Goal: Feedback & Contribution: Leave review/rating

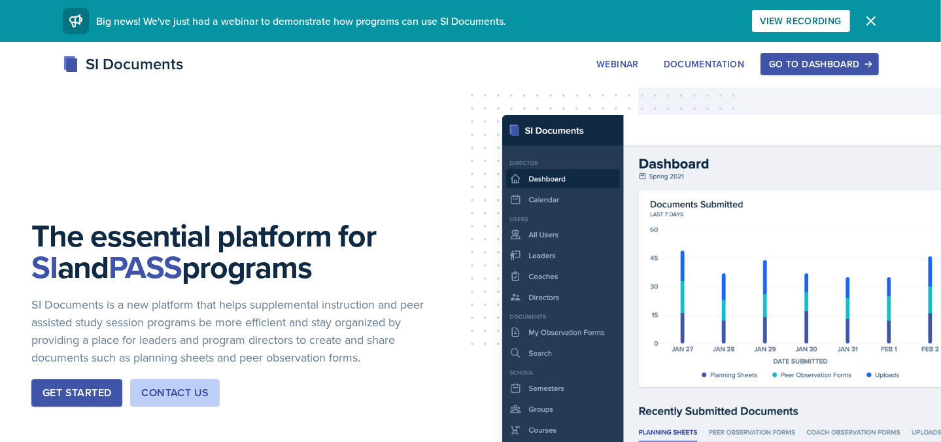
click at [796, 61] on div "Go to Dashboard" at bounding box center [819, 64] width 101 height 10
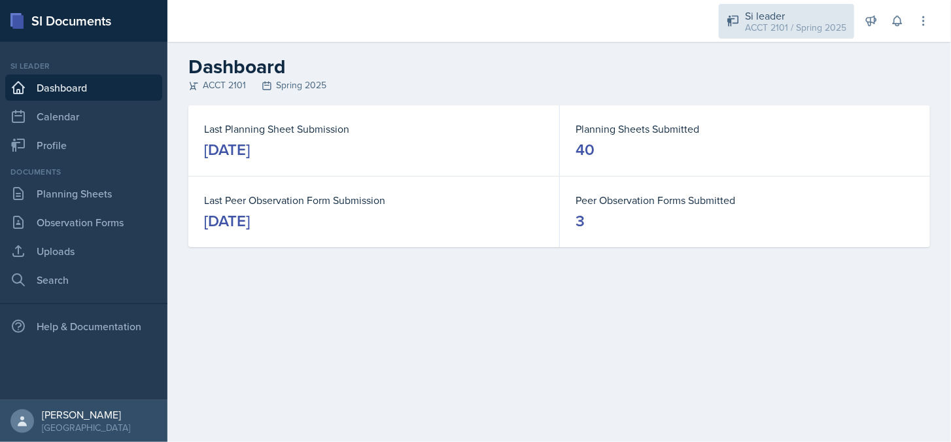
click at [786, 21] on div "ACCT 2101 / Spring 2025" at bounding box center [795, 28] width 101 height 14
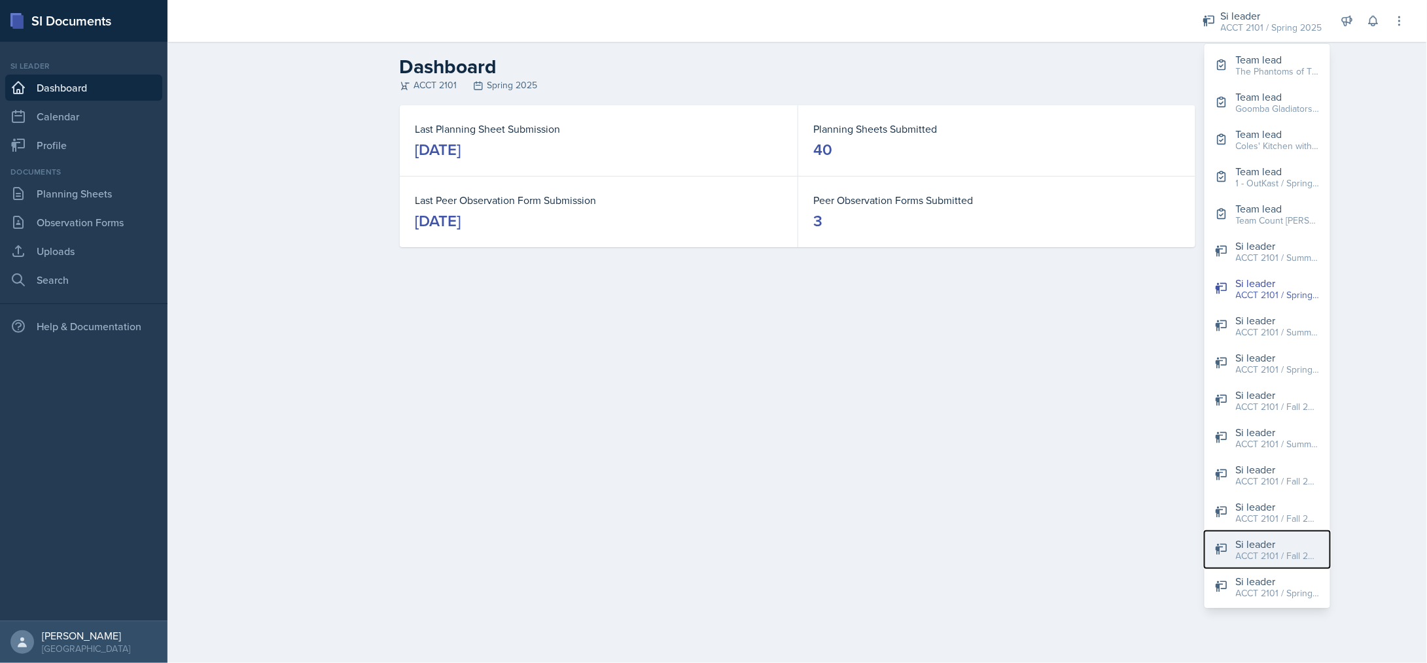
click at [951, 442] on div "ACCT 2101 / Fall 2025" at bounding box center [1278, 557] width 84 height 14
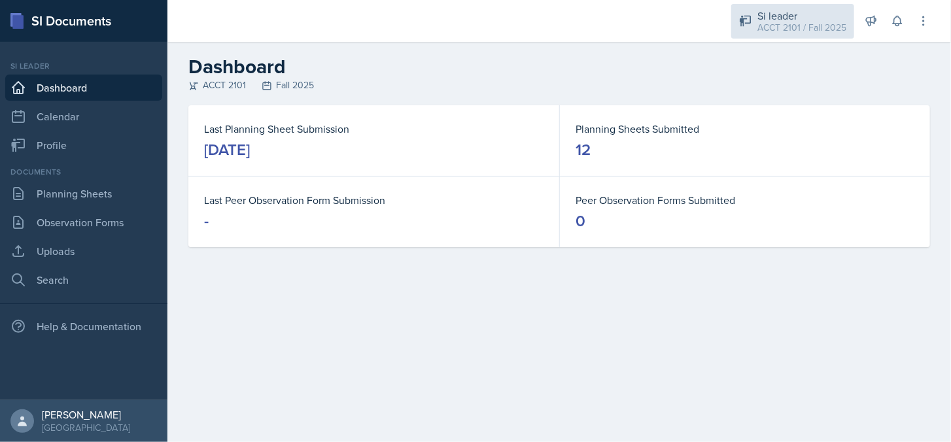
click at [754, 20] on div "Si leader ACCT 2101 / Fall 2025" at bounding box center [792, 21] width 123 height 35
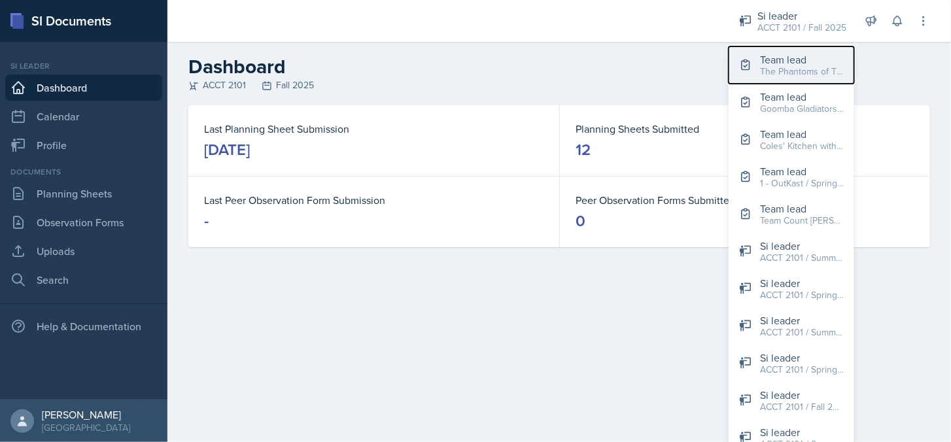
click at [765, 65] on div "The Phantoms of The Opera / Fall 2025" at bounding box center [802, 72] width 84 height 14
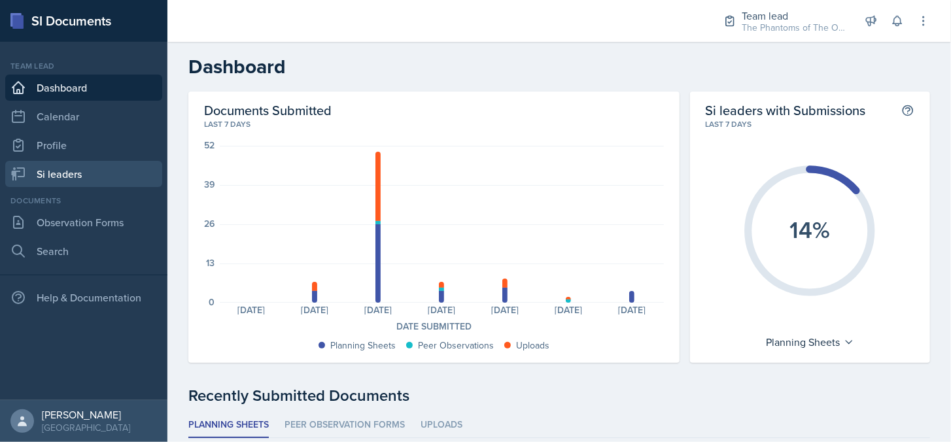
click at [63, 167] on link "Si leaders" at bounding box center [83, 174] width 157 height 26
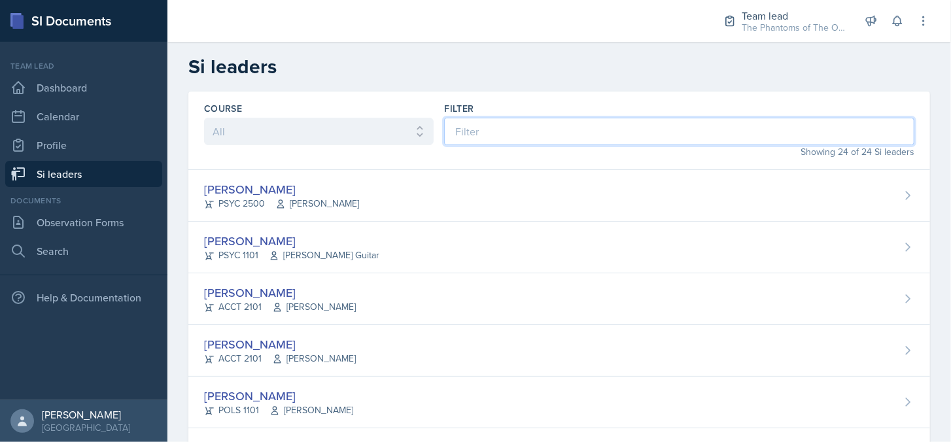
click at [499, 128] on input at bounding box center [679, 131] width 470 height 27
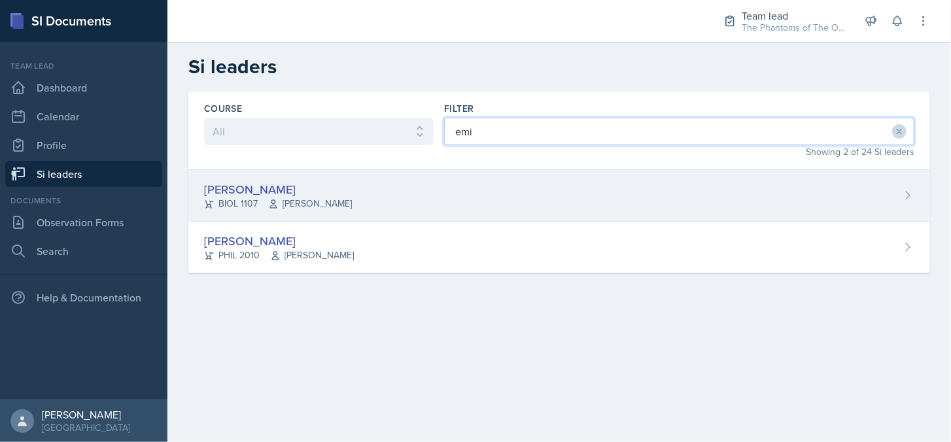
type input "emi"
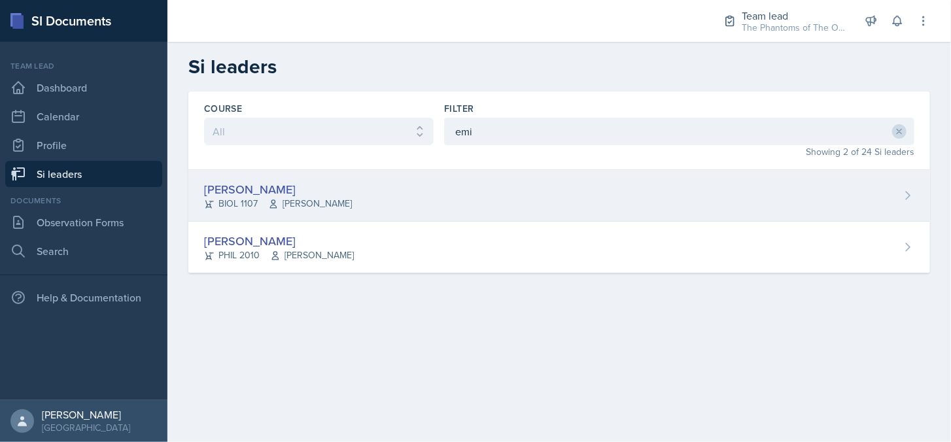
click at [483, 181] on div "[PERSON_NAME] BIOL 1107 [PERSON_NAME]" at bounding box center [559, 196] width 742 height 52
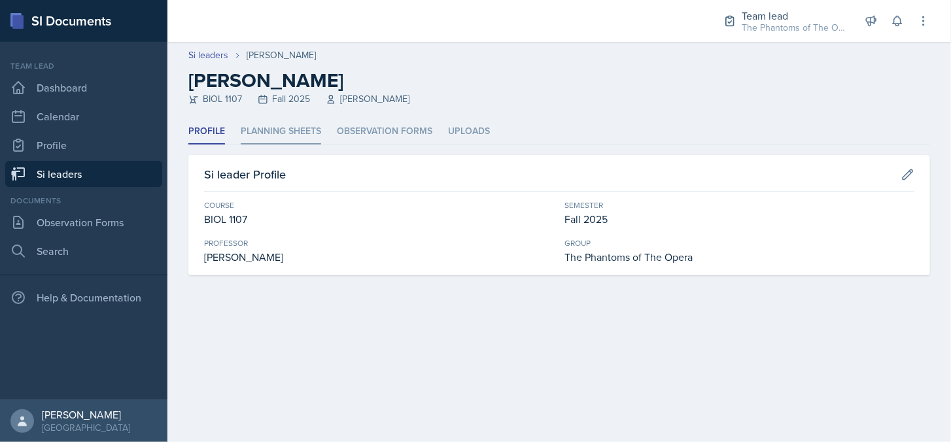
click at [266, 137] on li "Planning Sheets" at bounding box center [281, 132] width 80 height 26
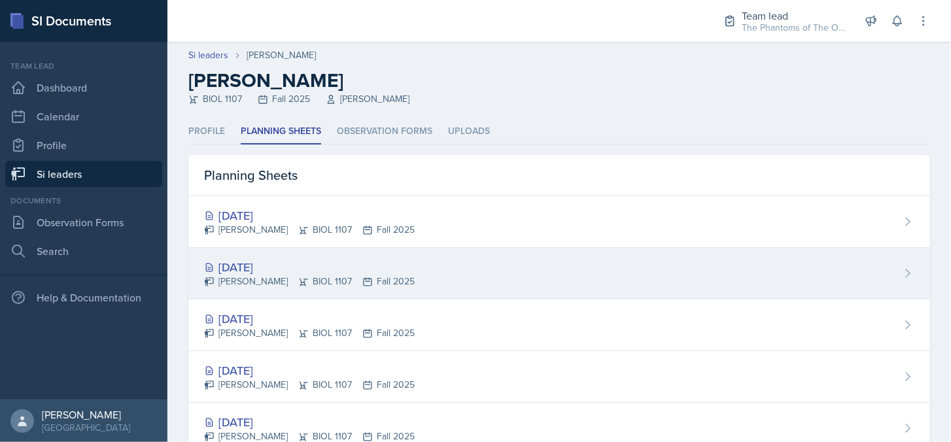
click at [500, 278] on div "[DATE] [PERSON_NAME] BIOL 1107 Fall 2025" at bounding box center [559, 274] width 742 height 52
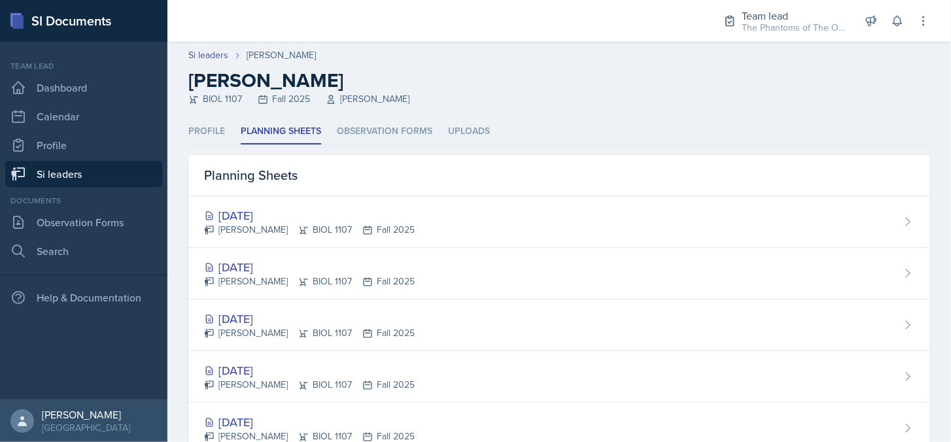
click at [336, 209] on div "[DATE]" at bounding box center [309, 216] width 211 height 18
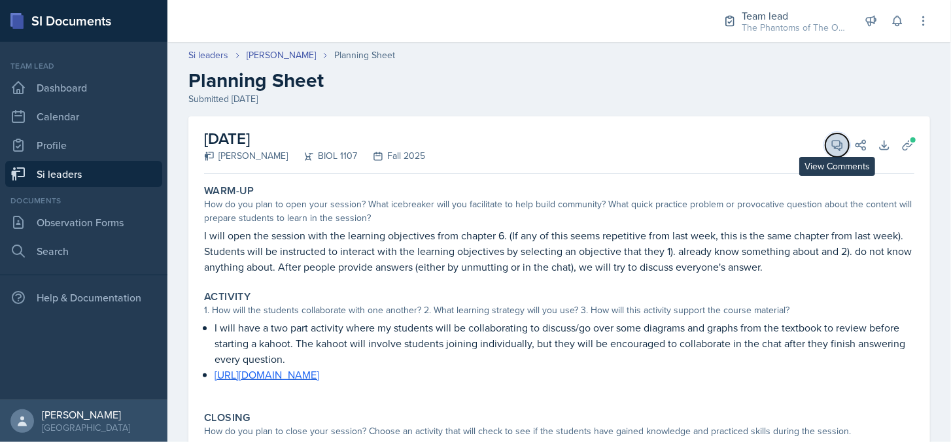
click at [831, 145] on icon at bounding box center [837, 145] width 13 height 13
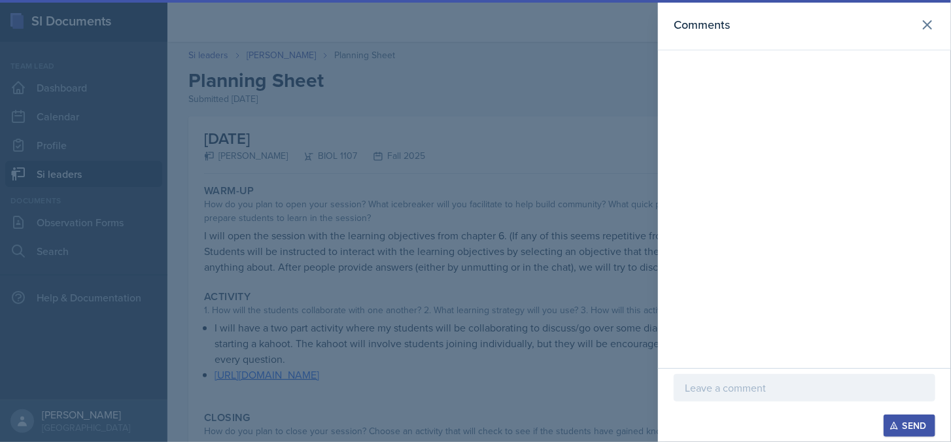
click at [746, 389] on p at bounding box center [804, 388] width 239 height 16
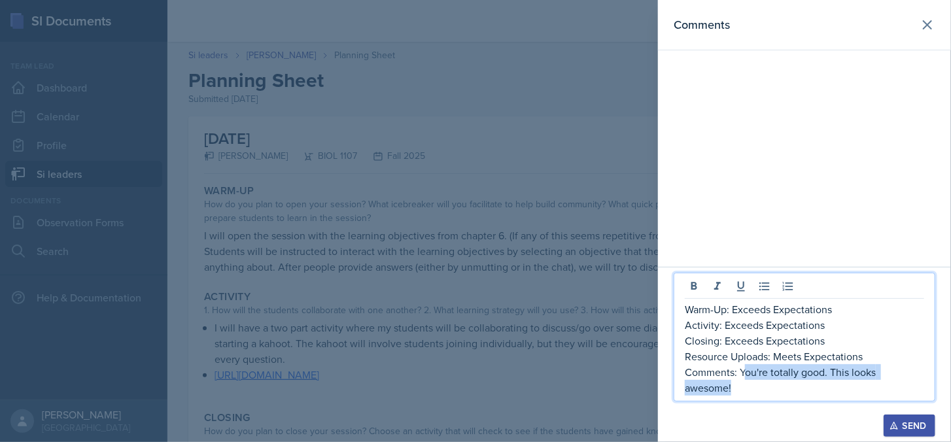
click at [743, 374] on p "Comments: You're totally good. This looks awesome!" at bounding box center [804, 379] width 239 height 31
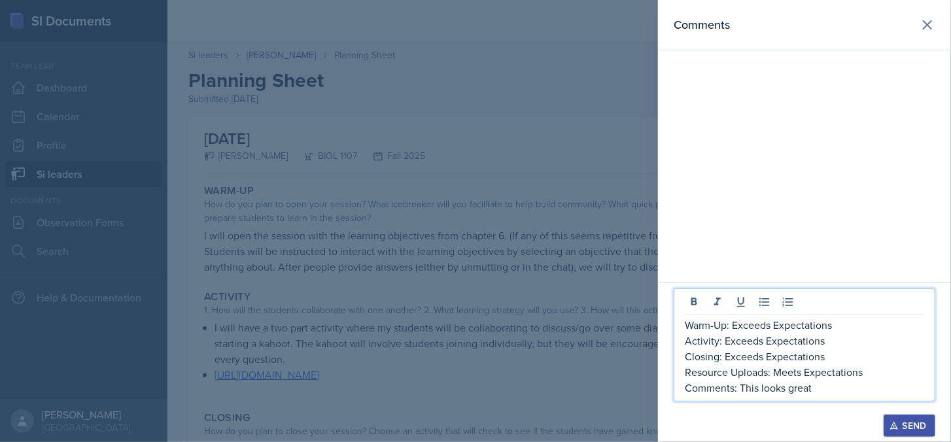
click at [754, 343] on p "Activity: Exceeds Expectations" at bounding box center [804, 341] width 239 height 16
click at [825, 392] on p "Comments: This looks great" at bounding box center [804, 388] width 239 height 16
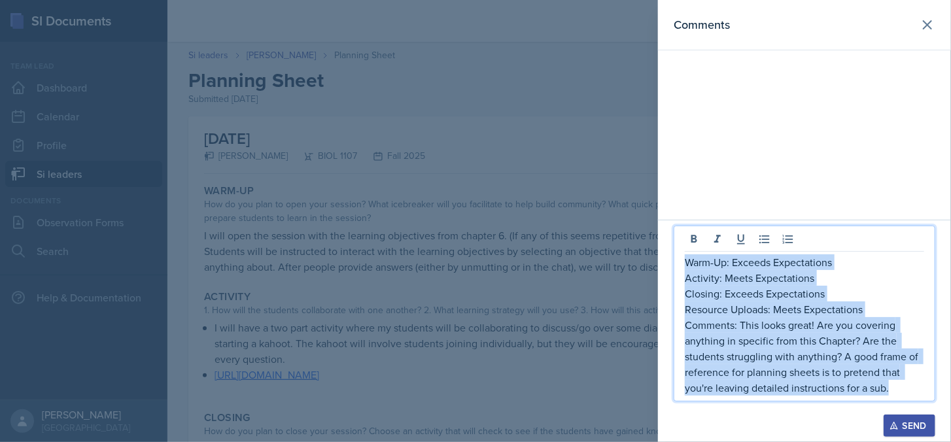
copy div "Warm-Up: Exceeds Expectations Activity: Meets Expectations Closing: Exceeds Exp…"
click at [908, 370] on p "Comments: This looks great! Are you covering anything in specific from this Cha…" at bounding box center [804, 356] width 239 height 79
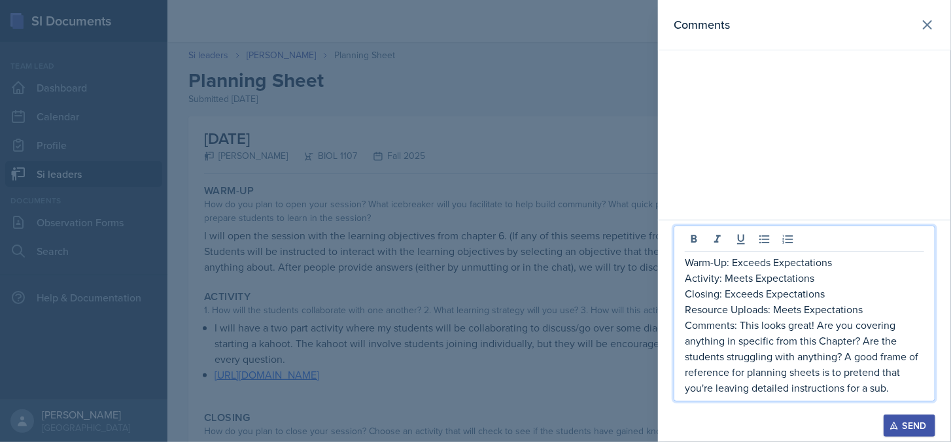
click at [892, 427] on icon "button" at bounding box center [894, 425] width 9 height 9
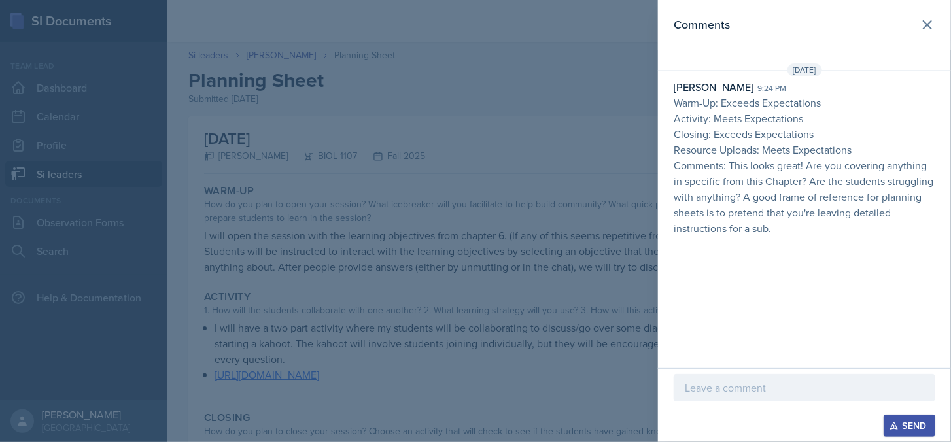
click at [432, 243] on div at bounding box center [475, 221] width 951 height 442
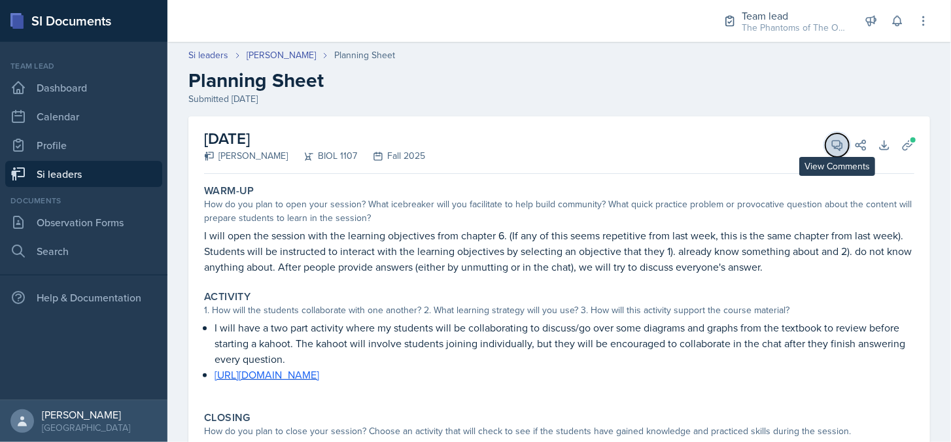
click at [831, 139] on icon at bounding box center [837, 145] width 13 height 13
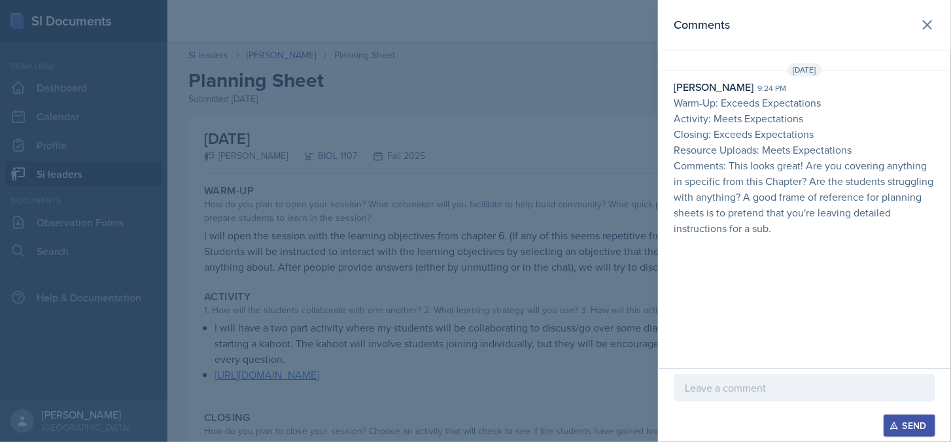
click at [567, 133] on div at bounding box center [475, 221] width 951 height 442
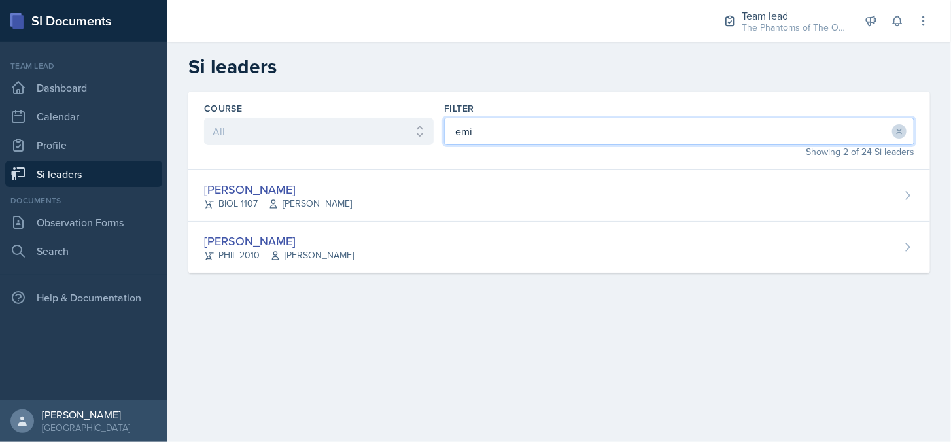
click at [487, 126] on input "emi" at bounding box center [679, 131] width 470 height 27
type input "e"
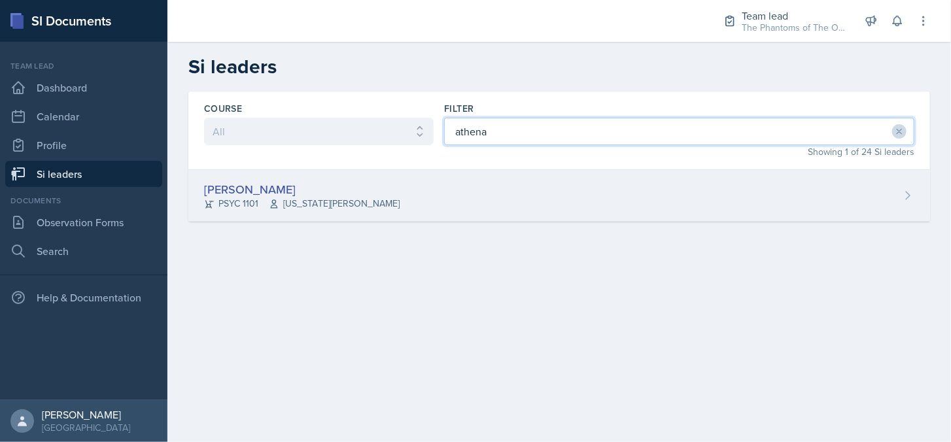
type input "athena"
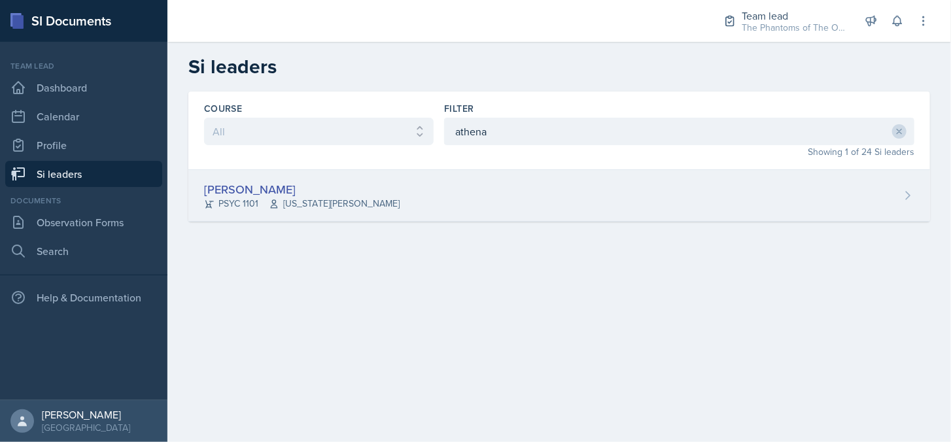
click at [529, 198] on div "[PERSON_NAME] PSYC 1101 [US_STATE][PERSON_NAME]" at bounding box center [559, 196] width 742 height 52
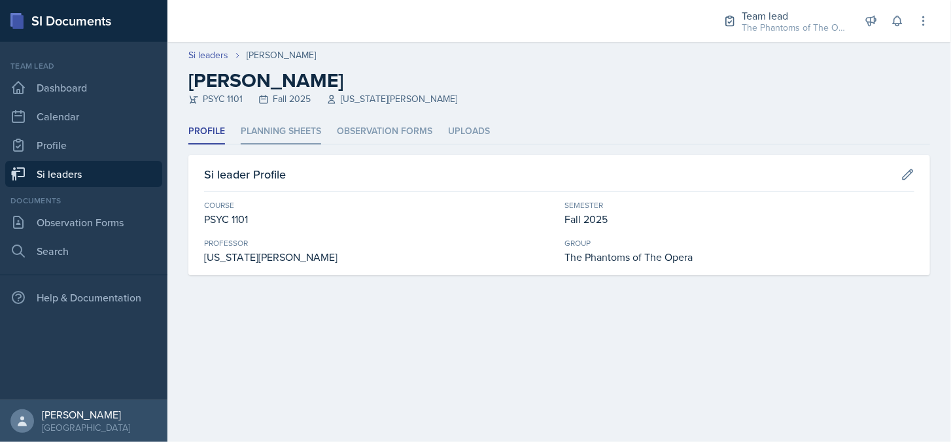
click at [264, 133] on li "Planning Sheets" at bounding box center [281, 132] width 80 height 26
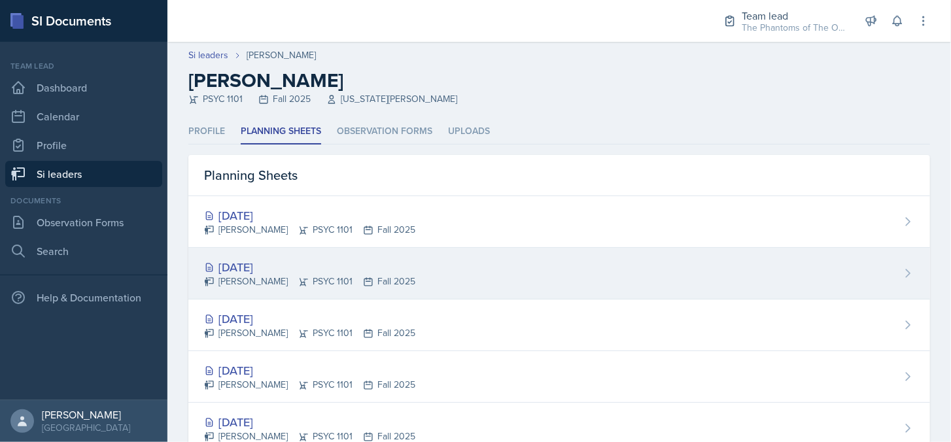
click at [569, 279] on div "[DATE] [PERSON_NAME] PSYC 1101 Fall 2025" at bounding box center [559, 274] width 742 height 52
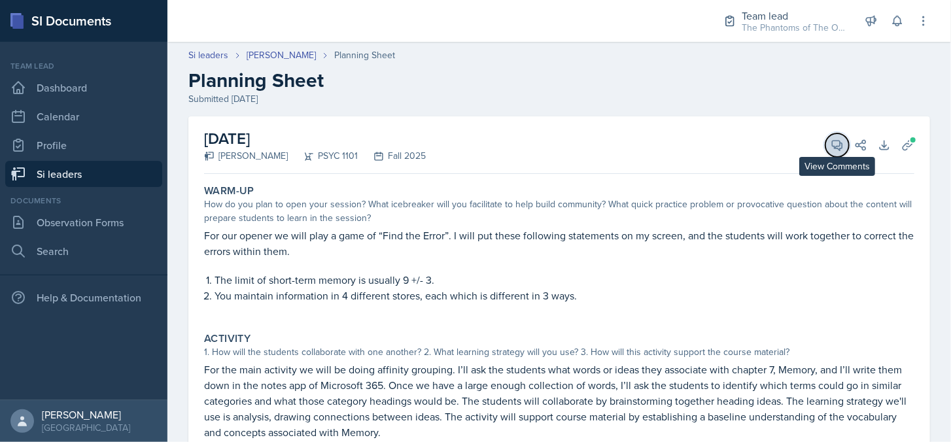
click at [826, 153] on button "View Comments" at bounding box center [838, 145] width 24 height 24
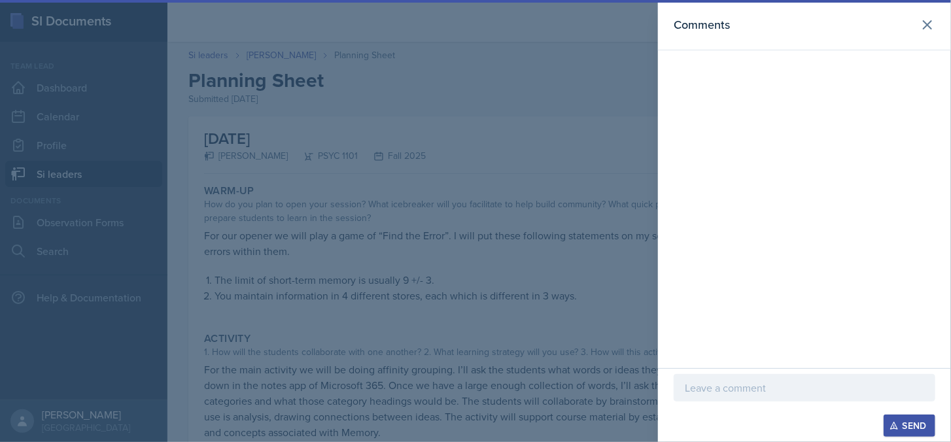
click at [741, 384] on p at bounding box center [804, 388] width 239 height 16
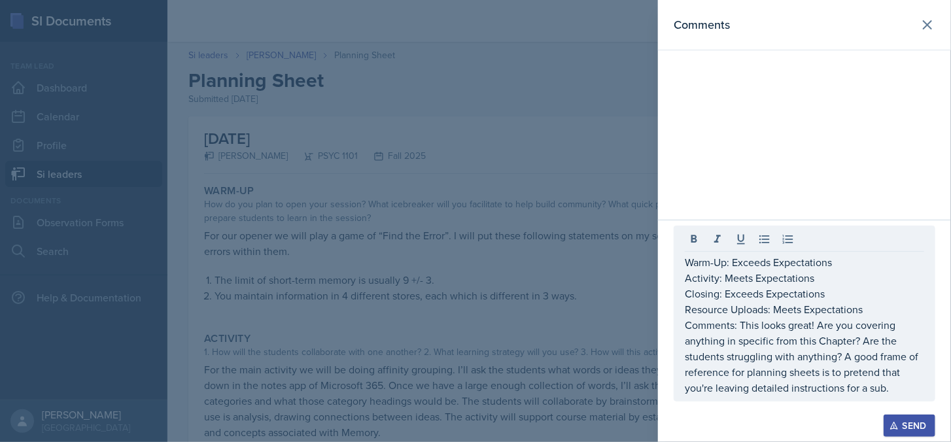
click at [916, 427] on div "Send" at bounding box center [909, 426] width 35 height 10
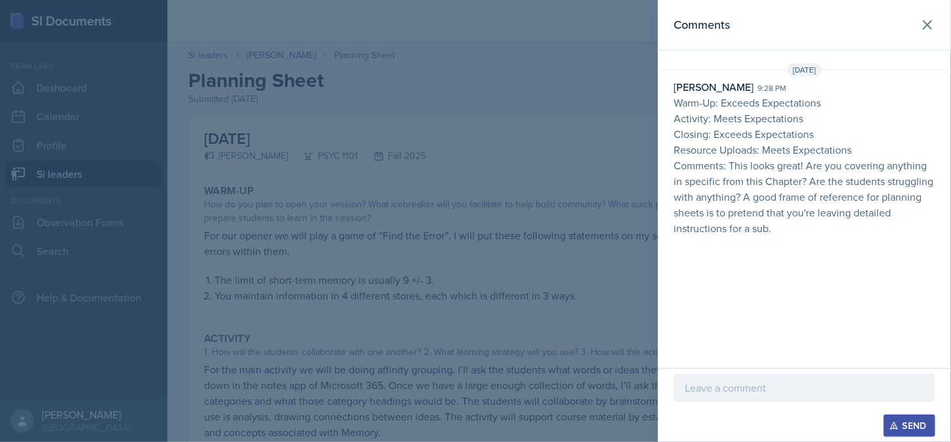
click at [591, 300] on div at bounding box center [475, 221] width 951 height 442
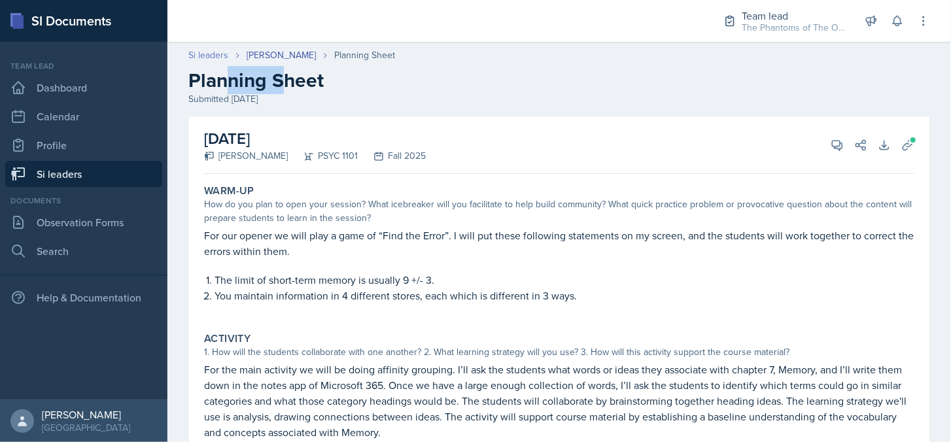
click at [221, 65] on div "Si leaders [PERSON_NAME] Planning Sheet Planning Sheet Submitted [DATE]" at bounding box center [559, 77] width 784 height 58
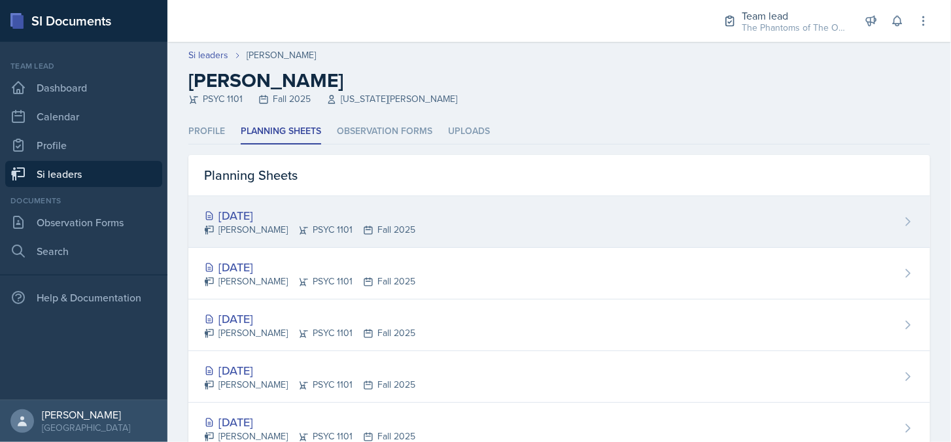
click at [321, 211] on div "[DATE]" at bounding box center [309, 216] width 211 height 18
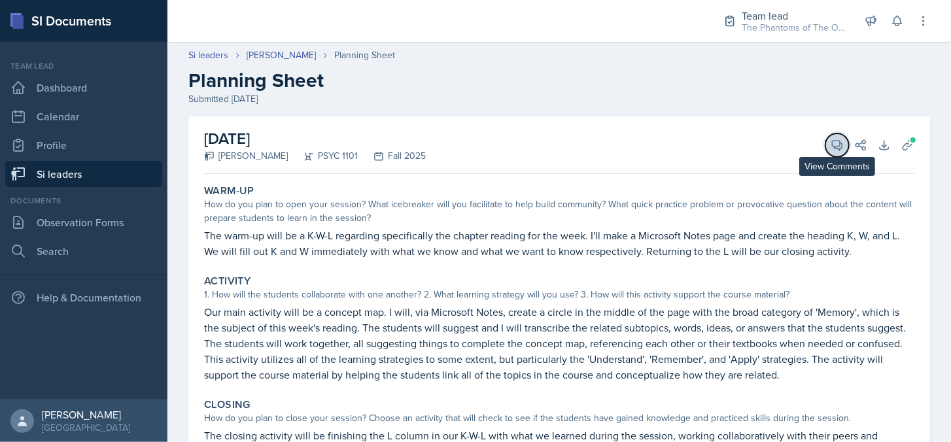
click at [831, 139] on icon at bounding box center [837, 145] width 13 height 13
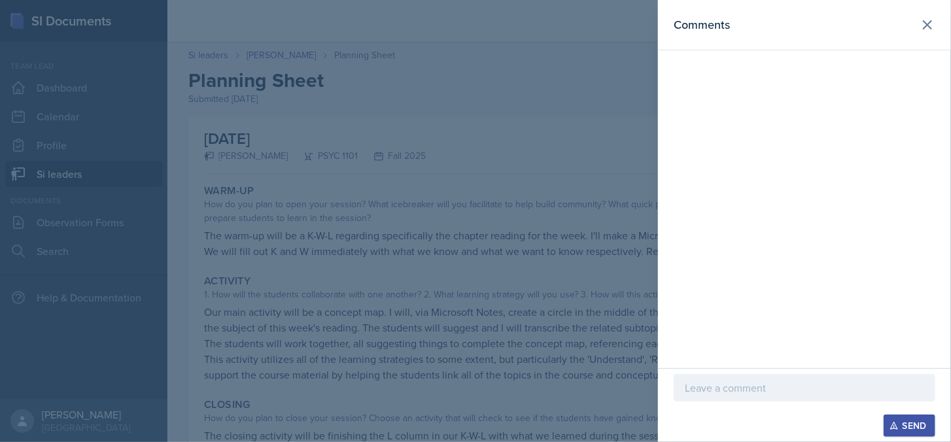
click at [760, 389] on p at bounding box center [804, 388] width 239 height 16
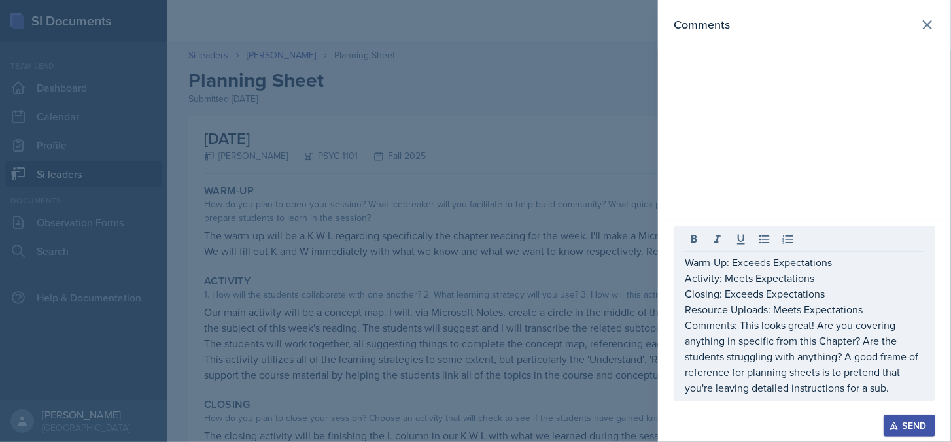
click at [895, 428] on icon "button" at bounding box center [894, 425] width 9 height 9
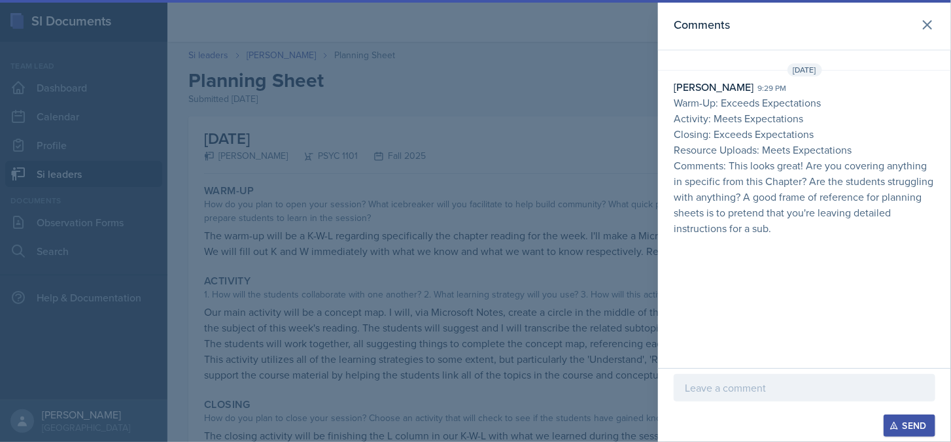
click at [464, 303] on div at bounding box center [475, 221] width 951 height 442
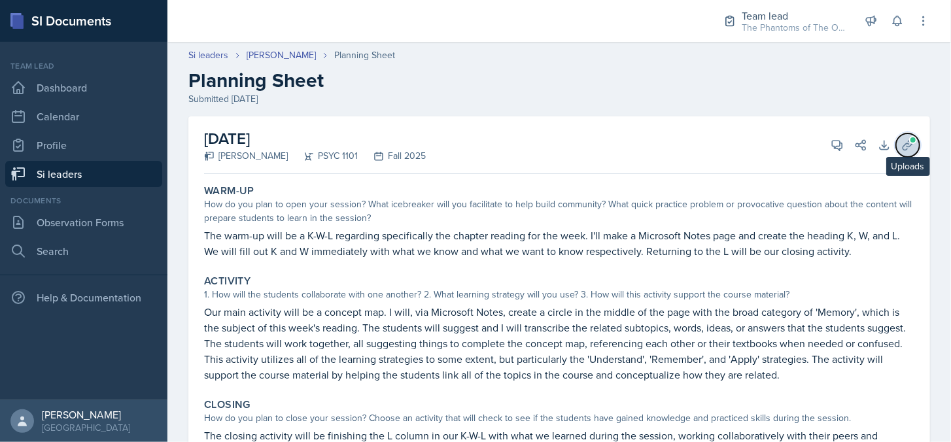
click at [902, 142] on icon at bounding box center [908, 145] width 13 height 13
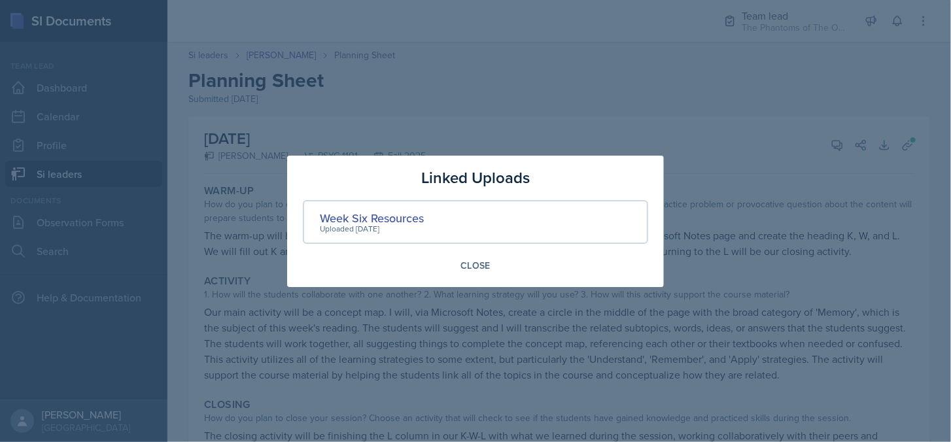
click at [480, 357] on div at bounding box center [475, 221] width 951 height 442
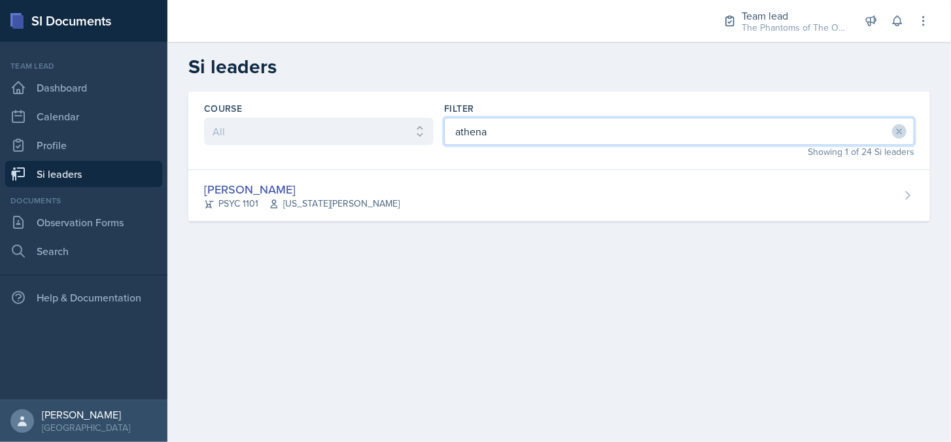
click at [608, 133] on input "athena" at bounding box center [679, 131] width 470 height 27
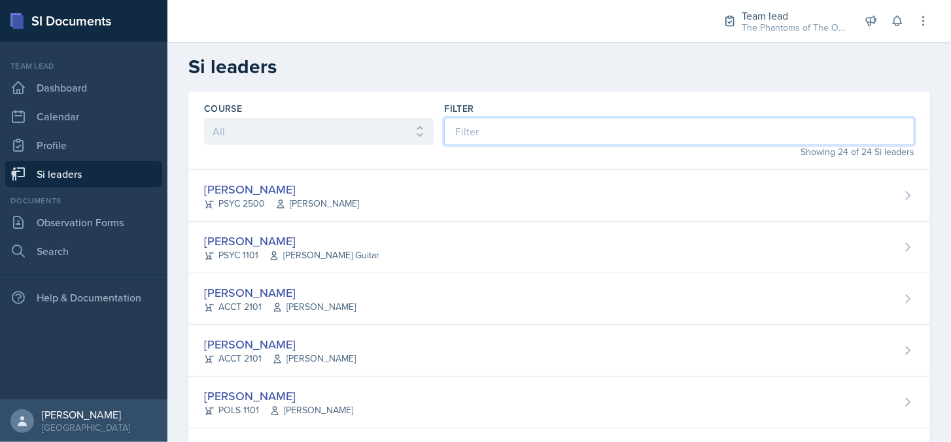
type input "g"
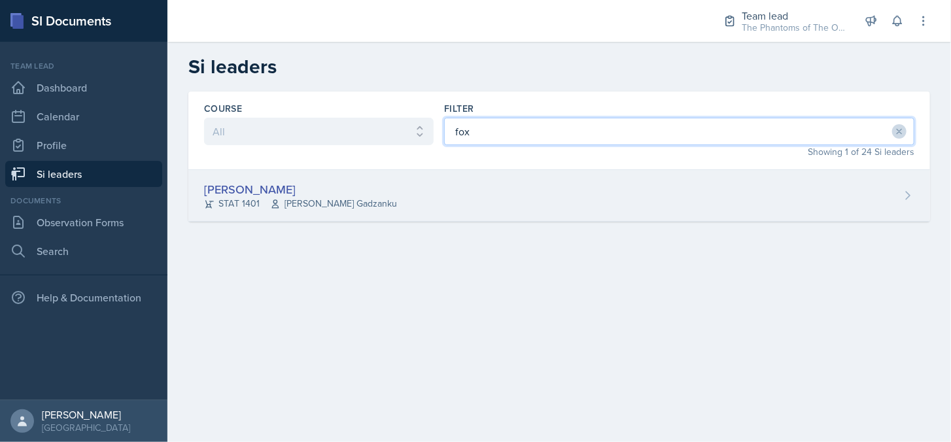
type input "fox"
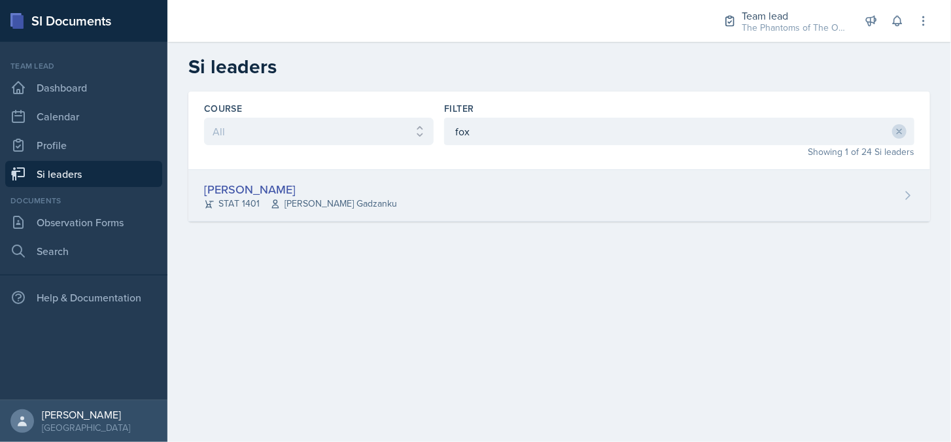
click at [345, 190] on div "[PERSON_NAME]" at bounding box center [300, 190] width 193 height 18
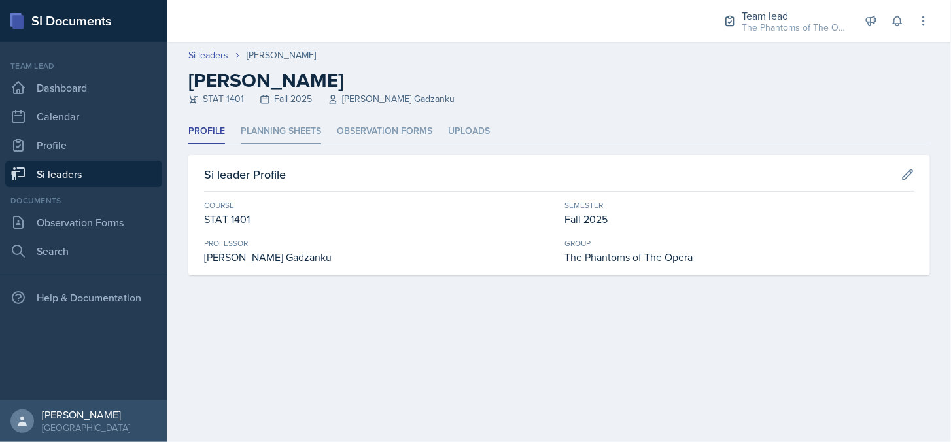
click at [293, 132] on li "Planning Sheets" at bounding box center [281, 132] width 80 height 26
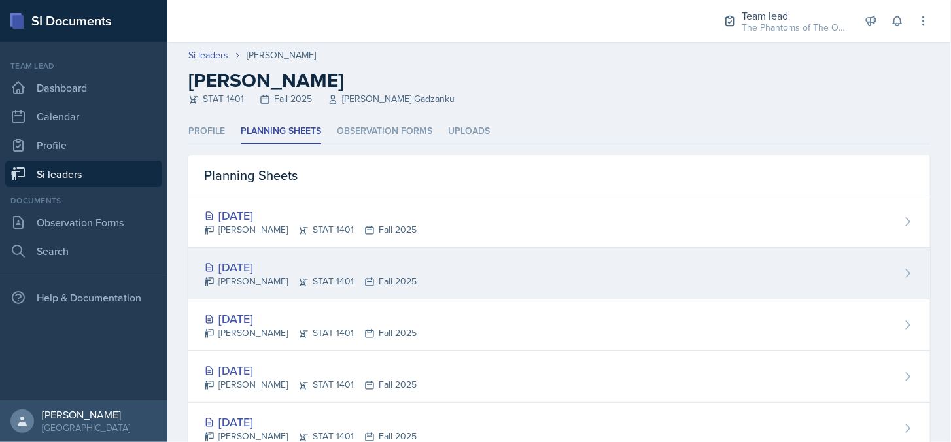
click at [386, 266] on div "[DATE]" at bounding box center [310, 267] width 213 height 18
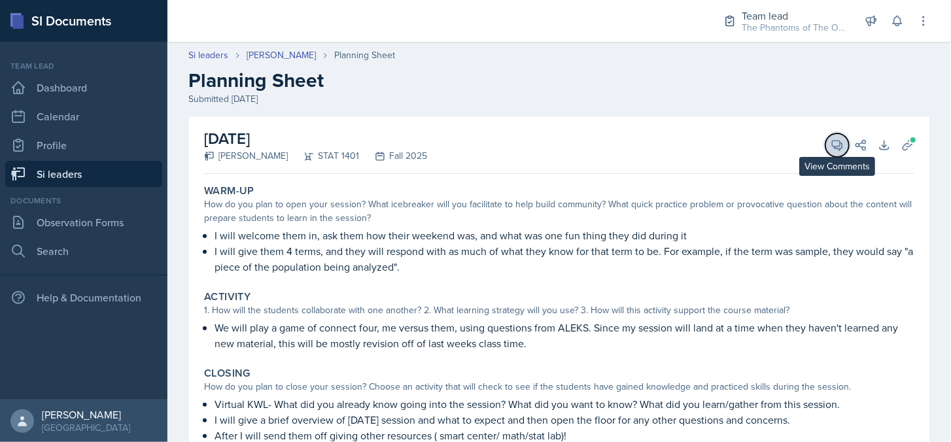
click at [833, 146] on icon at bounding box center [838, 146] width 10 height 10
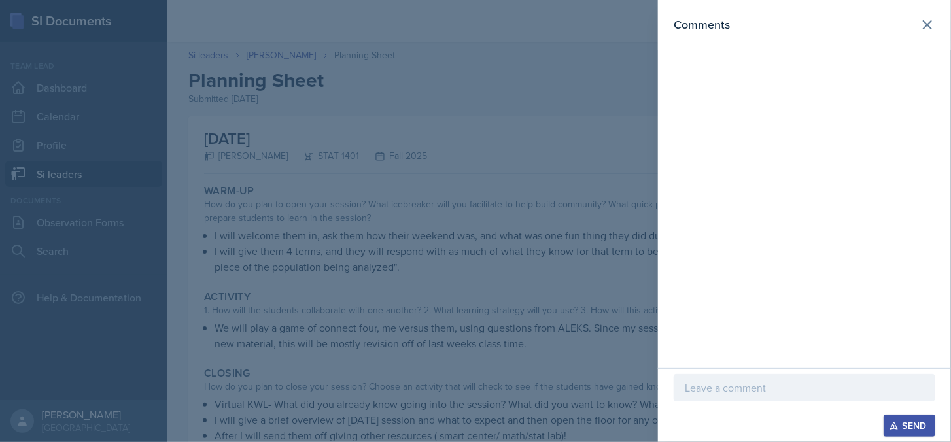
click at [743, 383] on p at bounding box center [804, 388] width 239 height 16
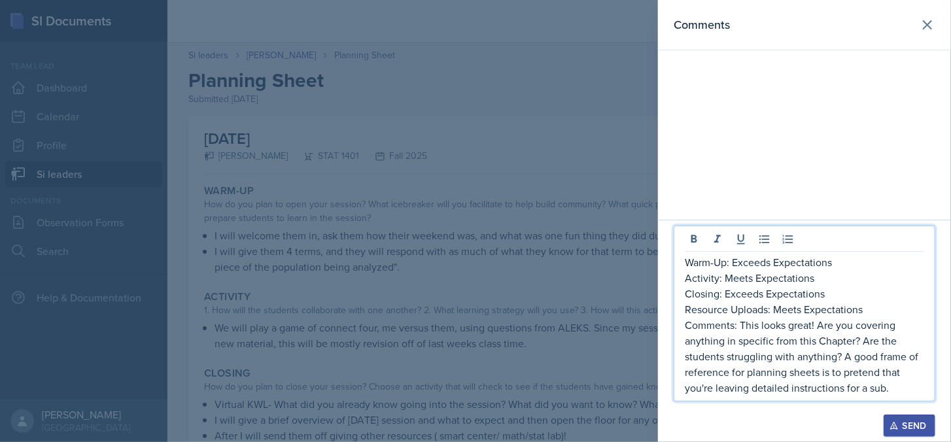
click at [444, 150] on div at bounding box center [475, 221] width 951 height 442
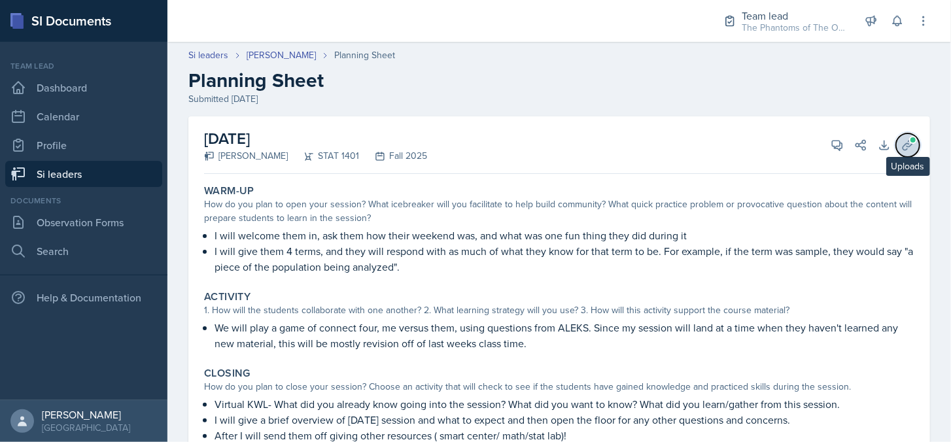
click at [903, 144] on icon at bounding box center [908, 145] width 13 height 13
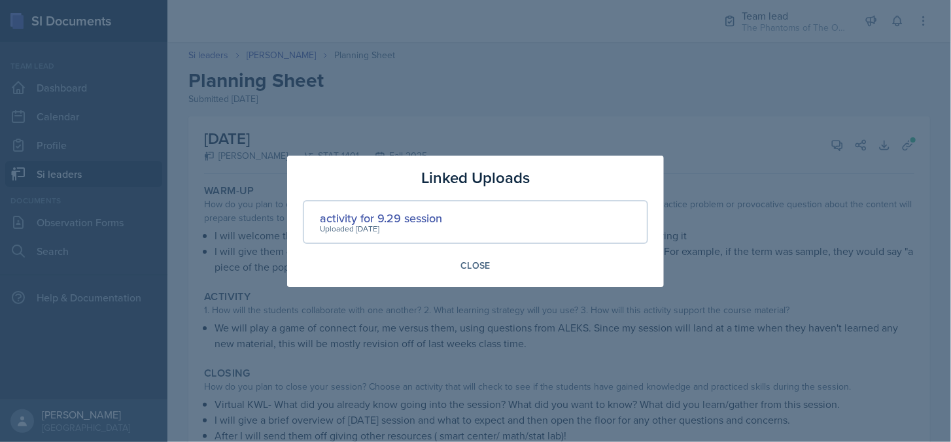
click at [767, 277] on div at bounding box center [475, 221] width 951 height 442
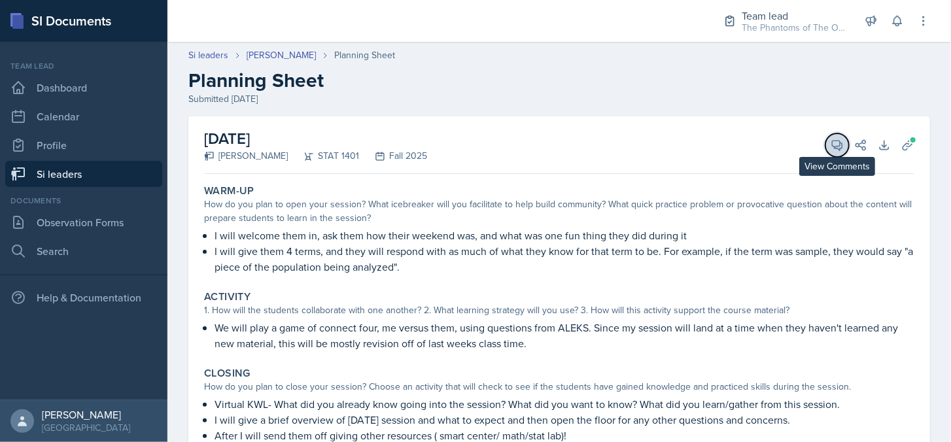
click at [831, 147] on icon at bounding box center [837, 145] width 13 height 13
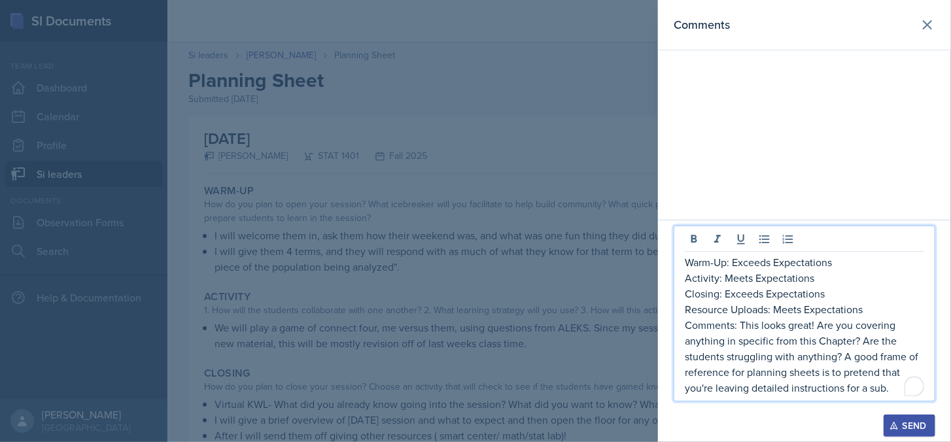
click at [843, 359] on p "Comments: This looks great! Are you covering anything in specific from this Cha…" at bounding box center [804, 356] width 239 height 79
click at [913, 427] on div "Send" at bounding box center [909, 426] width 35 height 10
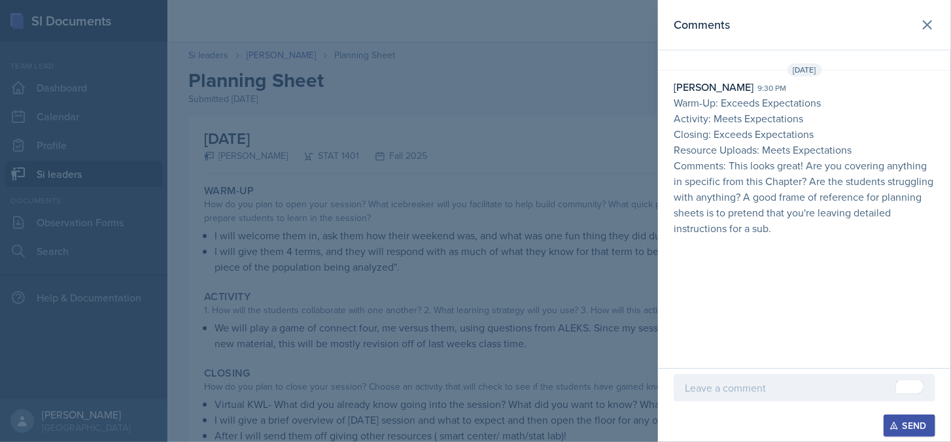
click at [431, 149] on div at bounding box center [475, 221] width 951 height 442
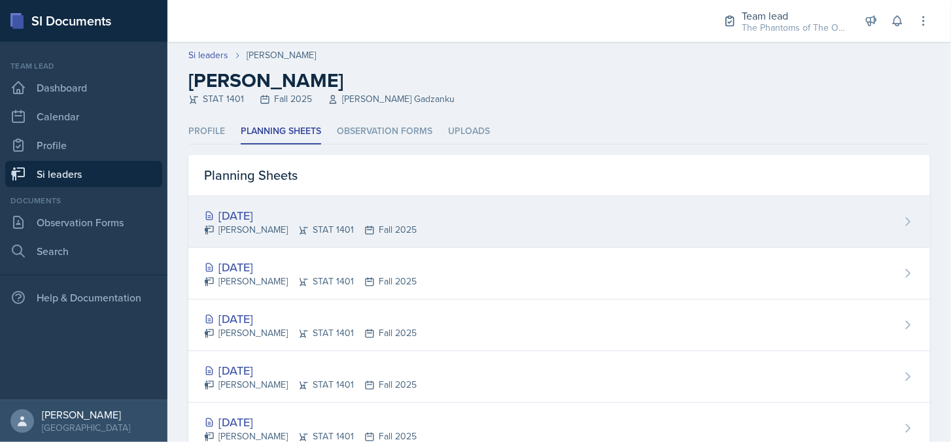
click at [341, 221] on div "[DATE]" at bounding box center [310, 216] width 213 height 18
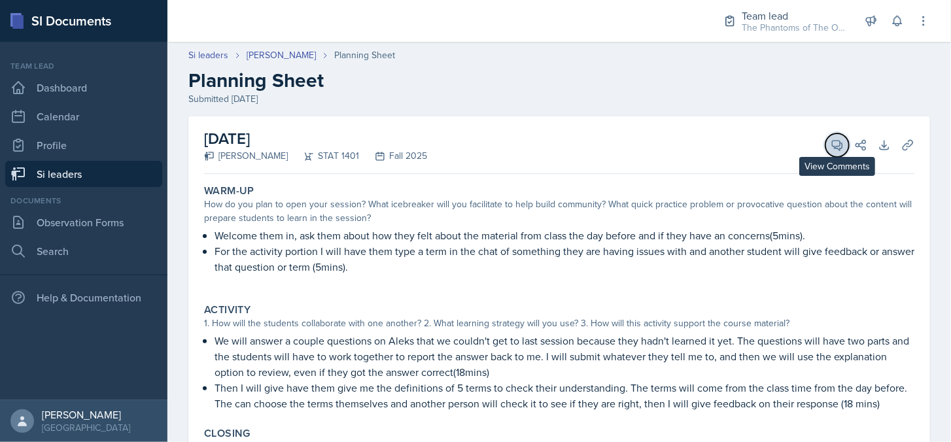
click at [831, 145] on icon at bounding box center [837, 145] width 13 height 13
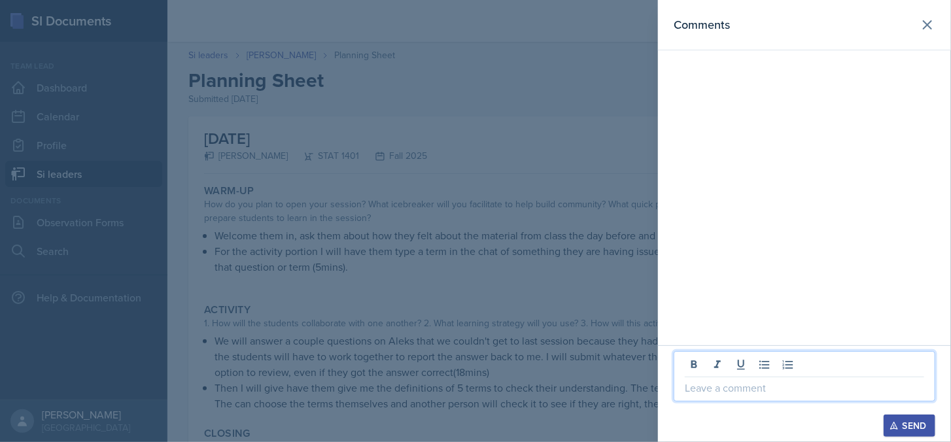
click at [775, 385] on p at bounding box center [804, 388] width 239 height 16
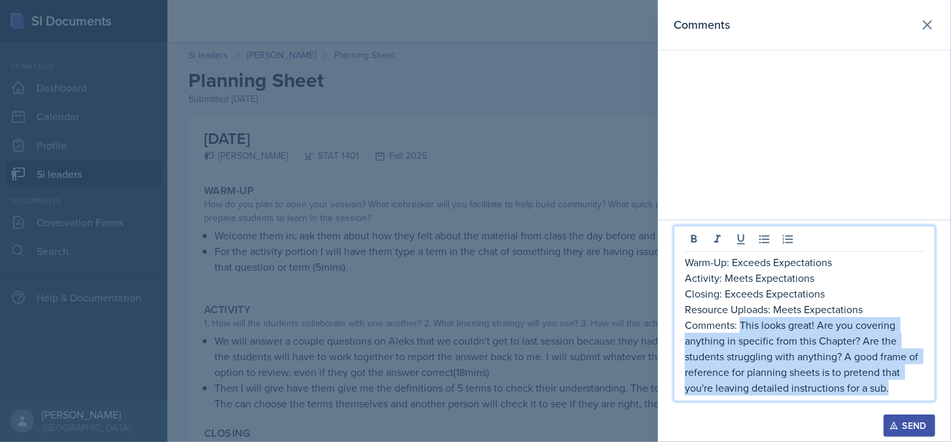
click at [741, 323] on p "Comments: This looks great! Are you covering anything in specific from this Cha…" at bounding box center [804, 356] width 239 height 79
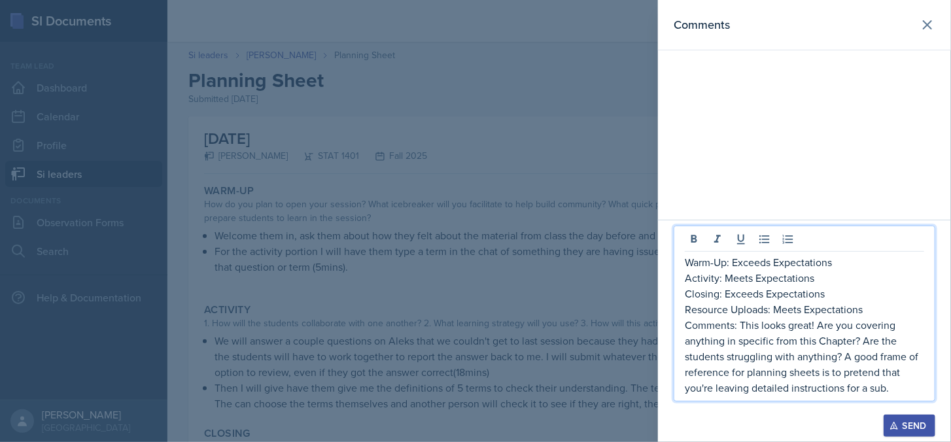
click at [842, 277] on p "Activity: Meets Expectations" at bounding box center [804, 278] width 239 height 16
click at [746, 326] on p "Comments: This looks great! Are you covering anything in specific from this Cha…" at bounding box center [804, 356] width 239 height 79
click at [741, 325] on p "Comments: This looks great! Are you covering anything in specific from this Cha…" at bounding box center [804, 356] width 239 height 79
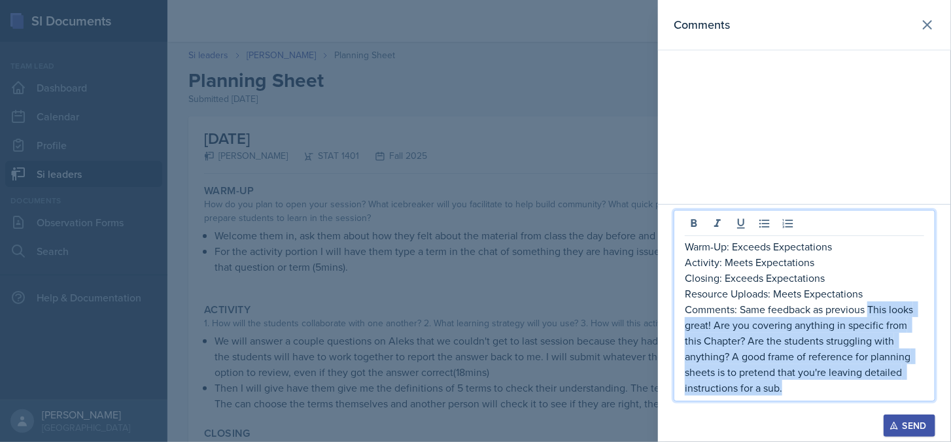
copy p "This looks great! Are you covering anything in specific from this Chapter? Are …"
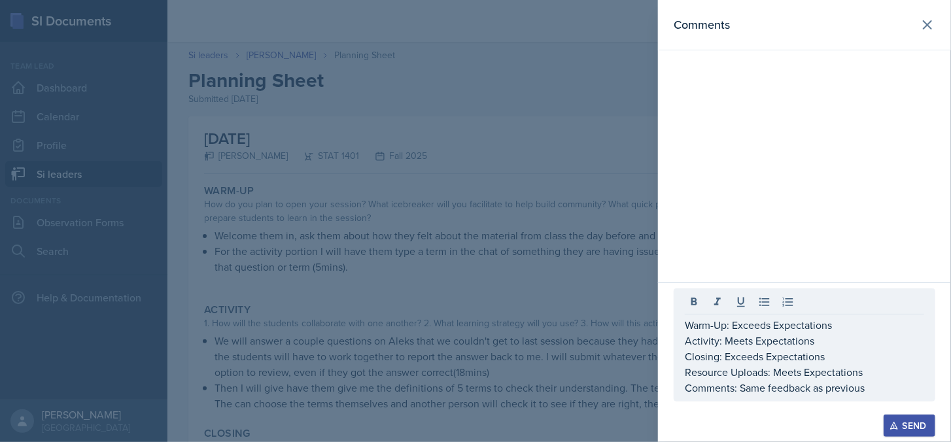
click at [918, 425] on div "Send" at bounding box center [909, 426] width 35 height 10
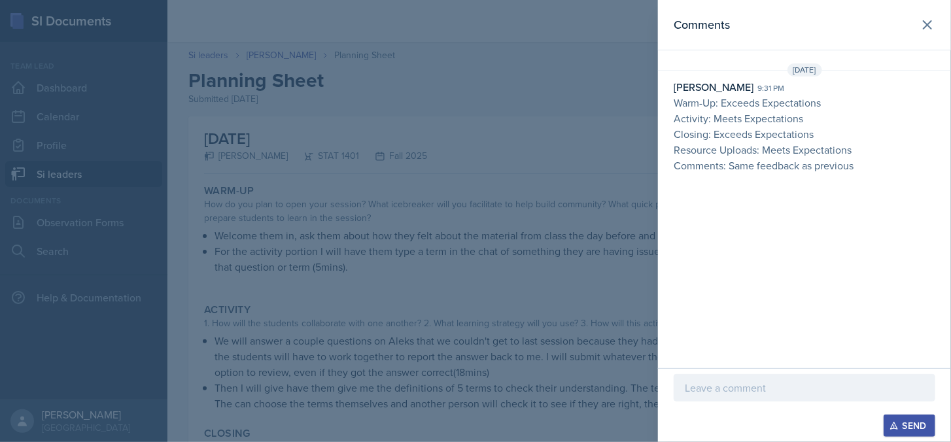
click at [781, 386] on p at bounding box center [804, 388] width 239 height 16
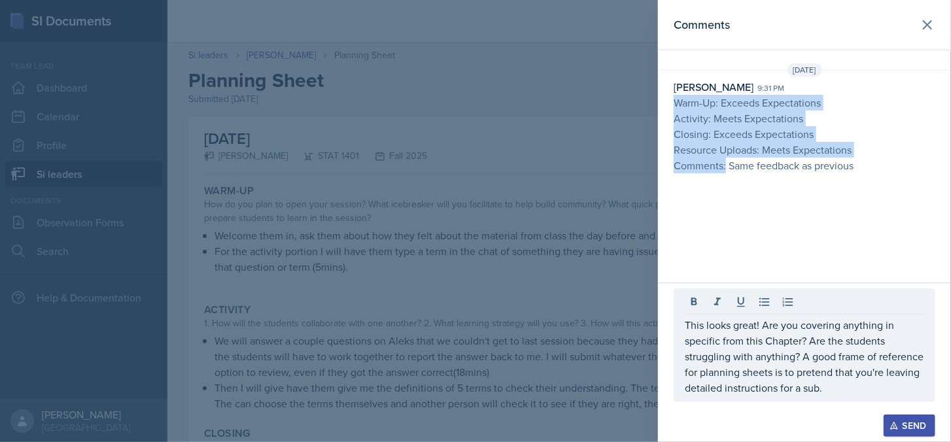
drag, startPoint x: 727, startPoint y: 166, endPoint x: 673, endPoint y: 102, distance: 83.1
click at [673, 102] on div "[PERSON_NAME] 9:31 pm Warm-Up: Exceeds Expectations Activity: Meets Expectation…" at bounding box center [804, 126] width 293 height 94
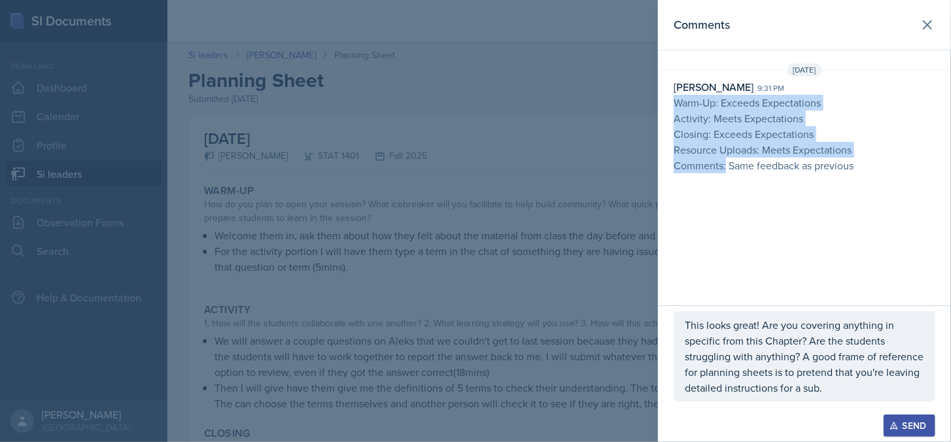
copy p "Warm-Up: Exceeds Expectations Activity: Meets Expectations Closing: Exceeds Exp…"
click at [688, 321] on p "This looks great! Are you covering anything in specific from this Chapter? Are …" at bounding box center [804, 356] width 239 height 79
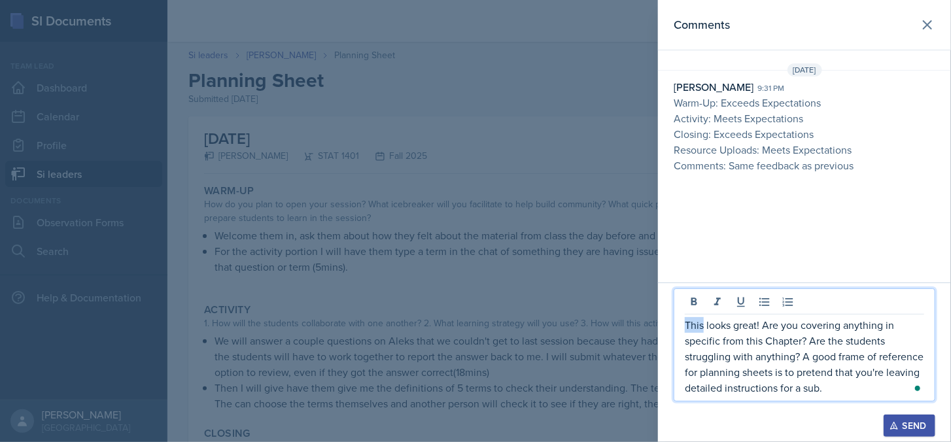
click at [686, 321] on p "This looks great! Are you covering anything in specific from this Chapter? Are …" at bounding box center [804, 356] width 239 height 79
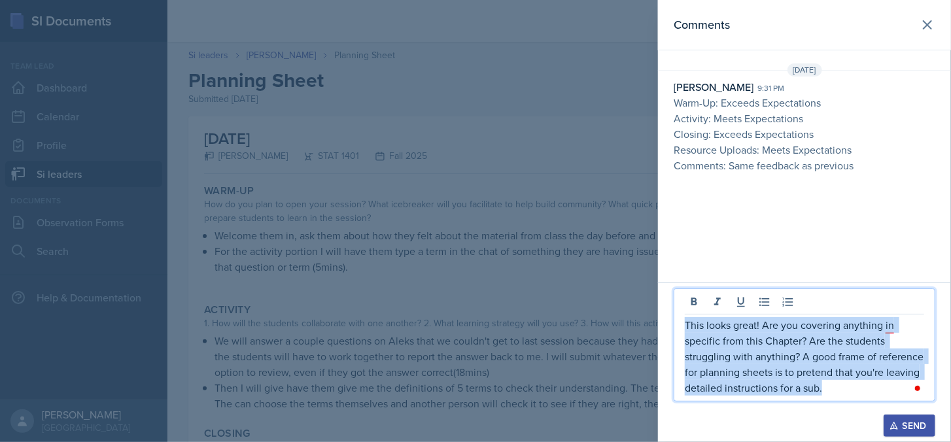
click at [686, 321] on p "This looks great! Are you covering anything in specific from this Chapter? Are …" at bounding box center [804, 356] width 239 height 79
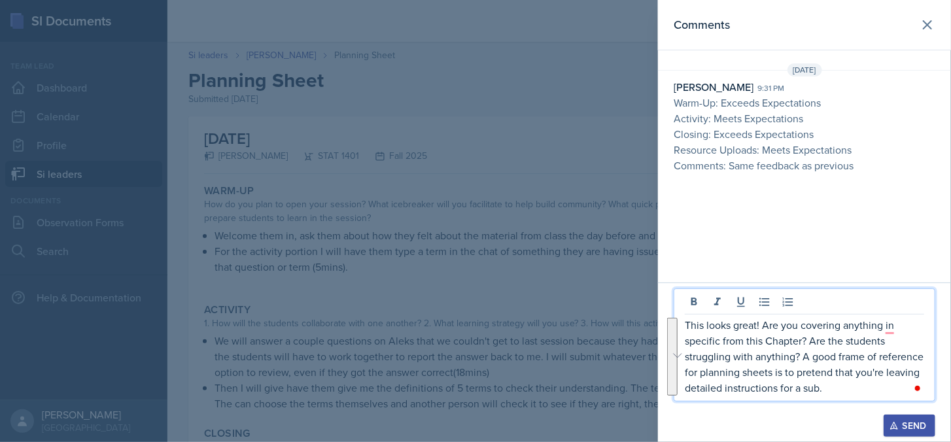
click at [683, 319] on div "This looks great! Are you covering anything in specific from this Chapter? Are …" at bounding box center [805, 345] width 262 height 113
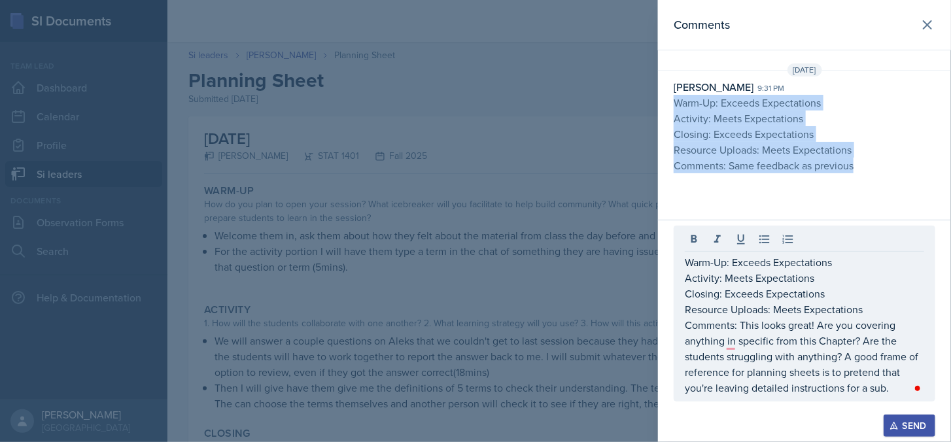
drag, startPoint x: 851, startPoint y: 167, endPoint x: 667, endPoint y: 107, distance: 193.4
click at [667, 107] on div "[DATE] [PERSON_NAME] 9:31 pm Warm-Up: Exceeds Expectations Activity: Meets Expe…" at bounding box center [804, 120] width 293 height 115
copy p "Warm-Up: Exceeds Expectations Activity: Meets Expectations Closing: Exceeds Exp…"
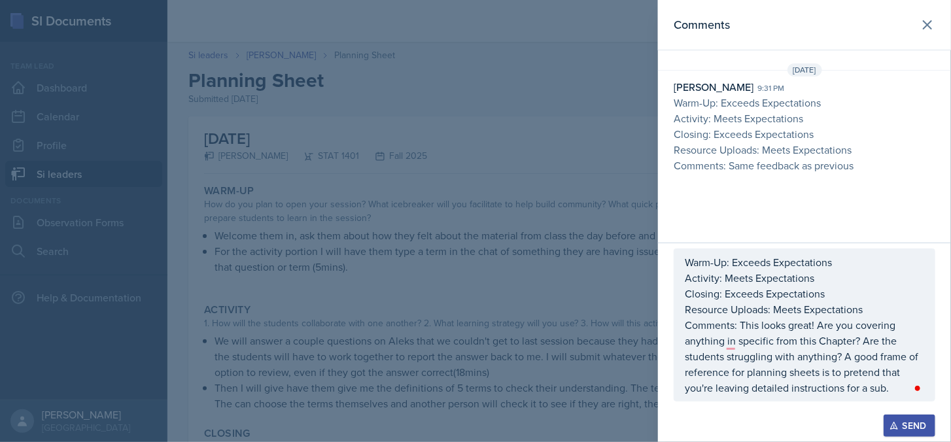
click at [784, 300] on p "Closing: Exceeds Expectations" at bounding box center [804, 294] width 239 height 16
drag, startPoint x: 682, startPoint y: 259, endPoint x: 709, endPoint y: 277, distance: 32.7
click at [712, 289] on div "Warm-Up: Exceeds Expectations Activity: Meets Expectations Closing: Exceeds Exp…" at bounding box center [805, 314] width 262 height 176
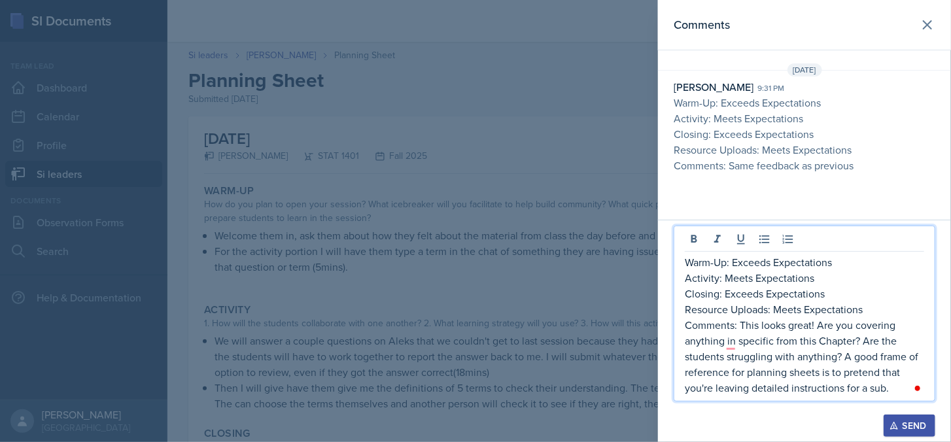
click at [686, 260] on p "Warm-Up: Exceeds Expectations" at bounding box center [804, 262] width 239 height 16
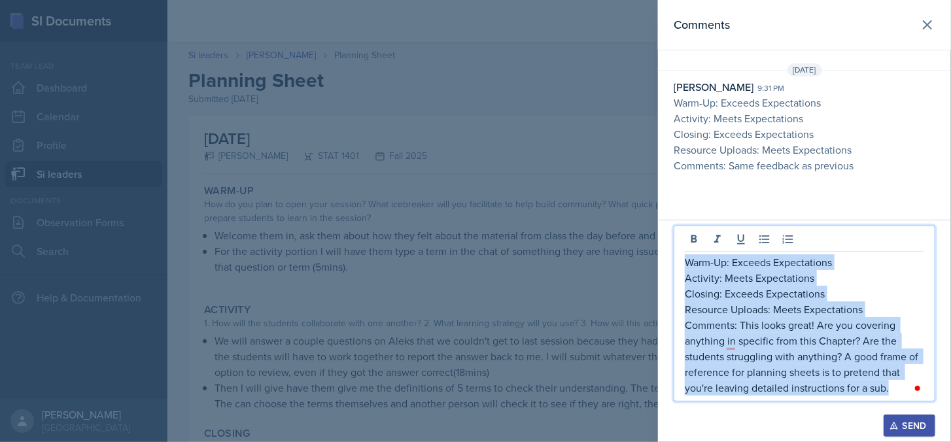
drag, startPoint x: 686, startPoint y: 260, endPoint x: 971, endPoint y: 408, distance: 321.3
click at [951, 408] on html "SI Documents Team lead Dashboard Calendar Profile Si leaders Documents Observat…" at bounding box center [475, 221] width 951 height 442
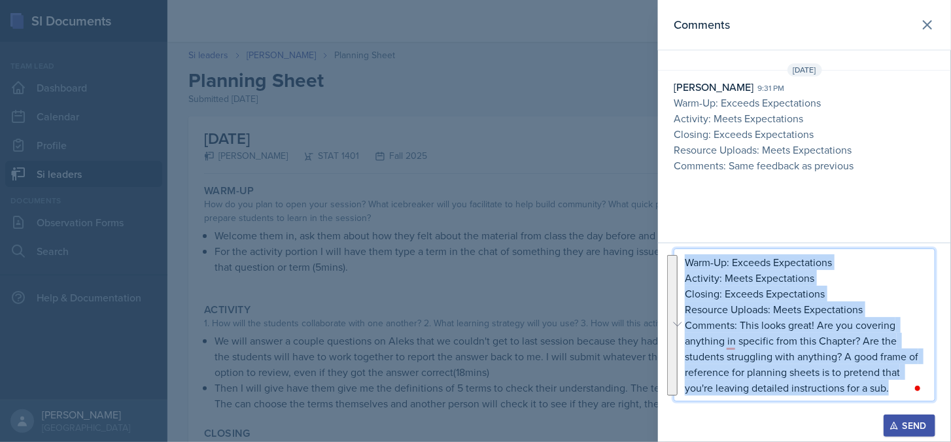
copy div "Warm-Up: Exceeds Expectations Activity: Meets Expectations Closing: Exceeds Exp…"
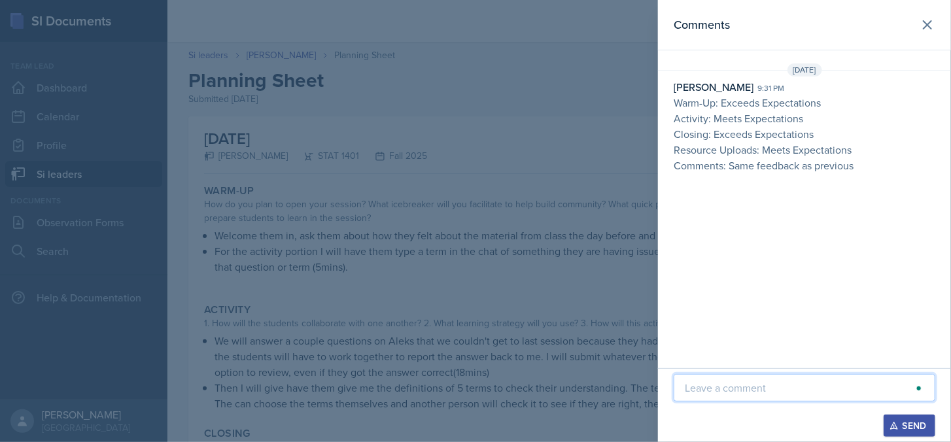
click at [526, 206] on div at bounding box center [475, 221] width 951 height 442
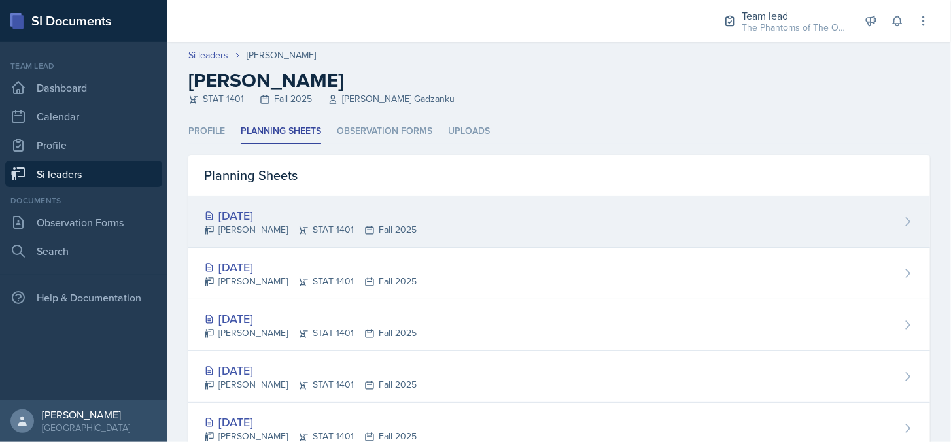
click at [313, 224] on div "[PERSON_NAME] STAT 1401 Fall 2025" at bounding box center [310, 230] width 213 height 14
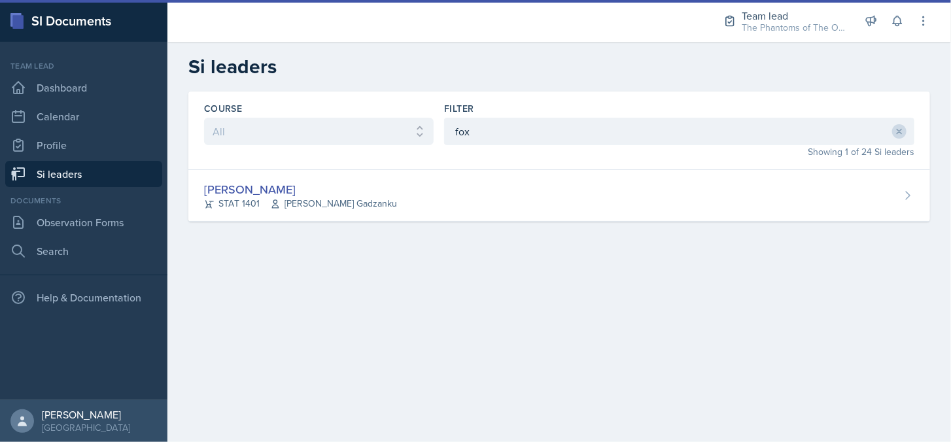
click at [498, 146] on div "Showing 1 of 24 Si leaders" at bounding box center [679, 152] width 470 height 14
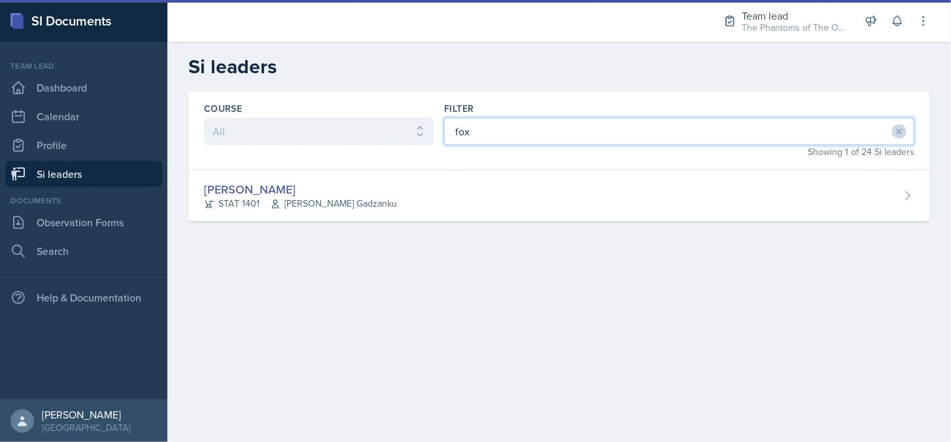
click at [500, 138] on input "fox" at bounding box center [679, 131] width 470 height 27
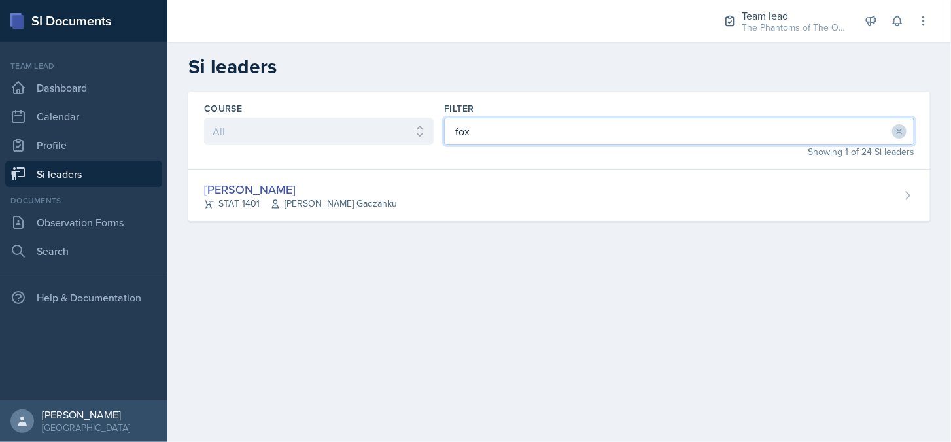
click at [500, 138] on input "fox" at bounding box center [679, 131] width 470 height 27
type input "kend"
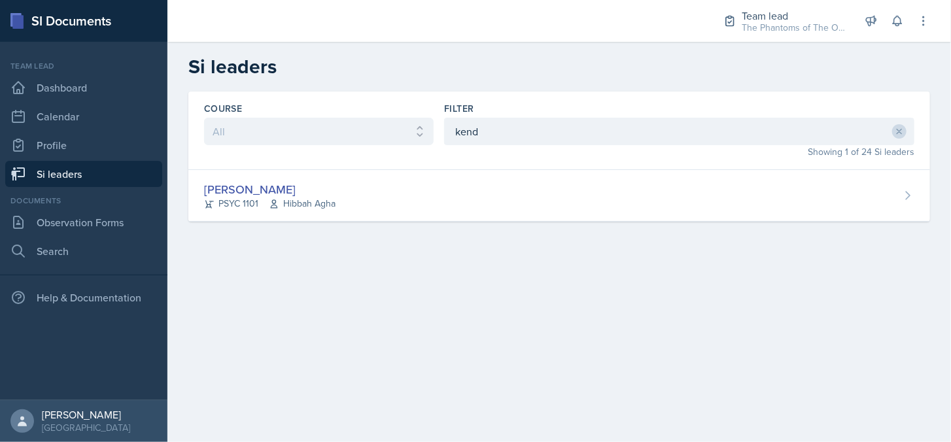
click at [457, 190] on div "[PERSON_NAME] PSYC 1101 Hibbah Agha" at bounding box center [559, 196] width 742 height 52
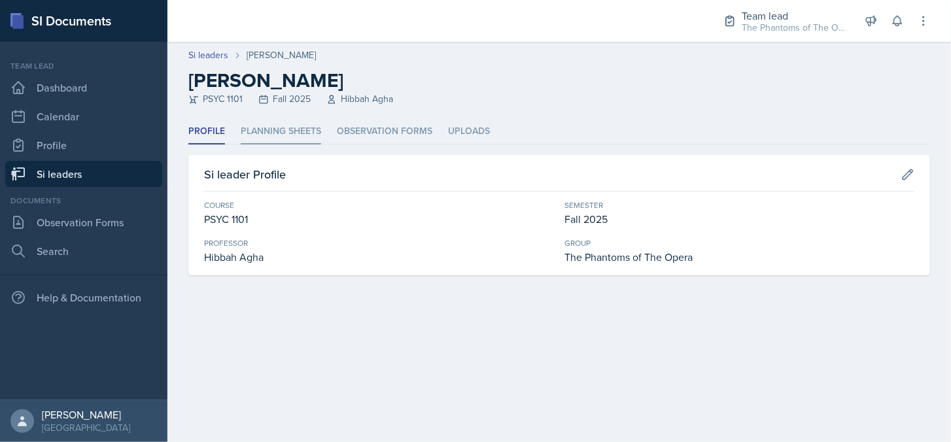
click at [287, 136] on li "Planning Sheets" at bounding box center [281, 132] width 80 height 26
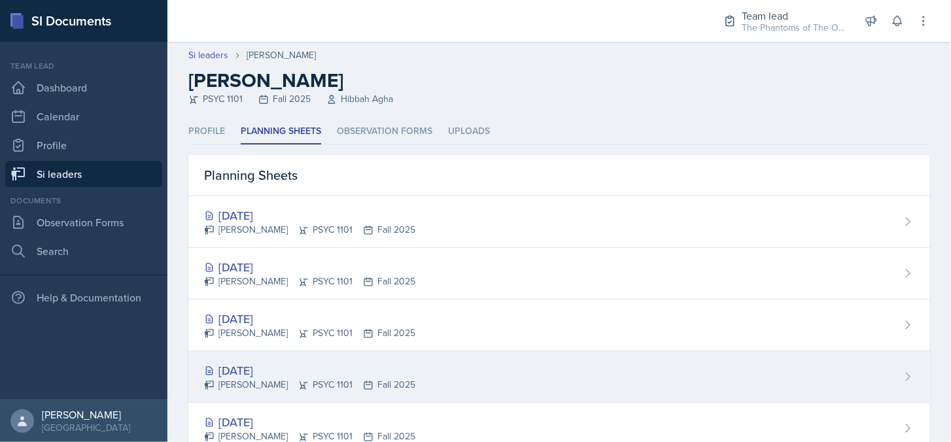
click at [570, 368] on div "[DATE] [PERSON_NAME] PSYC 1101 Fall 2025" at bounding box center [559, 377] width 742 height 52
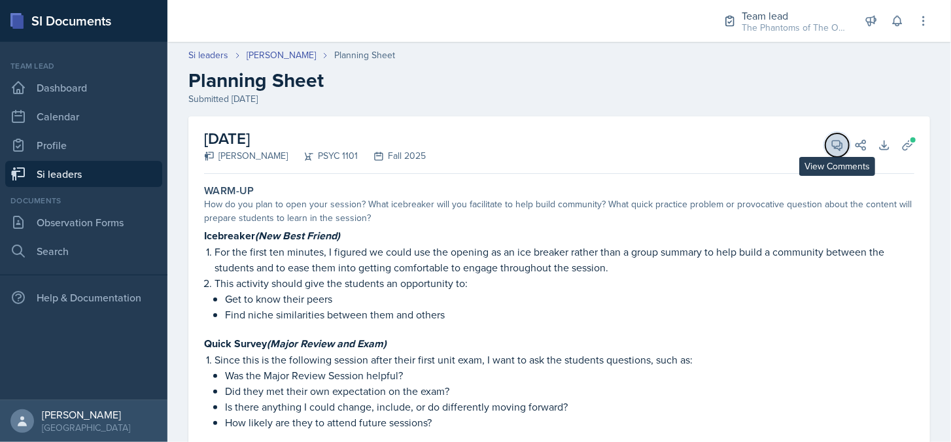
click at [837, 143] on button "View Comments" at bounding box center [838, 145] width 24 height 24
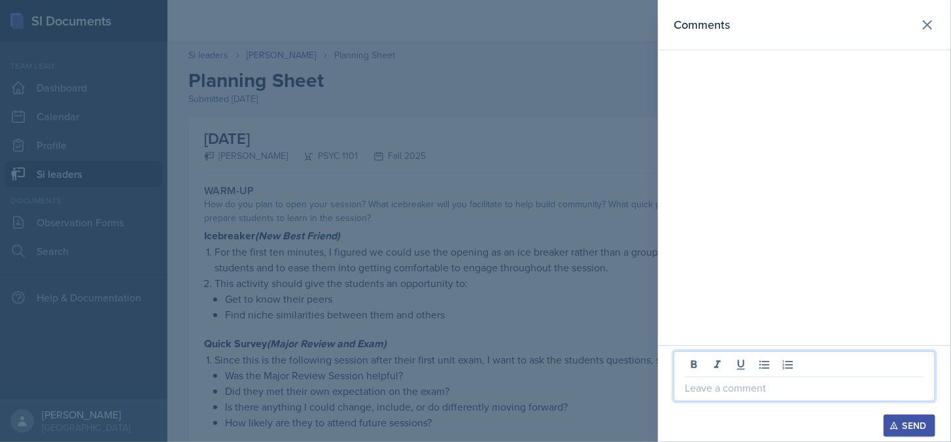
click at [759, 385] on p at bounding box center [804, 388] width 239 height 16
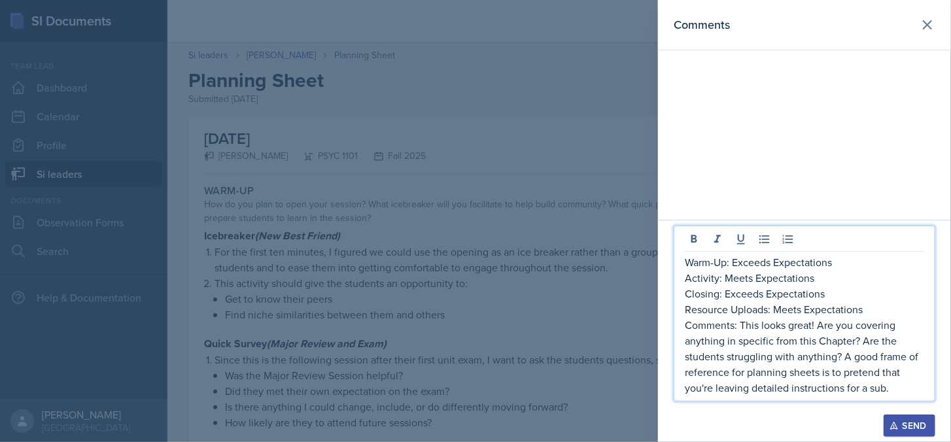
click at [815, 329] on p "Comments: This looks great! Are you covering anything in specific from this Cha…" at bounding box center [804, 356] width 239 height 79
click at [743, 325] on p "Comments: This looks great! Are you covering anything in specific from this Cha…" at bounding box center [804, 356] width 239 height 79
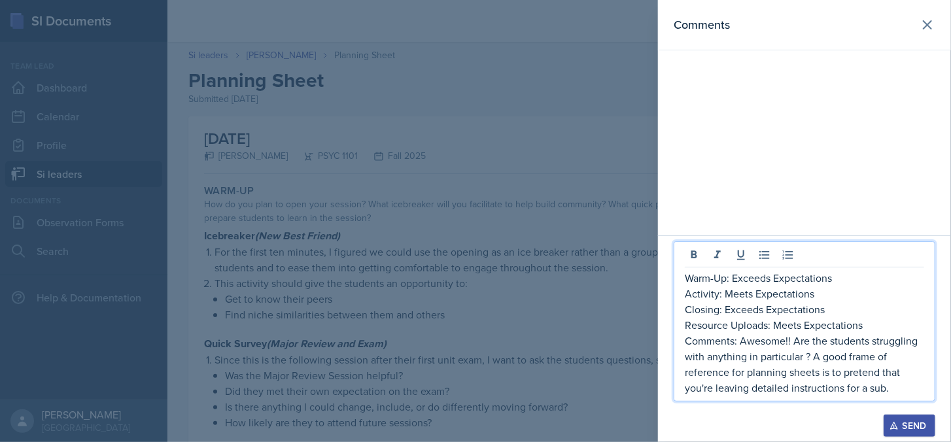
click at [739, 343] on p "Comments: Awesome!! Are the students struggling with anything in particular ? A…" at bounding box center [804, 364] width 239 height 63
click at [856, 358] on p "Comments: This looks awesome!! Are the students struggling with anything in par…" at bounding box center [804, 364] width 239 height 63
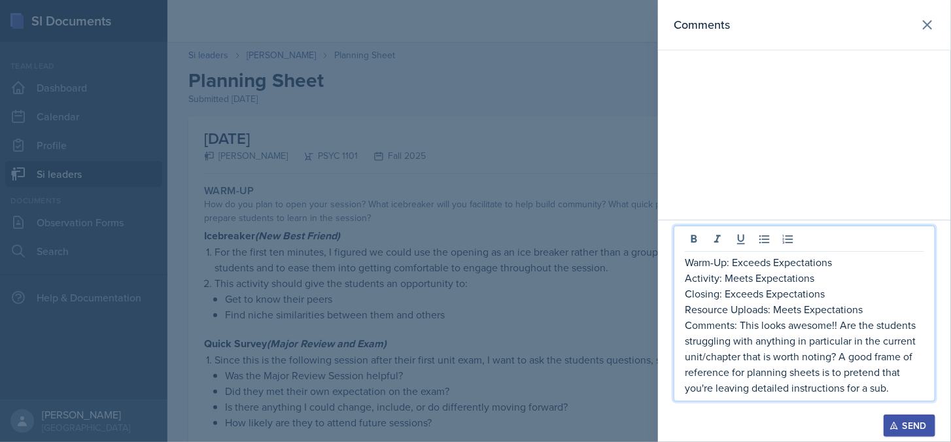
click at [905, 390] on p "Comments: This looks awesome!! Are the students struggling with anything in par…" at bounding box center [804, 356] width 239 height 79
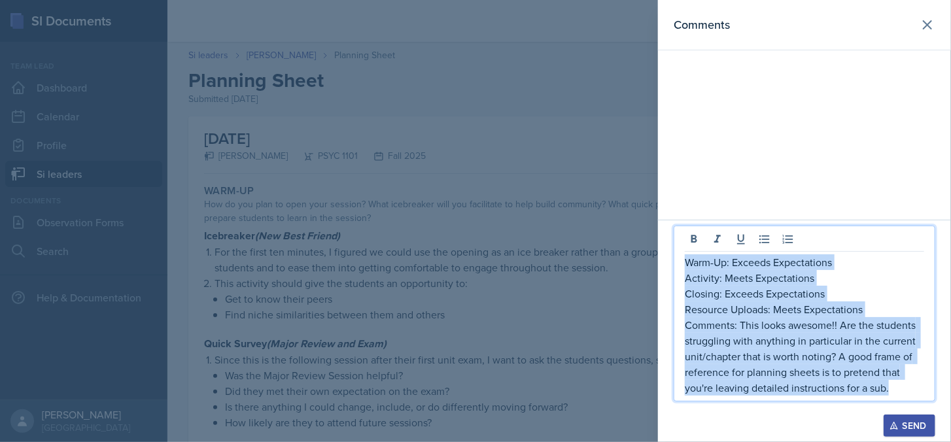
copy div "Warm-Up: Exceeds Expectations Activity: Meets Expectations Closing: Exceeds Exp…"
copy div "Warm-Up: Exceeds Expectations Activity: Exceeds Expectations Closing: Exceeds E…"
click at [912, 423] on div "Send" at bounding box center [909, 426] width 35 height 10
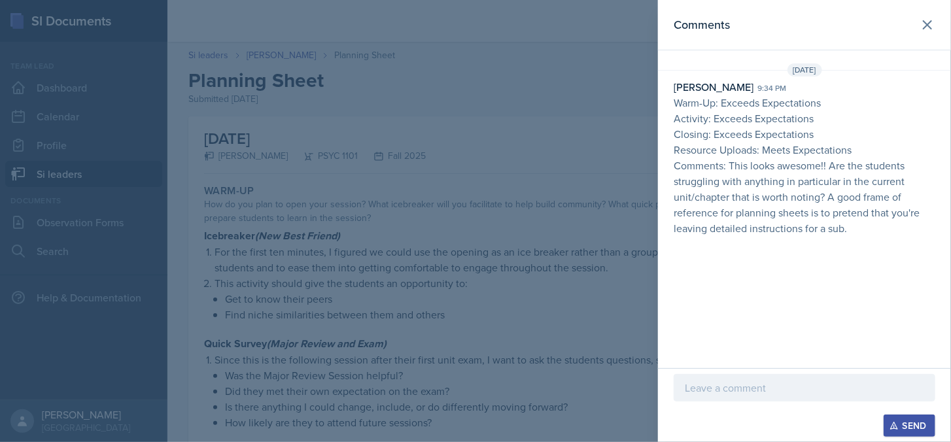
drag, startPoint x: 501, startPoint y: 269, endPoint x: 471, endPoint y: 246, distance: 37.8
click at [497, 269] on div at bounding box center [475, 221] width 951 height 442
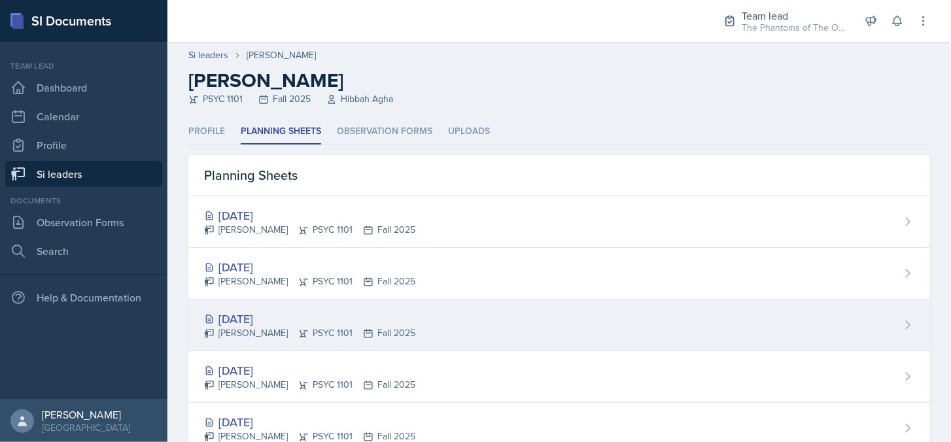
click at [393, 305] on div "[DATE] [PERSON_NAME] PSYC 1101 Fall 2025" at bounding box center [559, 326] width 742 height 52
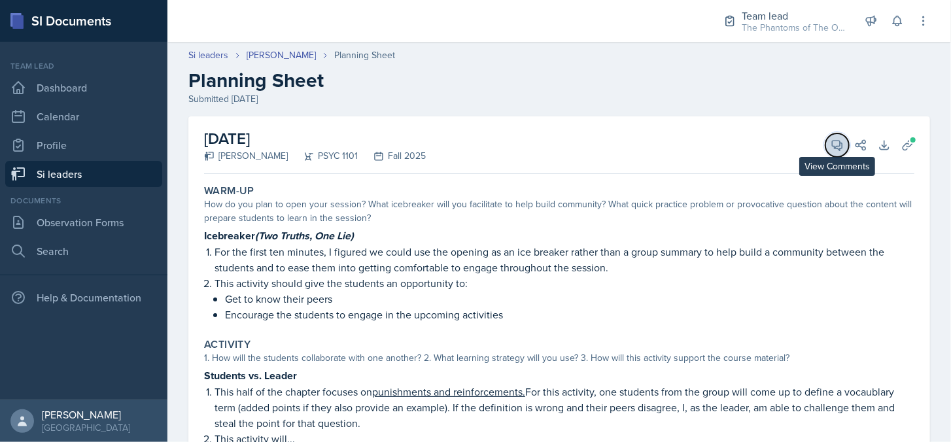
click at [832, 145] on icon at bounding box center [837, 145] width 13 height 13
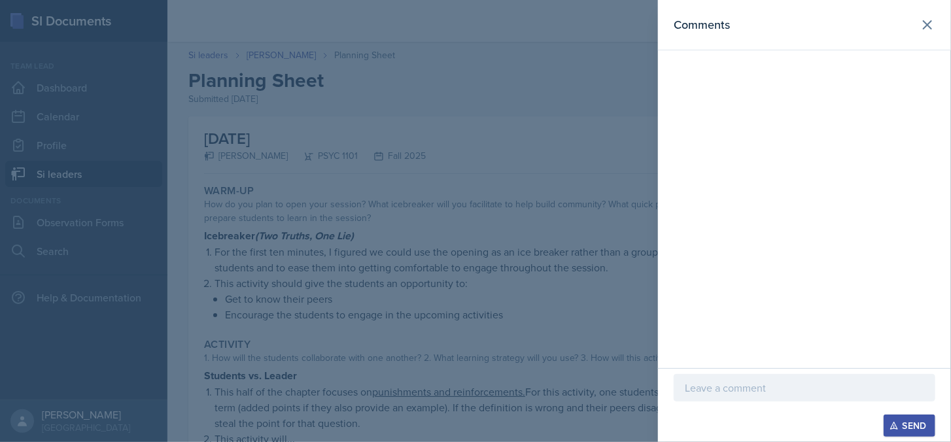
click at [741, 383] on div at bounding box center [805, 387] width 262 height 27
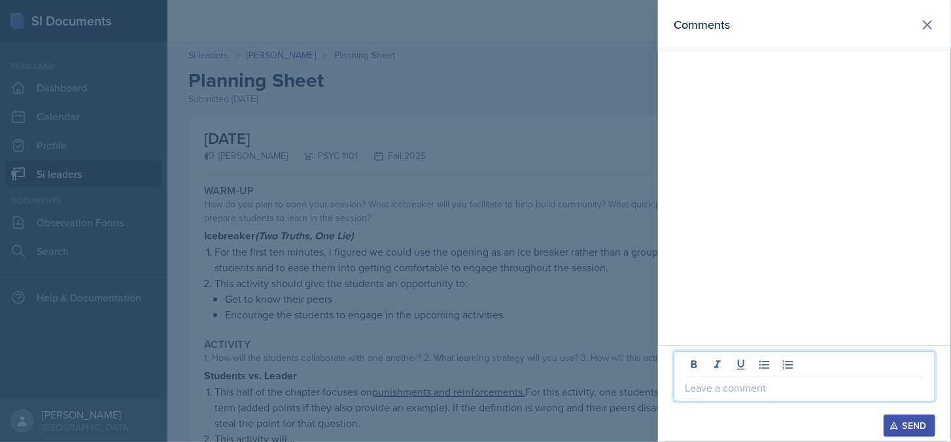
paste div
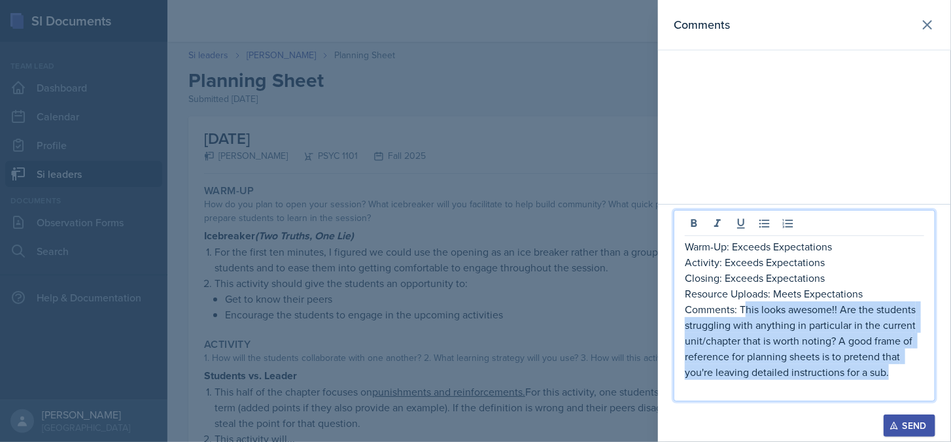
click at [746, 308] on p "Comments: This looks awesome!! Are the students struggling with anything in par…" at bounding box center [804, 341] width 239 height 79
click at [743, 308] on p "Comments: This looks awesome!! Are the students struggling with anything in par…" at bounding box center [804, 341] width 239 height 79
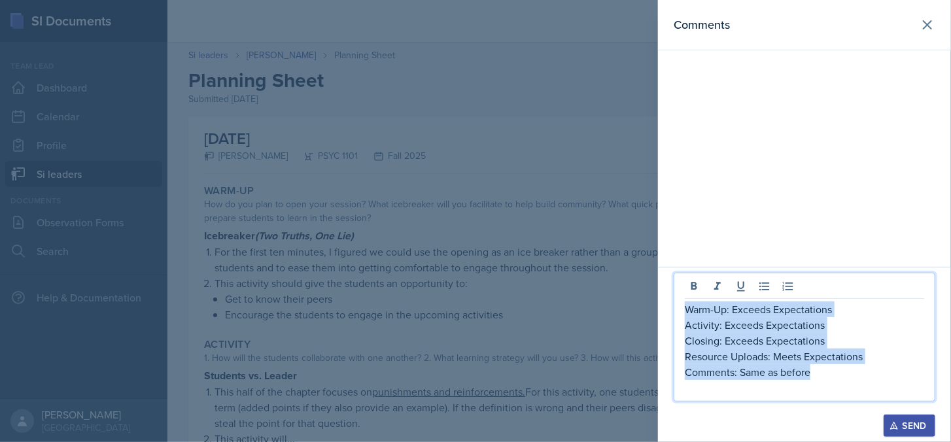
copy div "Warm-Up: Exceeds Expectations Activity: Exceeds Expectations Closing: Exceeds E…"
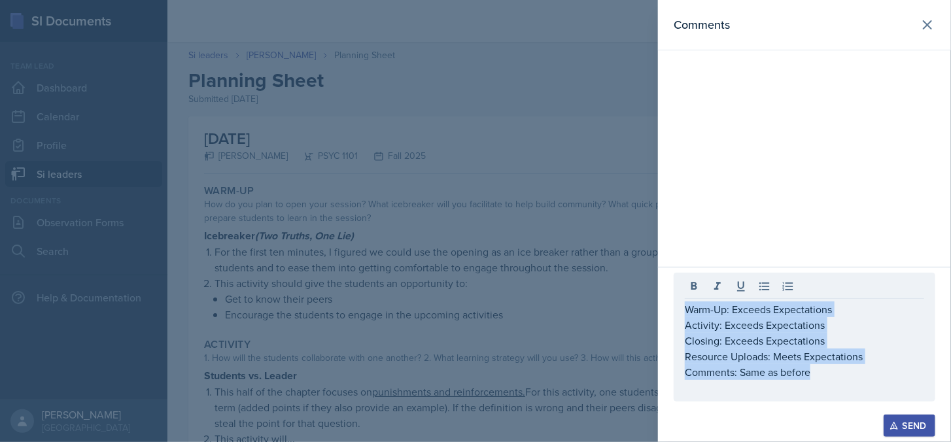
click at [922, 432] on button "Send" at bounding box center [910, 426] width 52 height 22
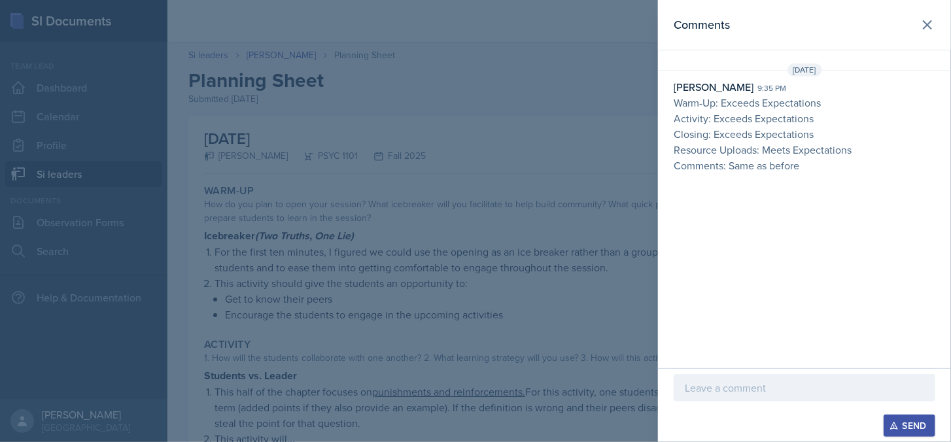
drag, startPoint x: 309, startPoint y: 167, endPoint x: 300, endPoint y: 159, distance: 12.1
click at [303, 164] on div at bounding box center [475, 221] width 951 height 442
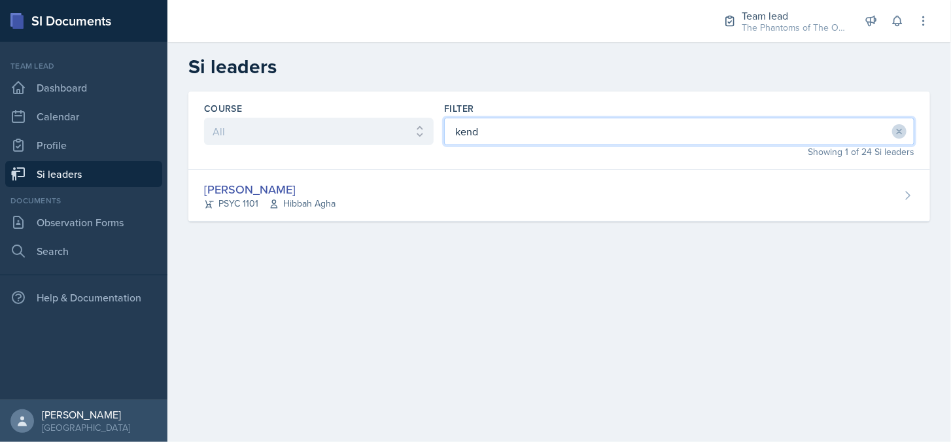
click at [489, 130] on input "kend" at bounding box center [679, 131] width 470 height 27
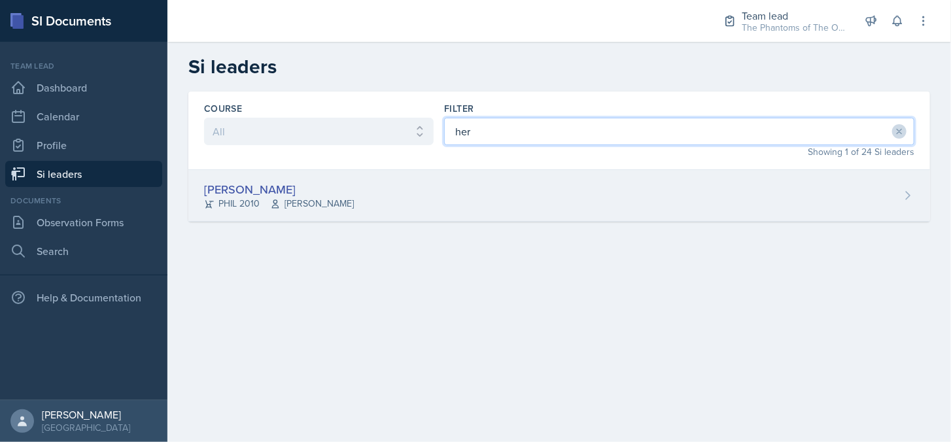
type input "her"
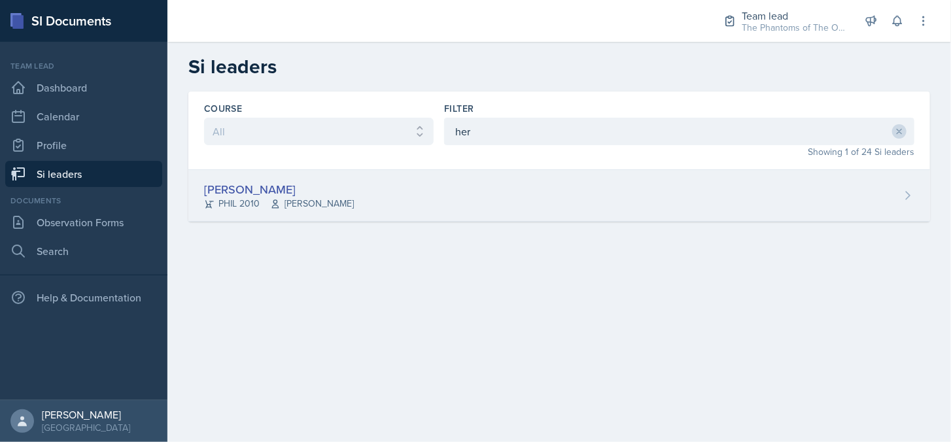
click at [400, 210] on div "[PERSON_NAME] PHIL 2010 [PERSON_NAME]" at bounding box center [559, 196] width 742 height 52
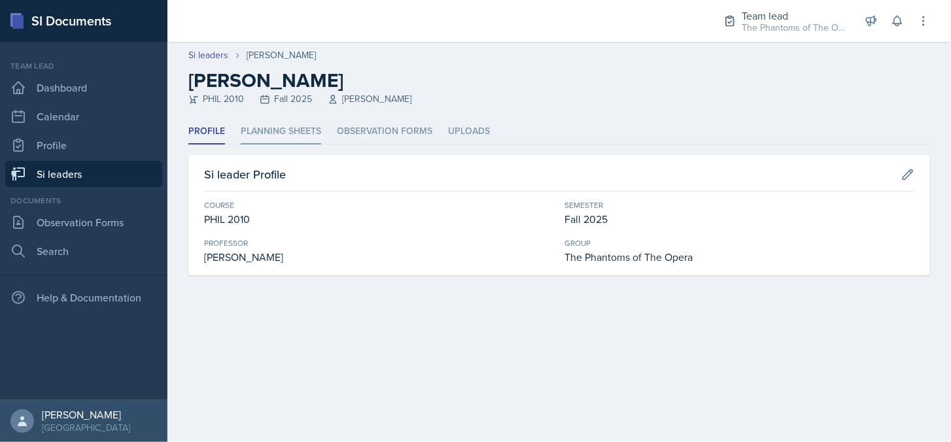
click at [264, 141] on li "Planning Sheets" at bounding box center [281, 132] width 80 height 26
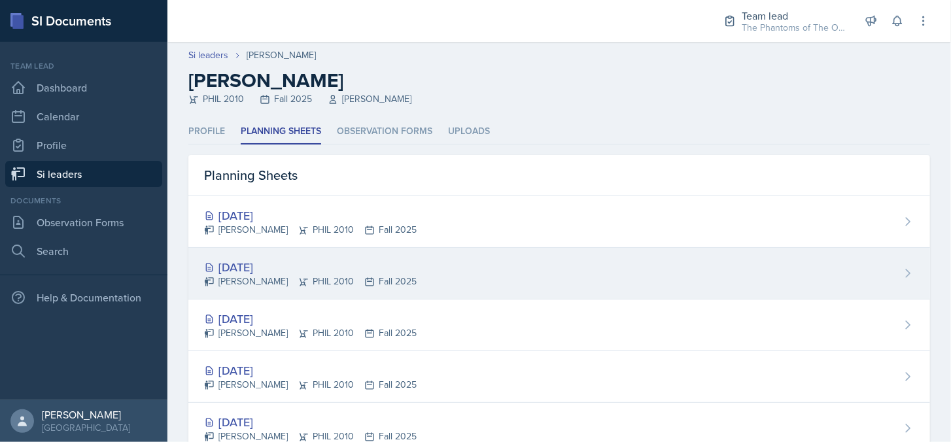
click at [491, 276] on div "[DATE] [PERSON_NAME] PHIL 2010 Fall 2025" at bounding box center [559, 274] width 742 height 52
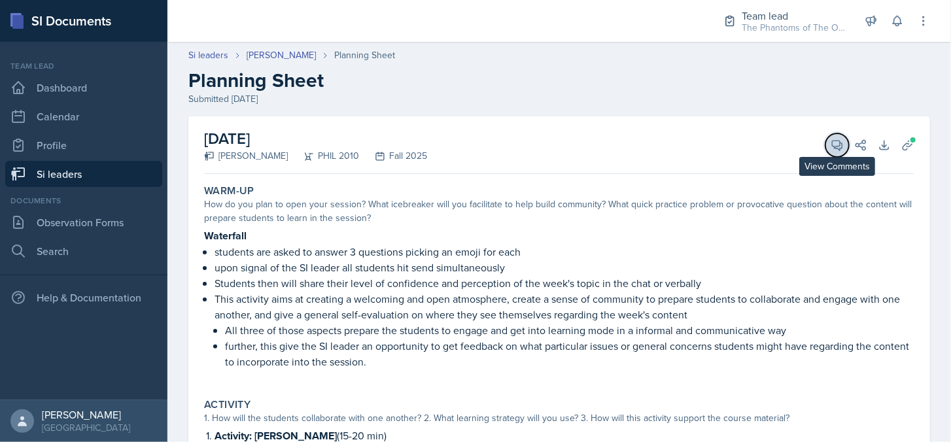
click at [831, 148] on icon at bounding box center [837, 145] width 13 height 13
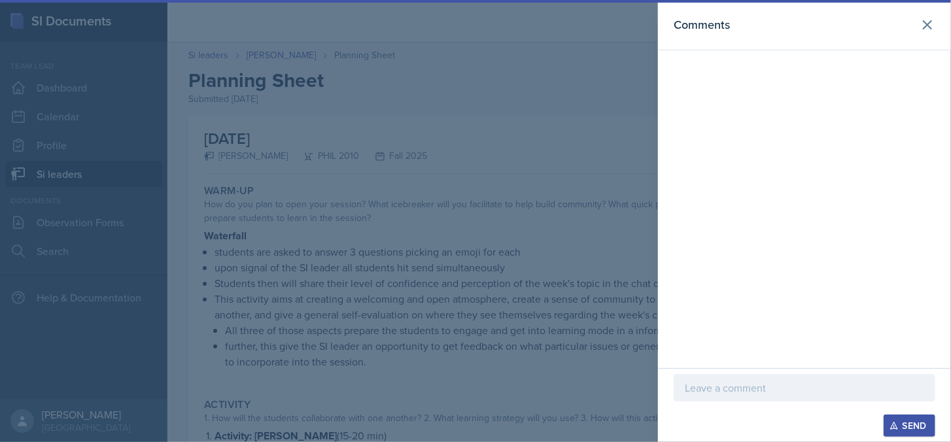
click at [752, 384] on p at bounding box center [804, 388] width 239 height 16
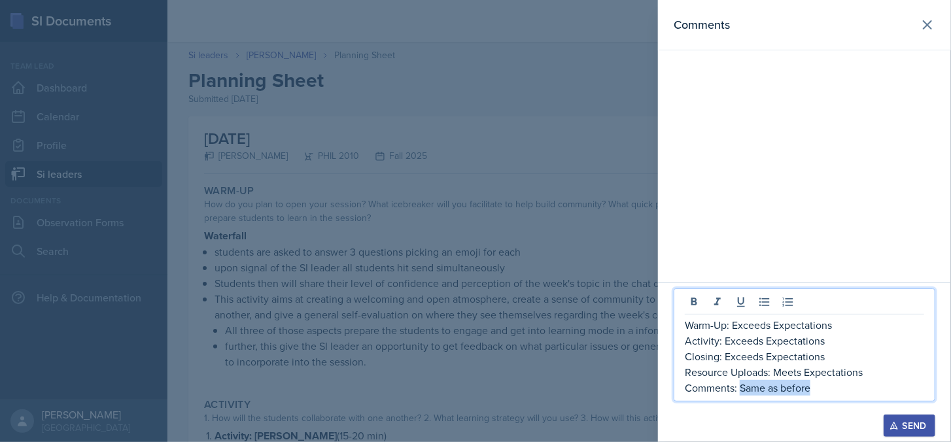
click at [741, 391] on p "Comments: Same as before" at bounding box center [804, 388] width 239 height 16
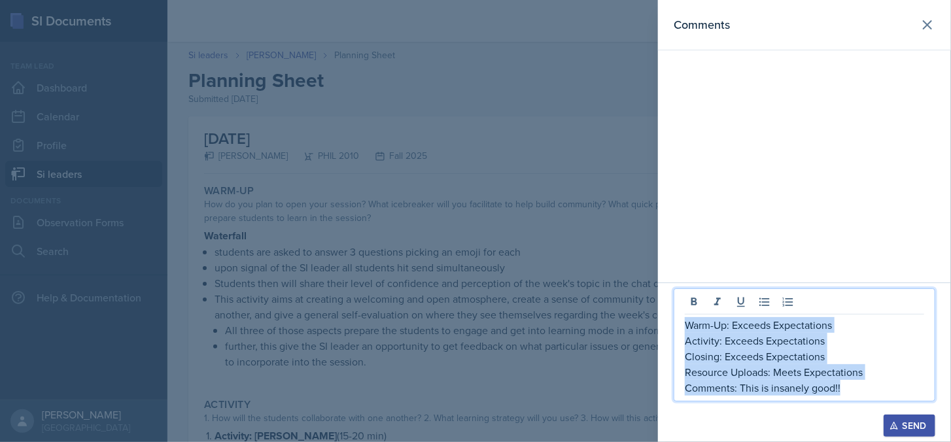
copy div "Warm-Up: Exceeds Expectations Activity: Exceeds Expectations Closing: Exceeds E…"
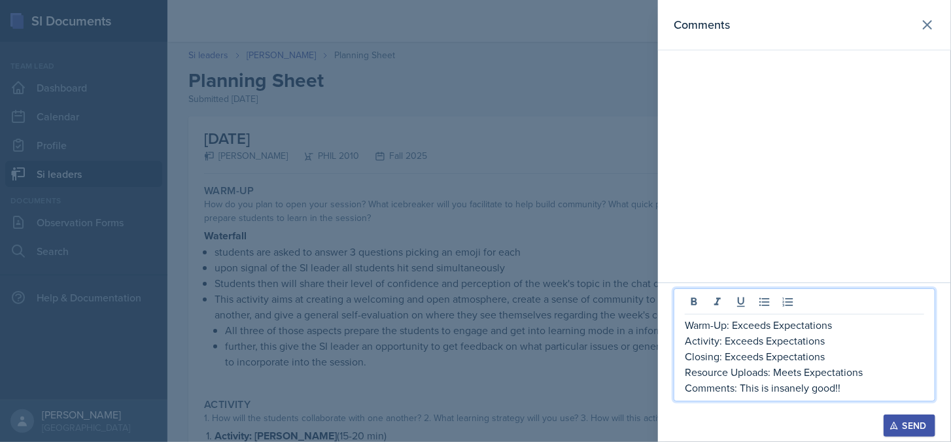
click at [463, 292] on div at bounding box center [475, 221] width 951 height 442
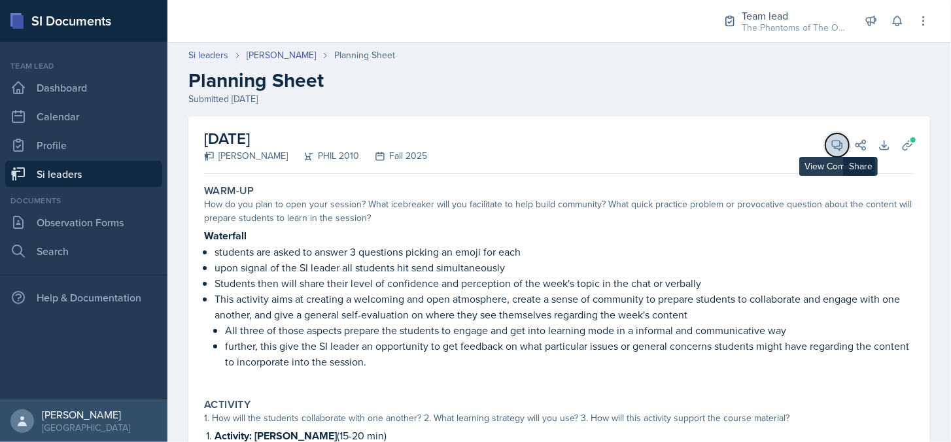
click at [831, 143] on icon at bounding box center [837, 145] width 13 height 13
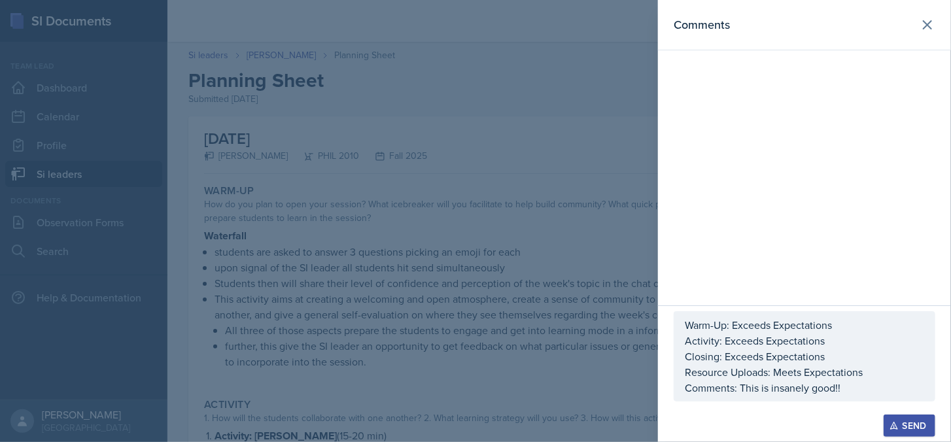
click at [905, 425] on div "Send" at bounding box center [909, 426] width 35 height 10
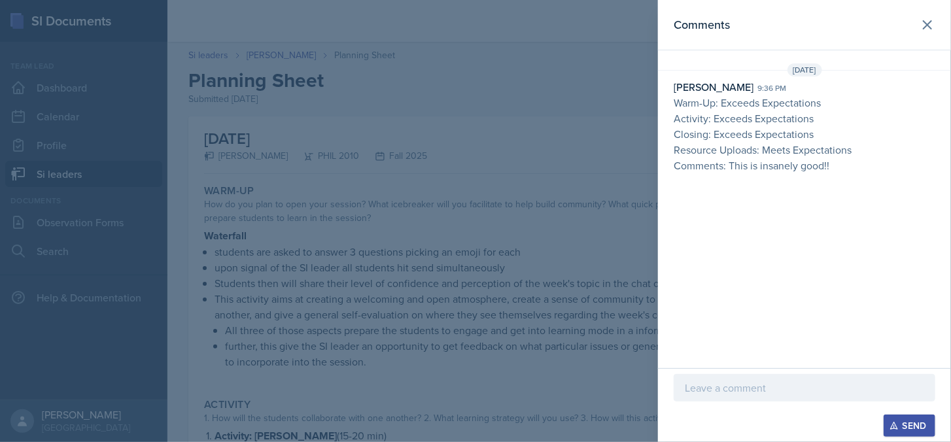
click at [495, 282] on div at bounding box center [475, 221] width 951 height 442
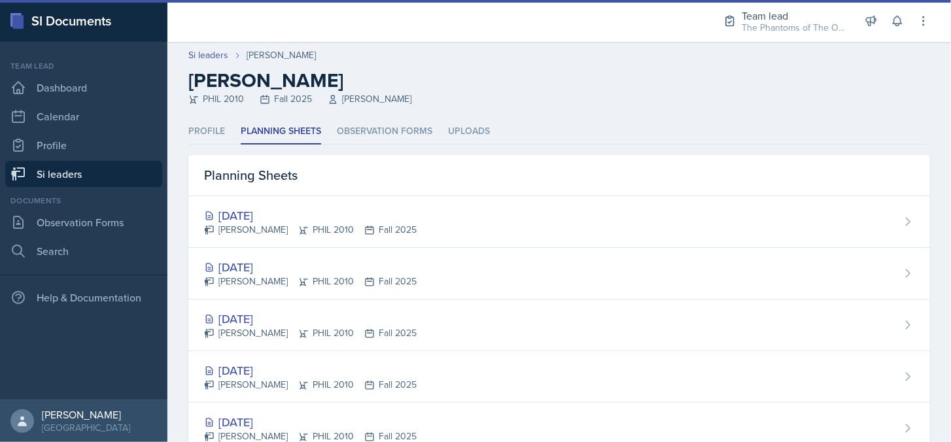
click at [283, 222] on div "[DATE]" at bounding box center [310, 216] width 213 height 18
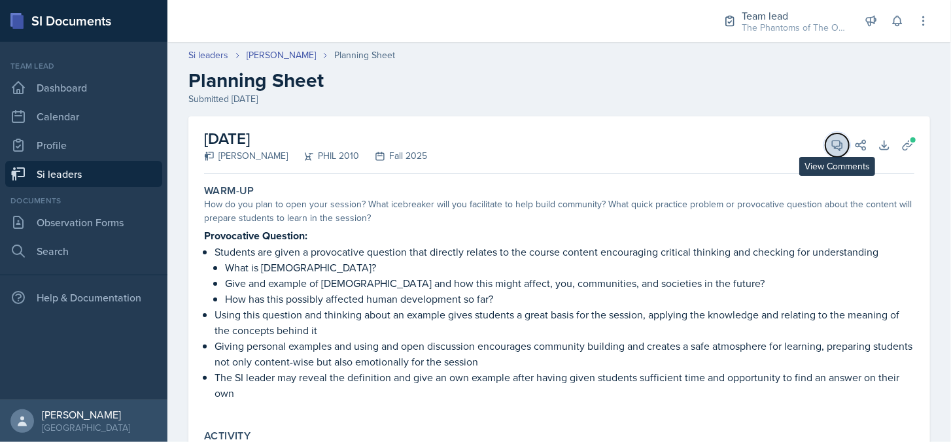
click at [831, 149] on icon at bounding box center [837, 145] width 13 height 13
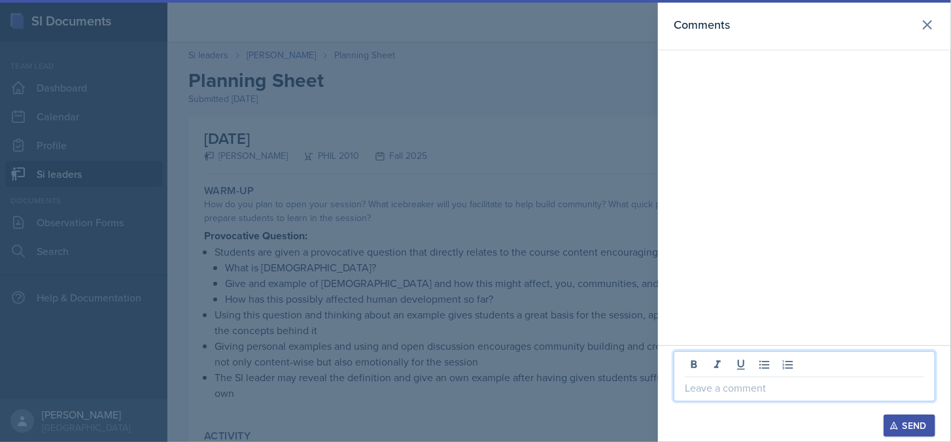
click at [735, 389] on p at bounding box center [804, 388] width 239 height 16
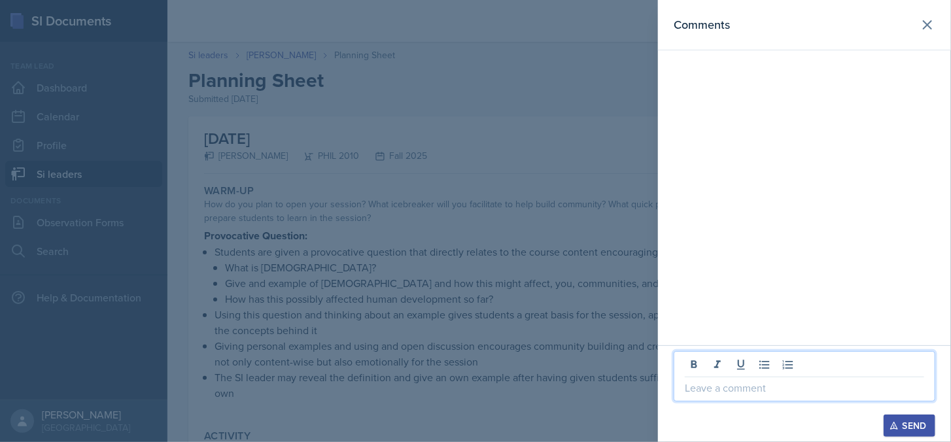
paste div
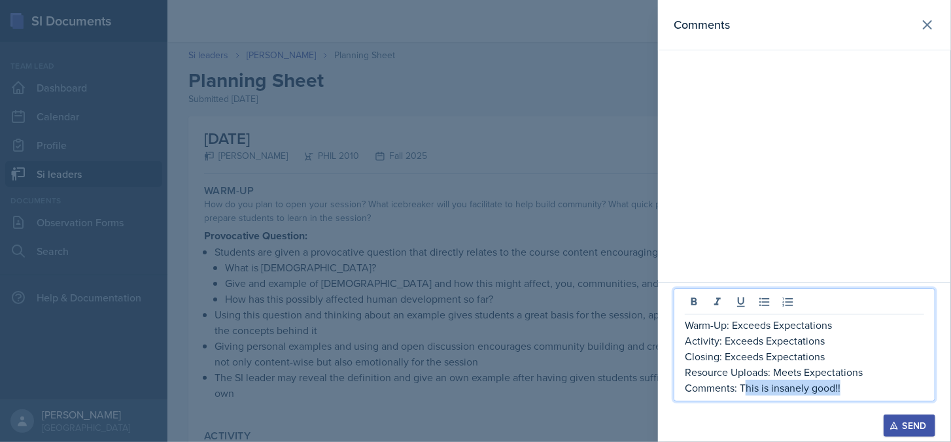
click at [743, 387] on p "Comments: This is insanely good!!" at bounding box center [804, 388] width 239 height 16
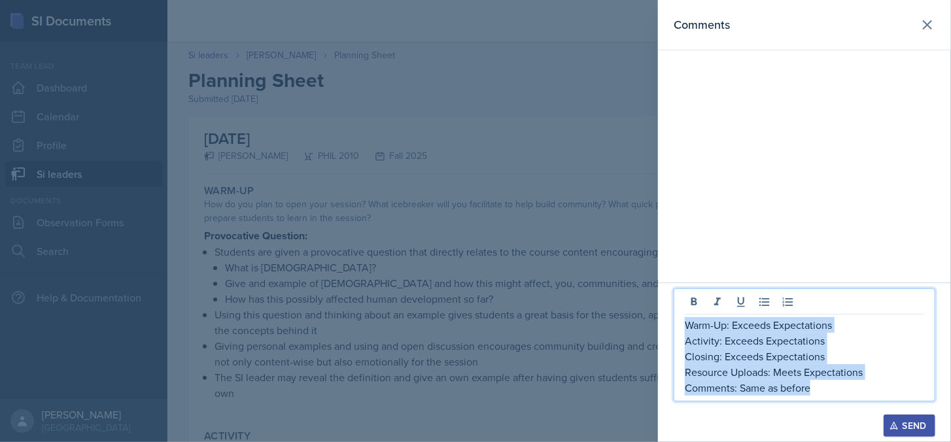
copy div "Warm-Up: Exceeds Expectations Activity: Exceeds Expectations Closing: Exceeds E…"
click at [914, 434] on button "Send" at bounding box center [910, 426] width 52 height 22
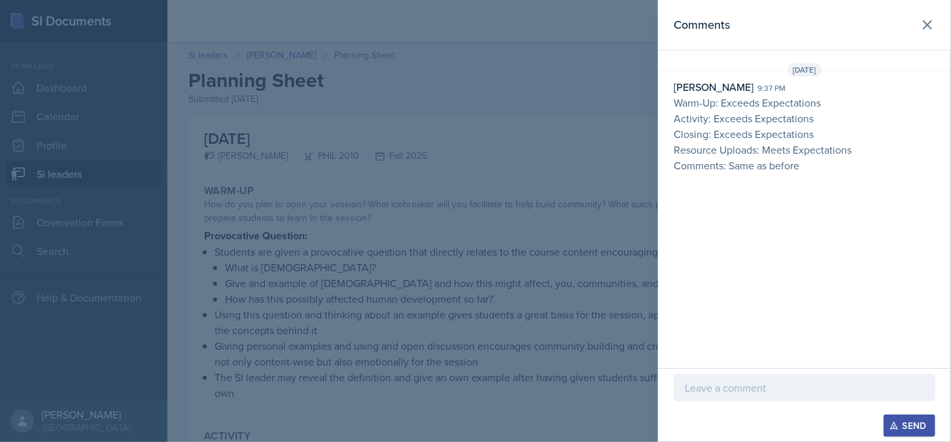
drag, startPoint x: 237, startPoint y: 122, endPoint x: 234, endPoint y: 113, distance: 9.7
click at [234, 114] on div at bounding box center [475, 221] width 951 height 442
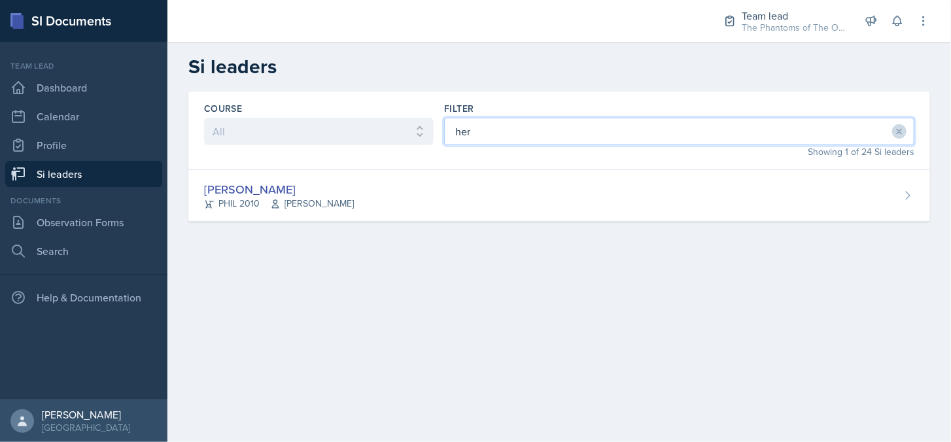
click at [492, 122] on input "her" at bounding box center [679, 131] width 470 height 27
click at [491, 120] on input "her" at bounding box center [679, 131] width 470 height 27
click at [491, 127] on input "her" at bounding box center [679, 131] width 470 height 27
type input "ab"
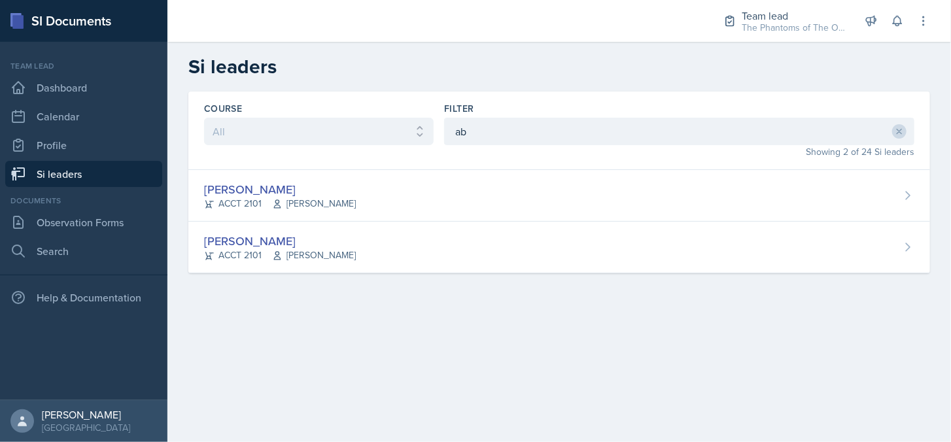
drag, startPoint x: 365, startPoint y: 236, endPoint x: 373, endPoint y: 237, distance: 8.1
click at [365, 235] on div "[PERSON_NAME] ACCT 2101 [PERSON_NAME]" at bounding box center [559, 248] width 742 height 52
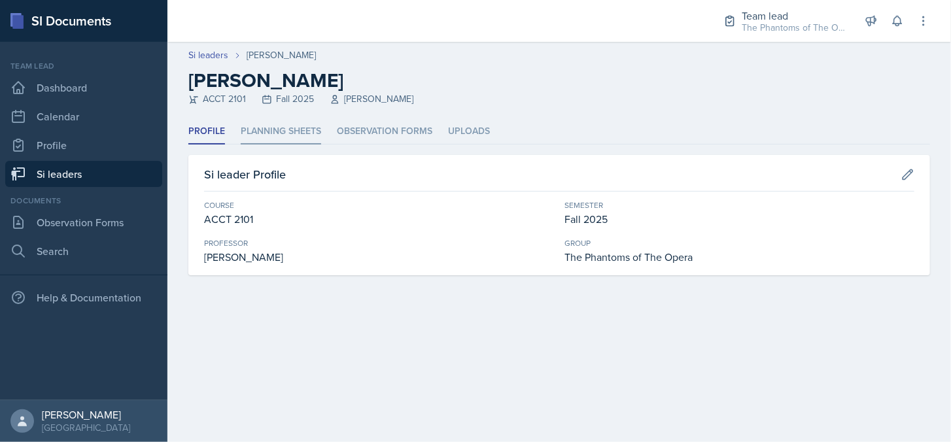
click at [293, 134] on li "Planning Sheets" at bounding box center [281, 132] width 80 height 26
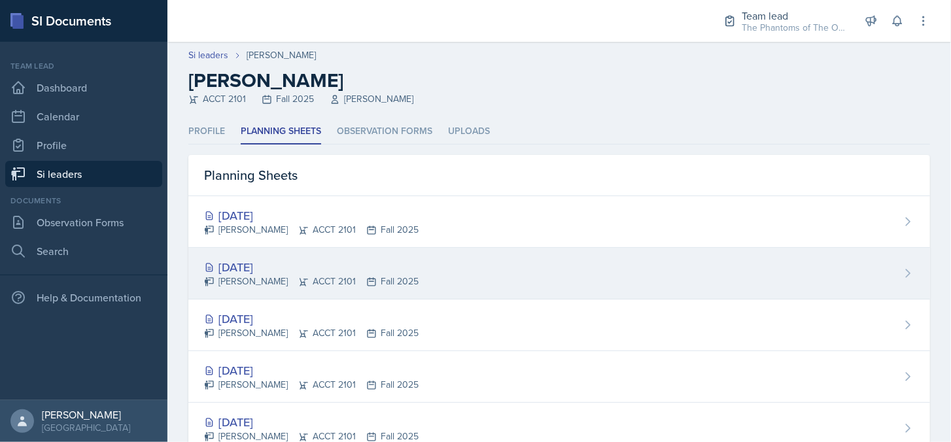
click at [330, 277] on div "[PERSON_NAME] ACCT 2101 Fall 2025" at bounding box center [311, 282] width 215 height 14
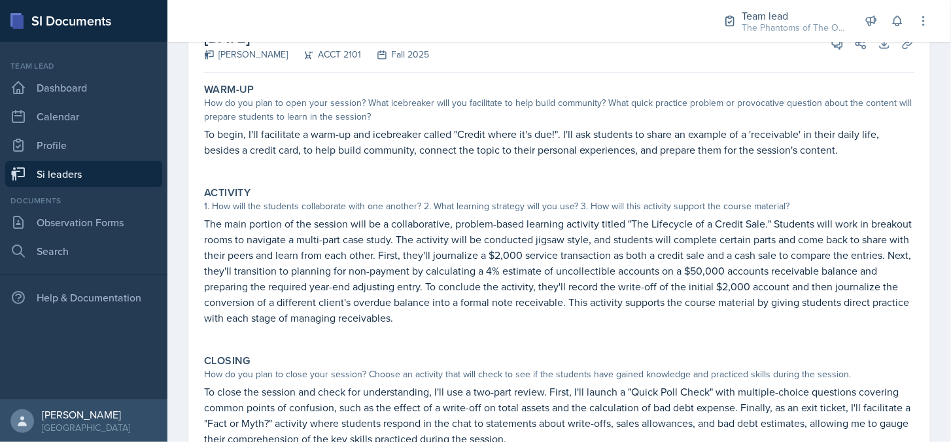
scroll to position [232, 0]
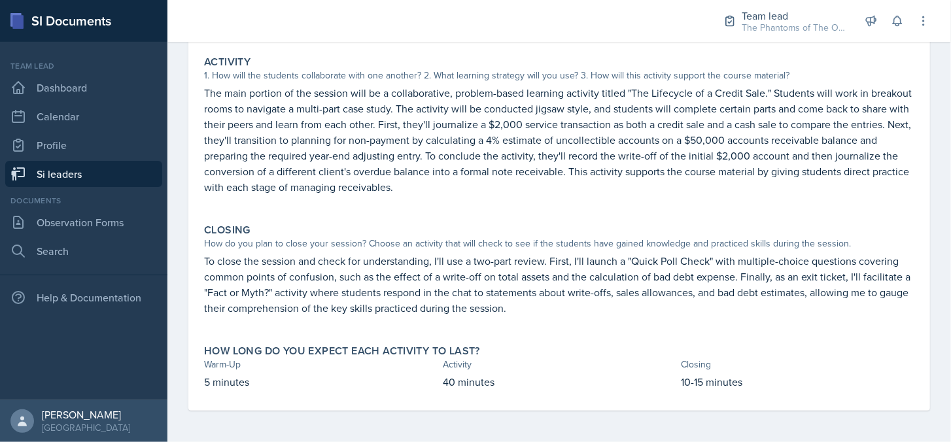
drag, startPoint x: 615, startPoint y: 220, endPoint x: 606, endPoint y: 247, distance: 29.0
click at [606, 246] on div "Warm-Up How do you plan to open your session? What icebreaker will you facilita…" at bounding box center [559, 179] width 710 height 464
click at [652, 289] on p "To close the session and check for understanding, I'll use a two-part review. F…" at bounding box center [559, 284] width 710 height 63
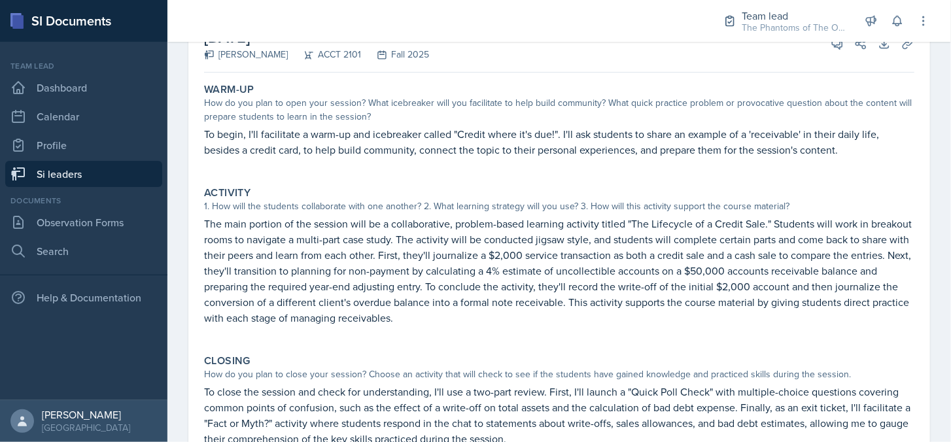
scroll to position [36, 0]
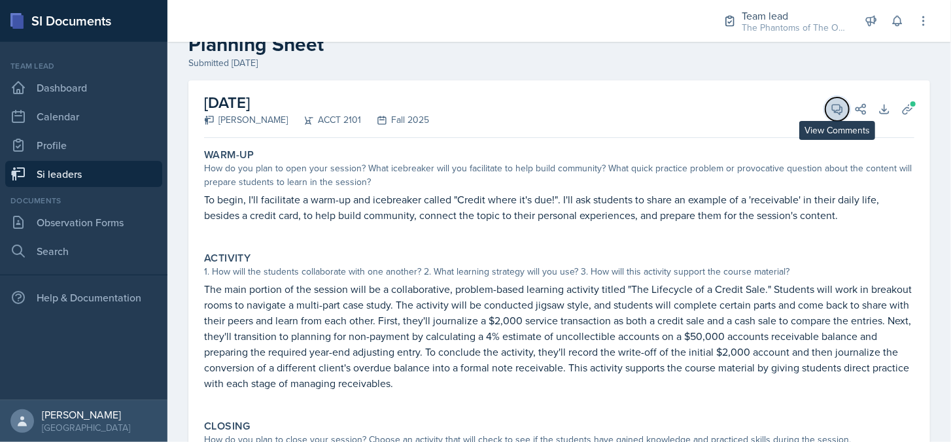
click at [833, 109] on icon at bounding box center [838, 110] width 10 height 10
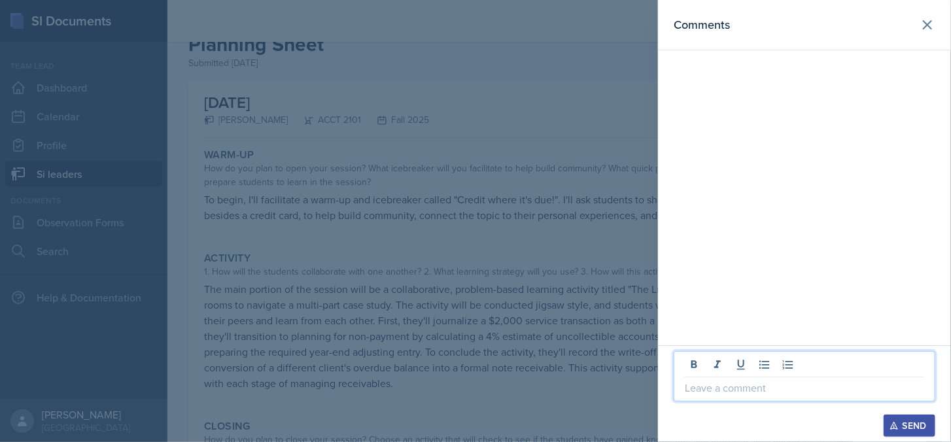
click at [752, 390] on p at bounding box center [804, 388] width 239 height 16
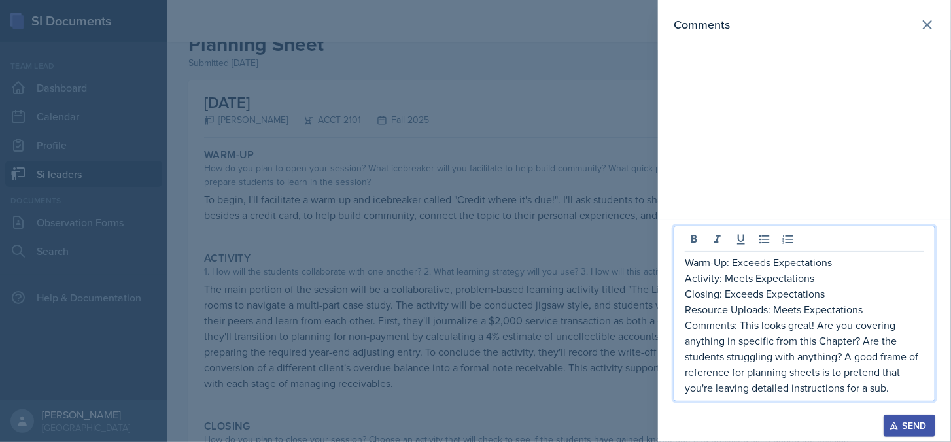
click at [907, 426] on div "Send" at bounding box center [909, 426] width 35 height 10
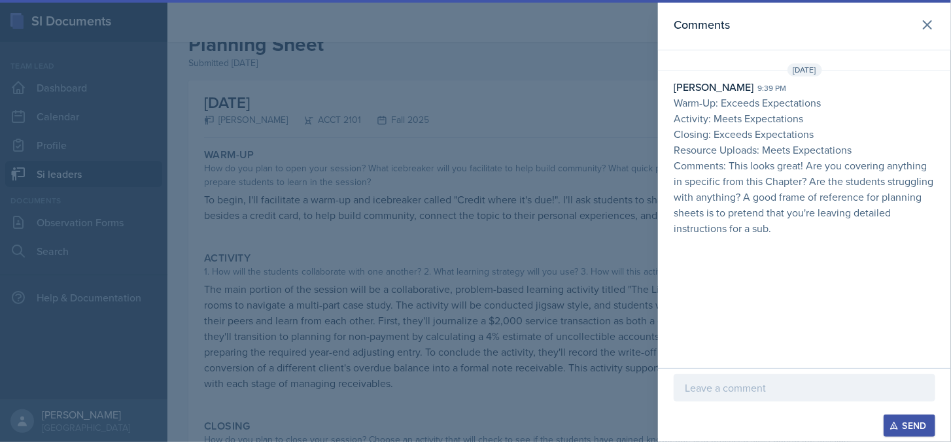
click at [518, 345] on div at bounding box center [475, 221] width 951 height 442
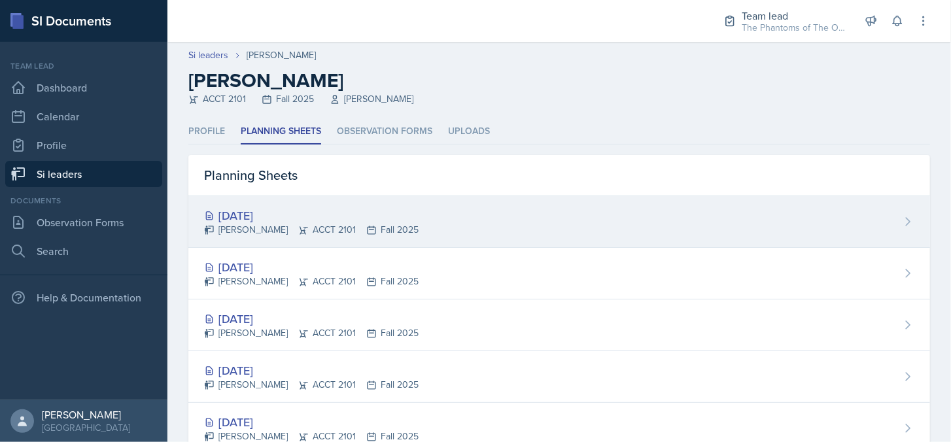
click at [314, 210] on div "[DATE]" at bounding box center [311, 216] width 215 height 18
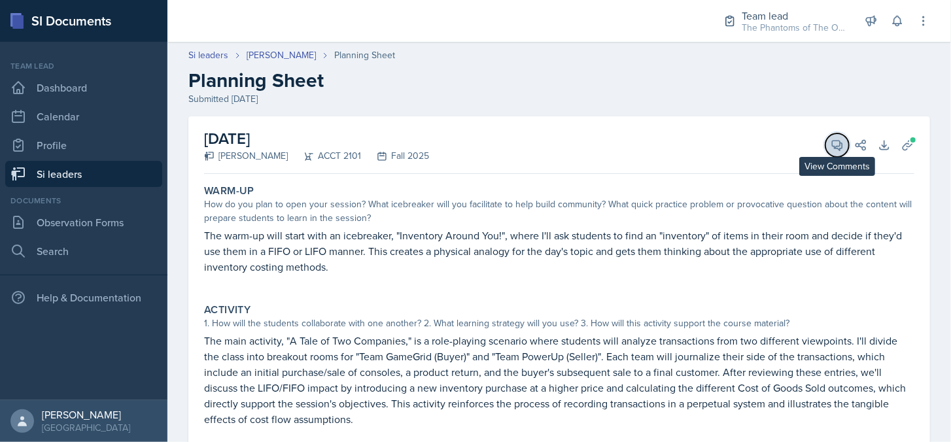
click at [832, 150] on icon at bounding box center [837, 145] width 13 height 13
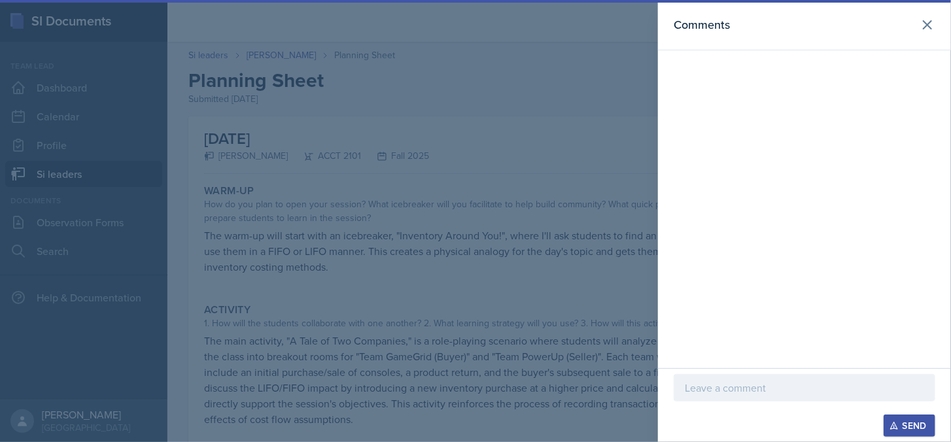
click at [769, 383] on p at bounding box center [804, 388] width 239 height 16
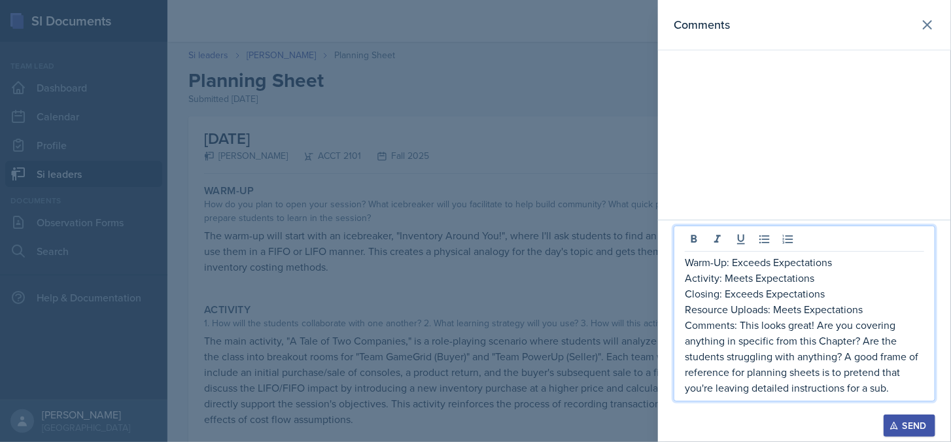
click at [903, 423] on div "Send" at bounding box center [909, 426] width 35 height 10
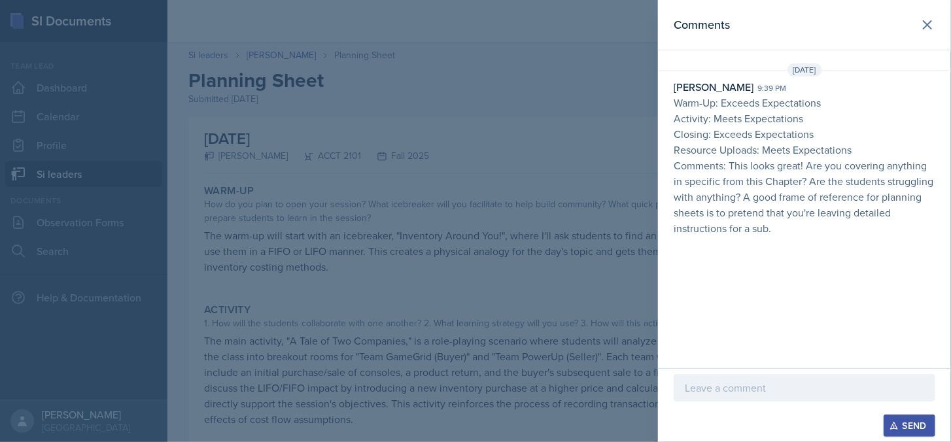
drag, startPoint x: 262, startPoint y: 68, endPoint x: 262, endPoint y: 61, distance: 6.6
click at [270, 62] on div at bounding box center [475, 221] width 951 height 442
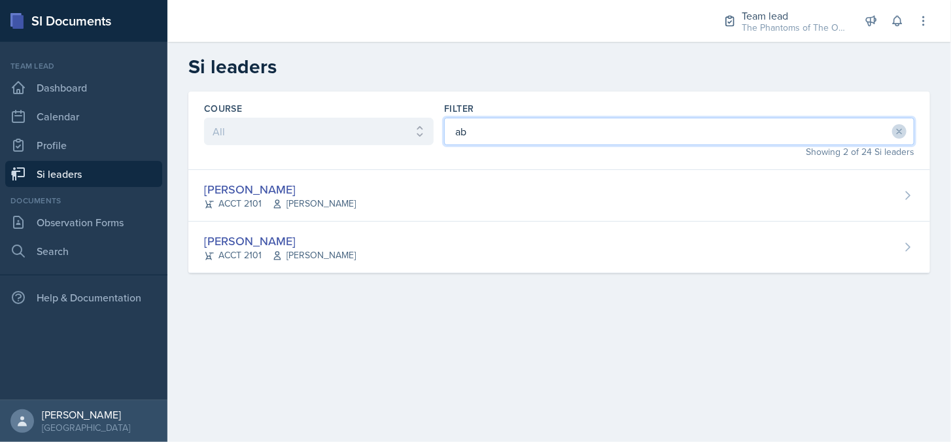
click at [501, 134] on input "ab" at bounding box center [679, 131] width 470 height 27
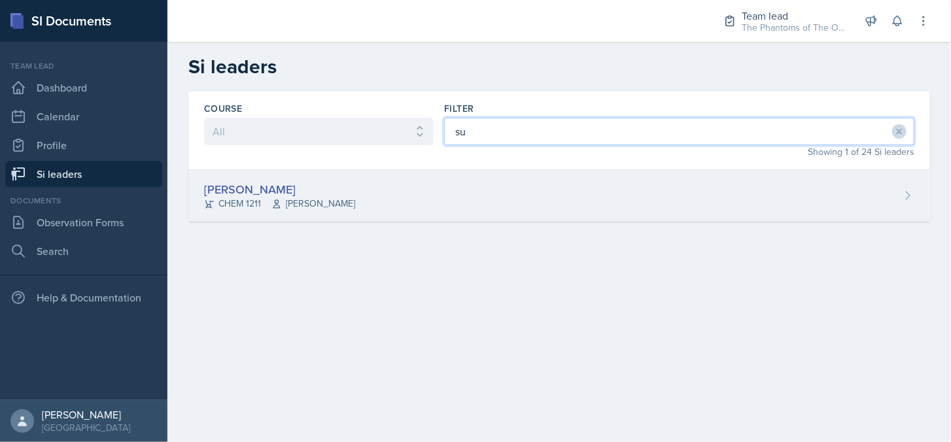
type input "su"
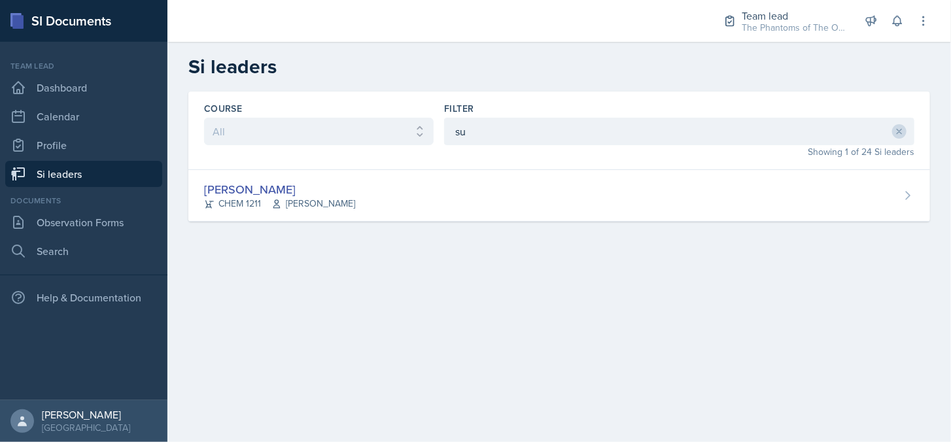
click at [468, 190] on div "[PERSON_NAME] CHEM 1211 [PERSON_NAME]" at bounding box center [559, 196] width 742 height 52
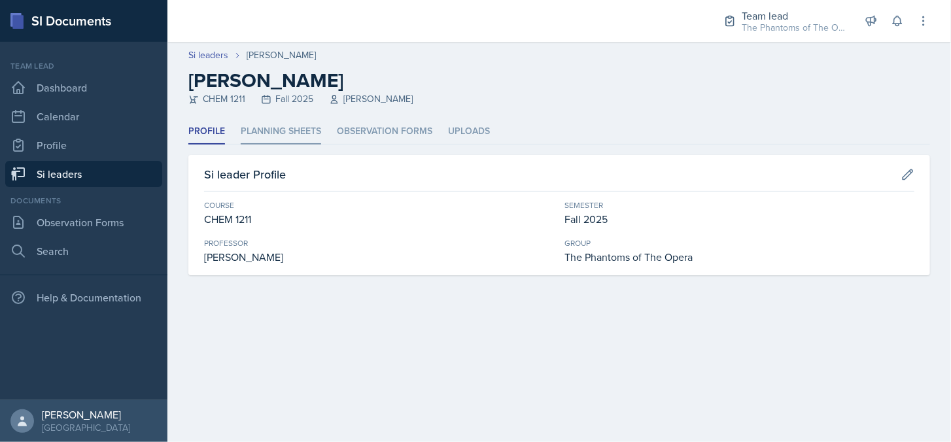
click at [273, 128] on li "Planning Sheets" at bounding box center [281, 132] width 80 height 26
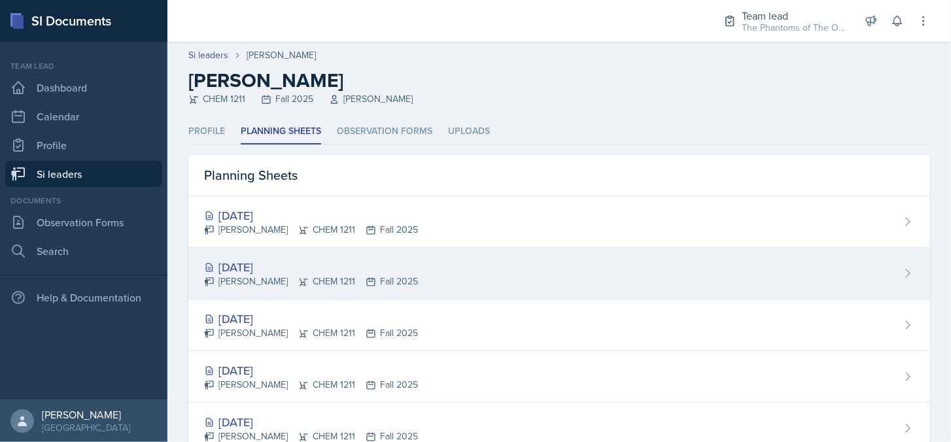
click at [313, 272] on div "[DATE]" at bounding box center [311, 267] width 214 height 18
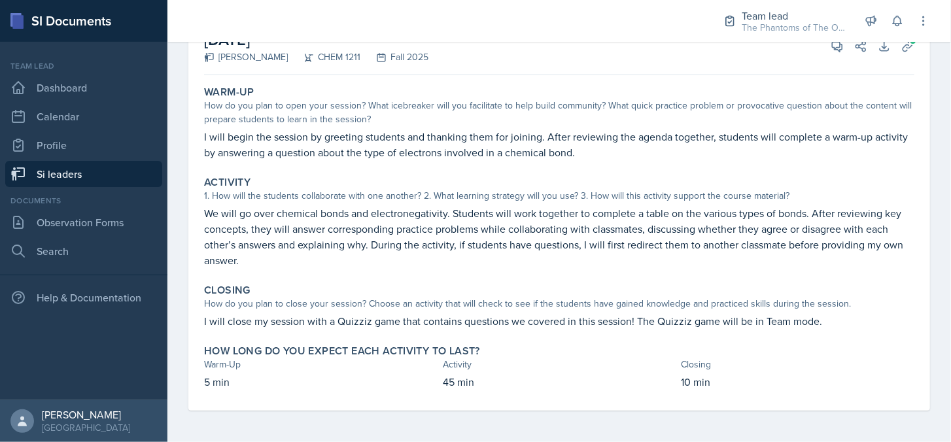
scroll to position [33, 0]
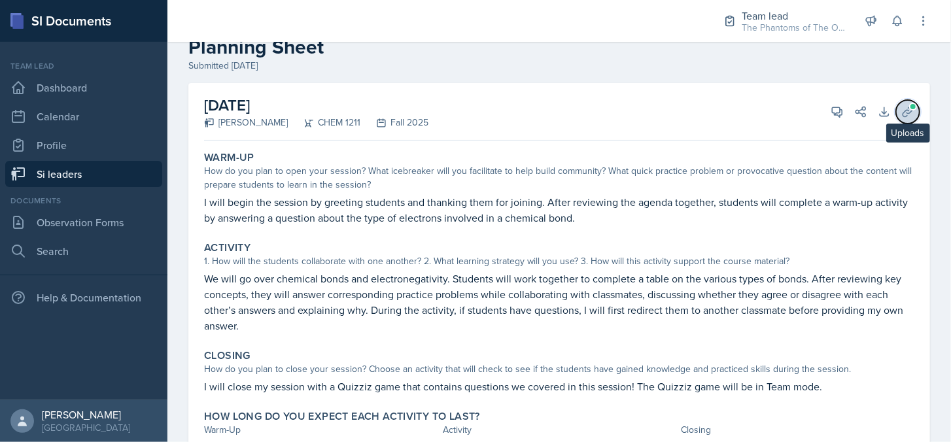
click at [909, 107] on span at bounding box center [913, 107] width 8 height 8
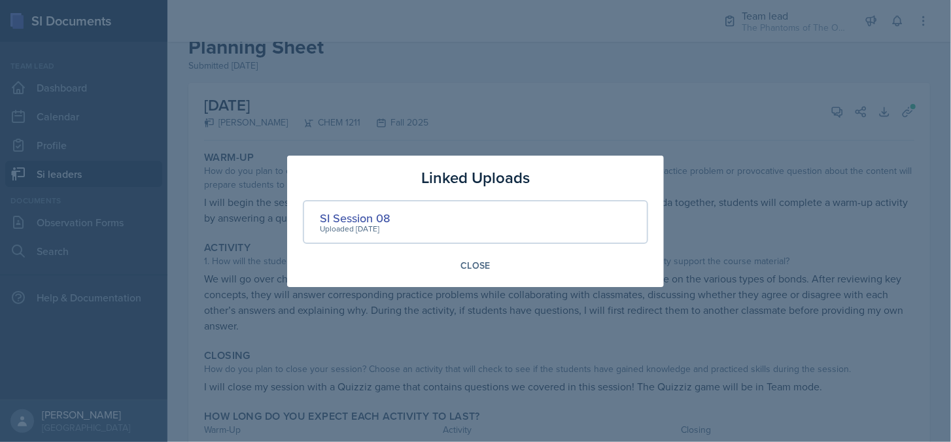
click at [787, 230] on div at bounding box center [475, 221] width 951 height 442
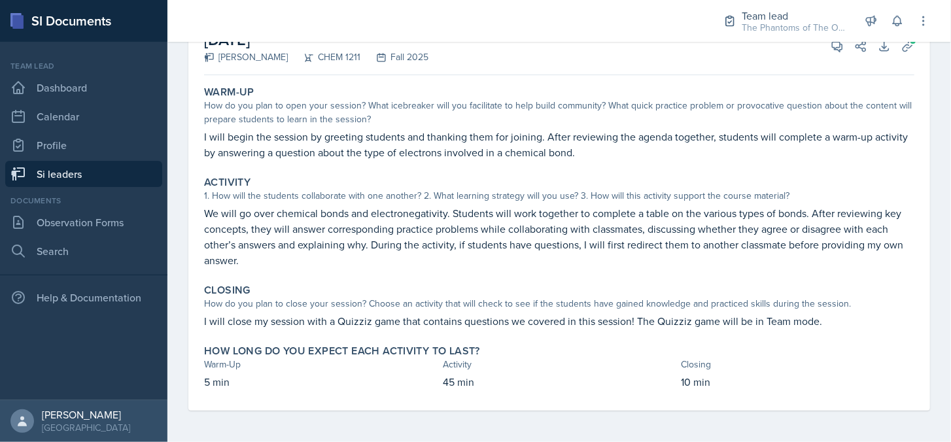
scroll to position [0, 0]
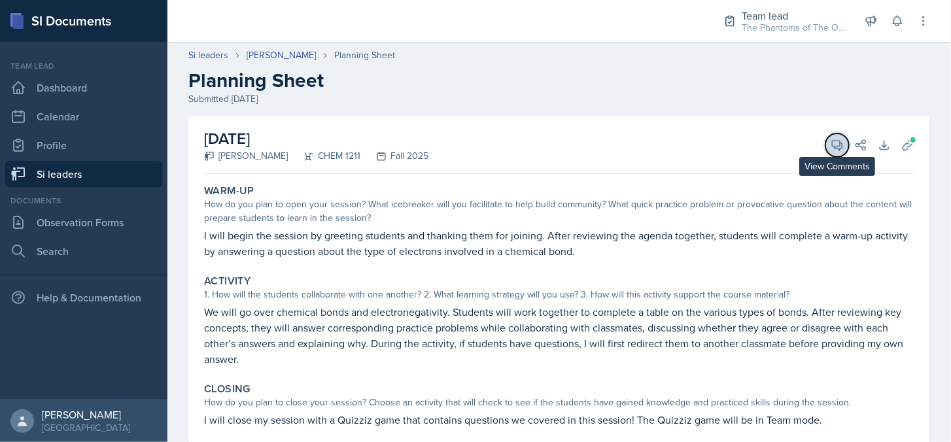
click at [826, 145] on button "View Comments" at bounding box center [838, 145] width 24 height 24
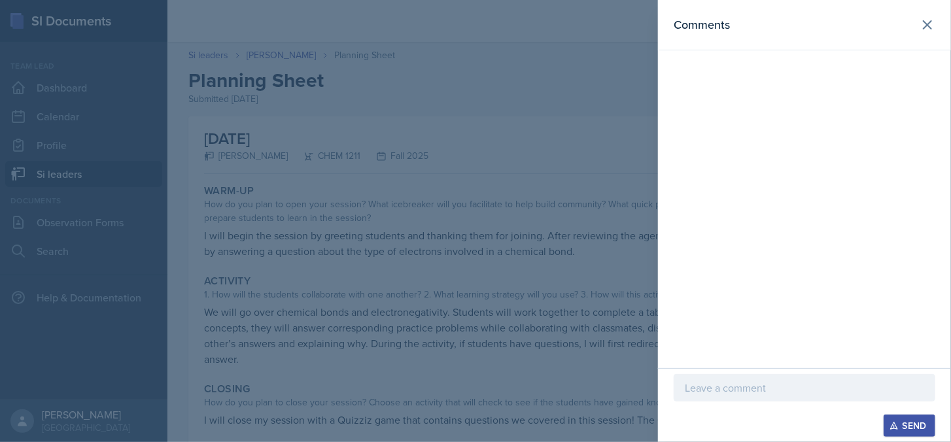
click at [759, 384] on p at bounding box center [804, 388] width 239 height 16
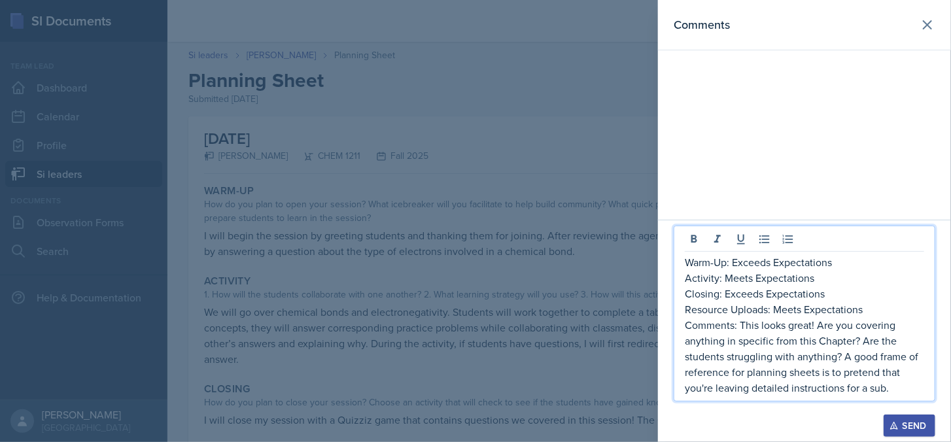
click at [844, 359] on p "Comments: This looks great! Are you covering anything in specific from this Cha…" at bounding box center [804, 356] width 239 height 79
click at [818, 326] on p "Comments: This looks great! Are you covering anything in specific from this Cha…" at bounding box center [804, 356] width 239 height 79
paste div
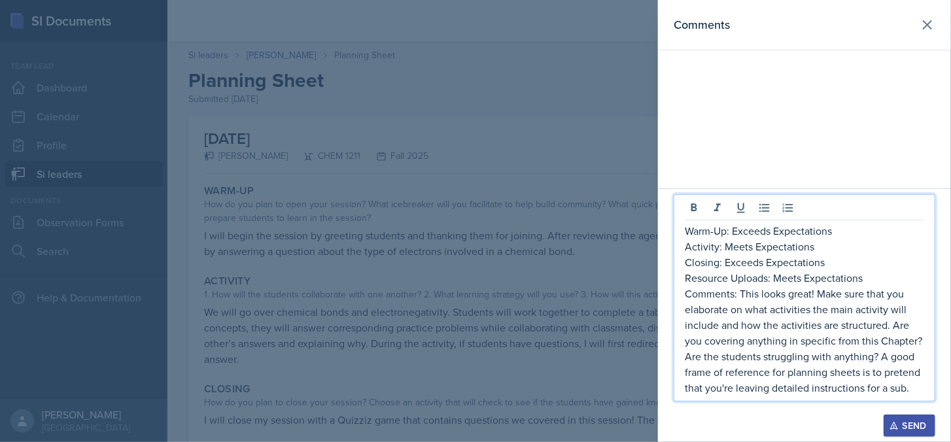
click at [822, 308] on p "Comments: This looks great! Make sure that you elaborate on what activities the…" at bounding box center [804, 341] width 239 height 110
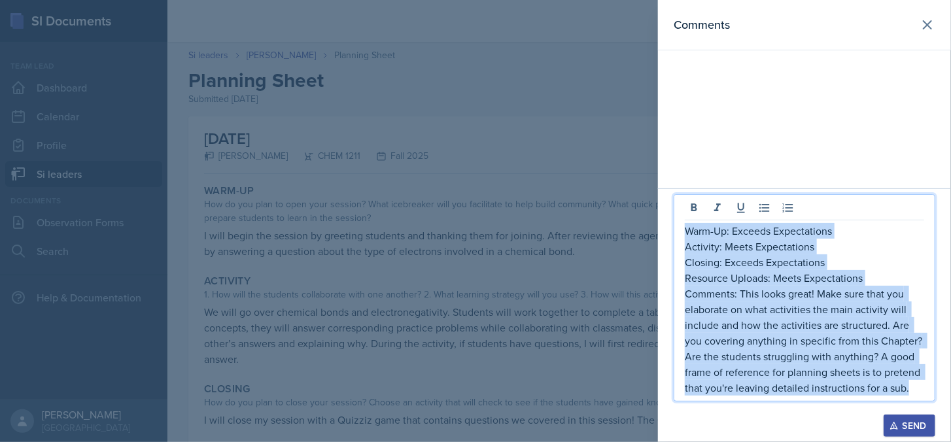
drag, startPoint x: 919, startPoint y: 388, endPoint x: 662, endPoint y: 223, distance: 305.4
click at [662, 223] on div "Warm-Up: Exceeds Expectations Activity: Meets Expectations Closing: Exceeds Exp…" at bounding box center [804, 315] width 293 height 254
click at [866, 262] on p "Closing: Exceeds Expectations" at bounding box center [804, 262] width 239 height 16
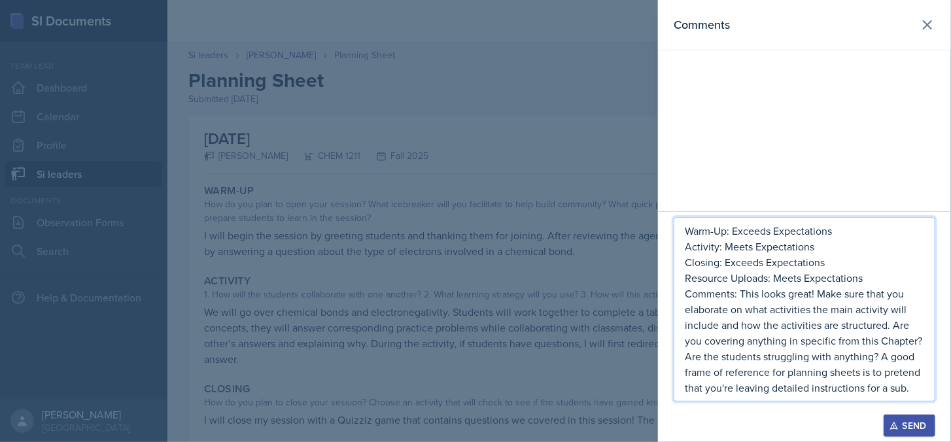
click at [772, 230] on p "Warm-Up: Exceeds Expectations" at bounding box center [804, 231] width 239 height 16
click at [736, 231] on p "Warm-Up: Exceeds Expectations" at bounding box center [804, 231] width 239 height 16
click at [758, 262] on p "Closing: Exceeds Expectations" at bounding box center [804, 262] width 239 height 16
click at [813, 300] on p "Comments: This looks great! Make sure that you elaborate on what activities the…" at bounding box center [804, 341] width 239 height 110
click at [756, 264] on p "Closing: Meetss Expectations" at bounding box center [804, 262] width 239 height 16
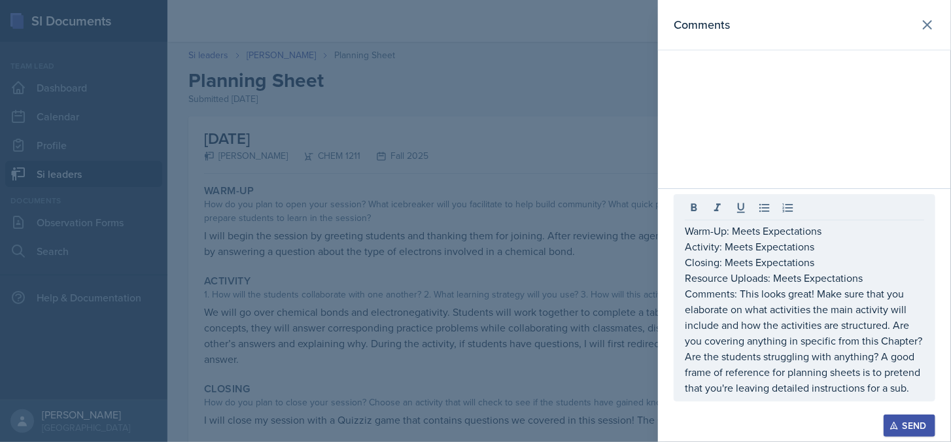
click at [669, 438] on div "Warm-Up: Meets Expectations Activity: Meets Expectations Closing: Meets Expecta…" at bounding box center [804, 315] width 293 height 254
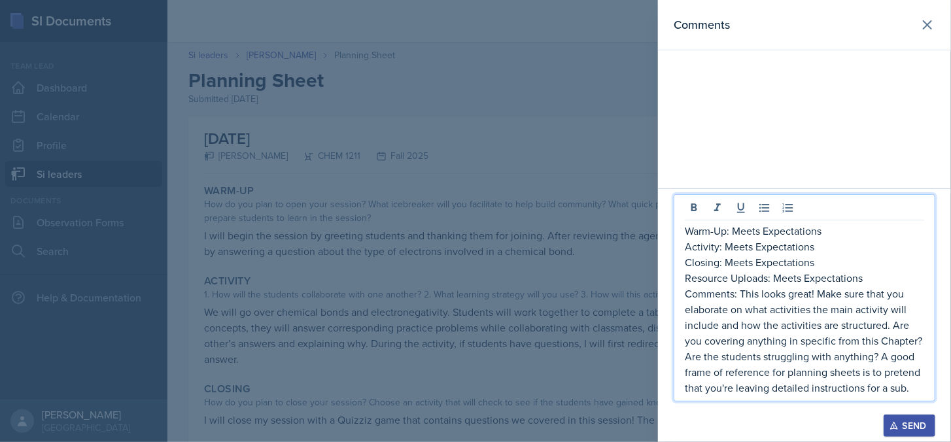
click at [888, 326] on p "Comments: This looks great! Make sure that you elaborate on what activities the…" at bounding box center [804, 341] width 239 height 110
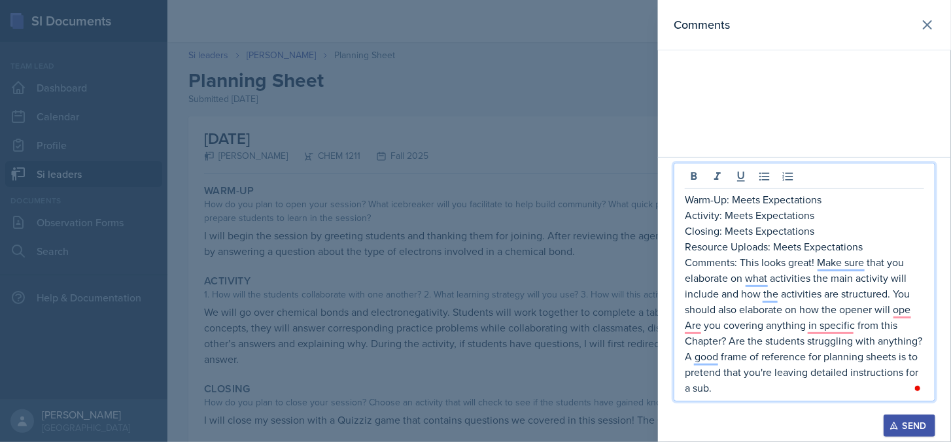
click at [903, 326] on p "Comments: This looks great! Make sure that you elaborate on what activities the…" at bounding box center [804, 324] width 239 height 141
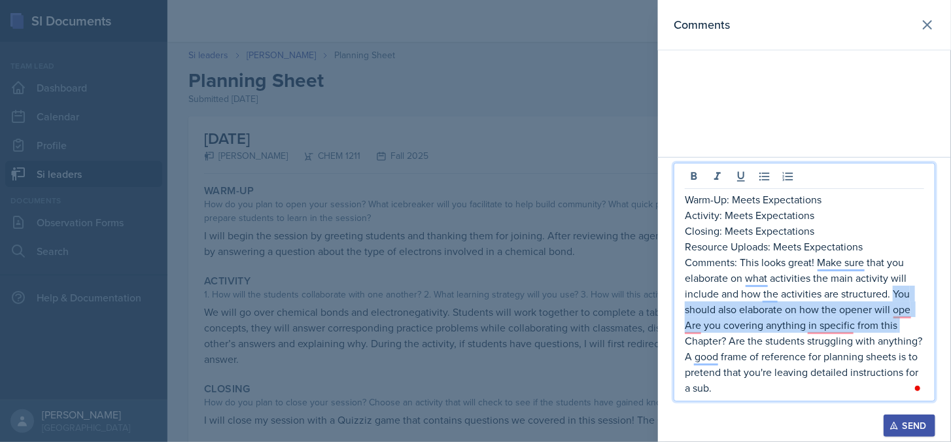
click at [893, 292] on p "Comments: This looks great! Make sure that you elaborate on what activities the…" at bounding box center [804, 324] width 239 height 141
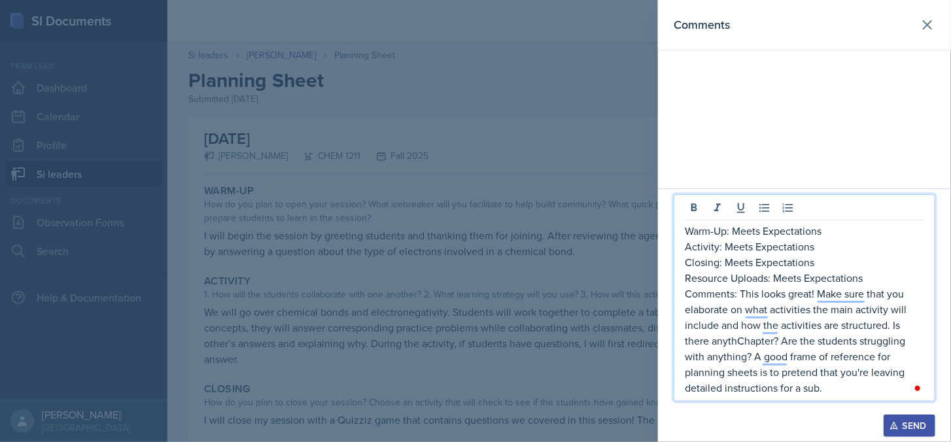
click at [782, 343] on p "Comments: This looks great! Make sure that you elaborate on what activities the…" at bounding box center [804, 341] width 239 height 110
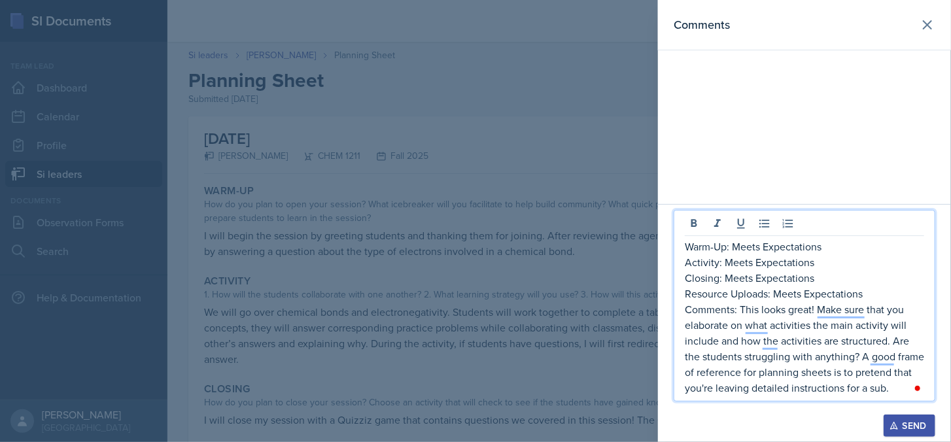
click at [900, 389] on p "Comments: This looks great! Make sure that you elaborate on what activities the…" at bounding box center [804, 349] width 239 height 94
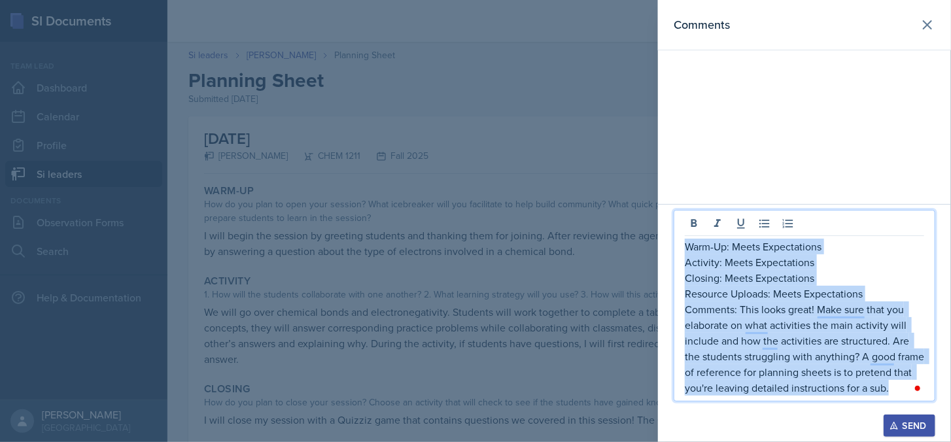
click at [686, 247] on p "Warm-Up: Meets Expectations" at bounding box center [804, 247] width 239 height 16
click at [911, 423] on div "Send" at bounding box center [909, 426] width 35 height 10
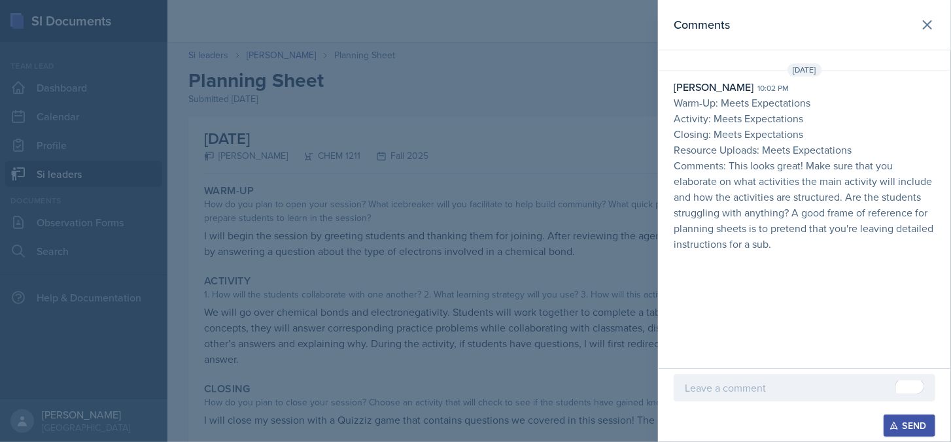
click at [534, 338] on div at bounding box center [475, 221] width 951 height 442
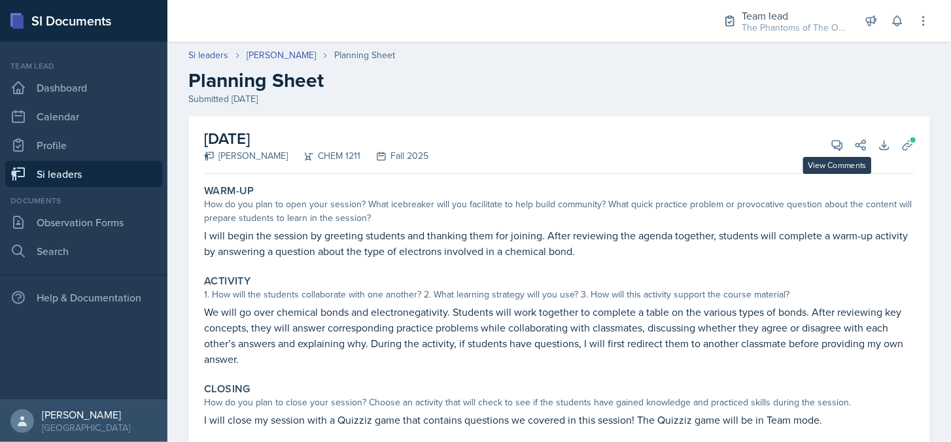
click at [819, 154] on div "[DATE] [PERSON_NAME] CHEM 1211 Fall 2025 View Comments Comments [DATE] [PERSON_…" at bounding box center [559, 145] width 710 height 58
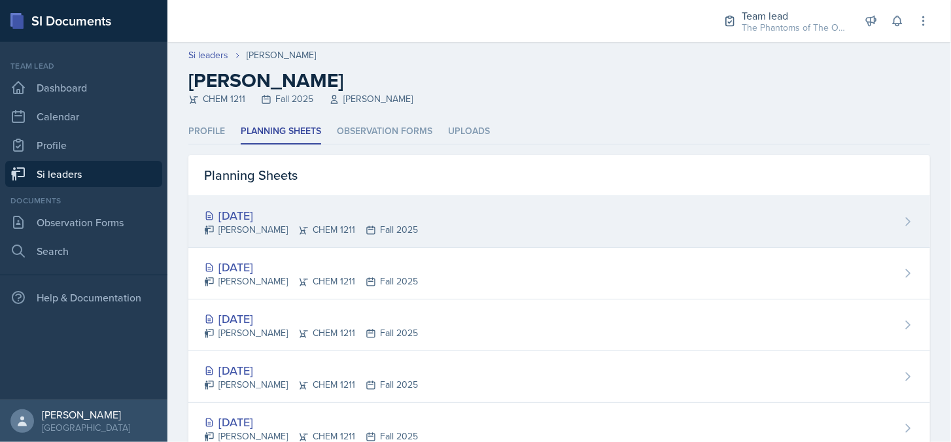
click at [371, 244] on div "[DATE] [PERSON_NAME] CHEM 1211 Fall 2025" at bounding box center [559, 222] width 742 height 52
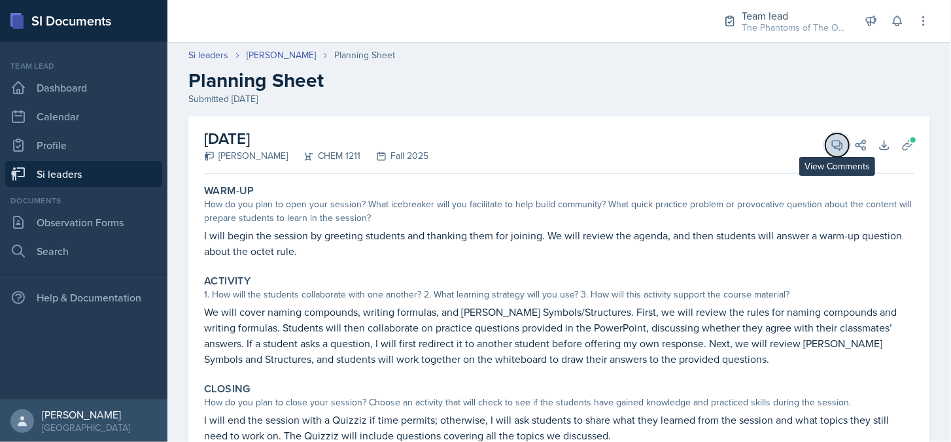
click at [833, 146] on icon at bounding box center [838, 146] width 10 height 10
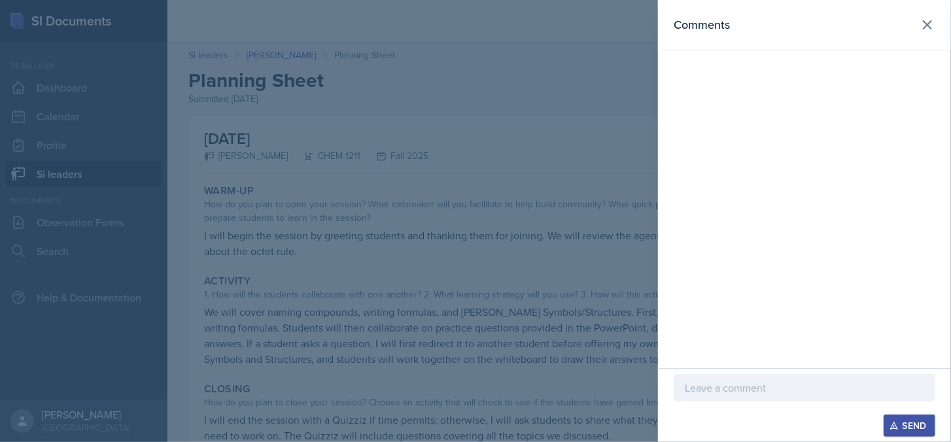
click at [769, 397] on div at bounding box center [805, 387] width 262 height 27
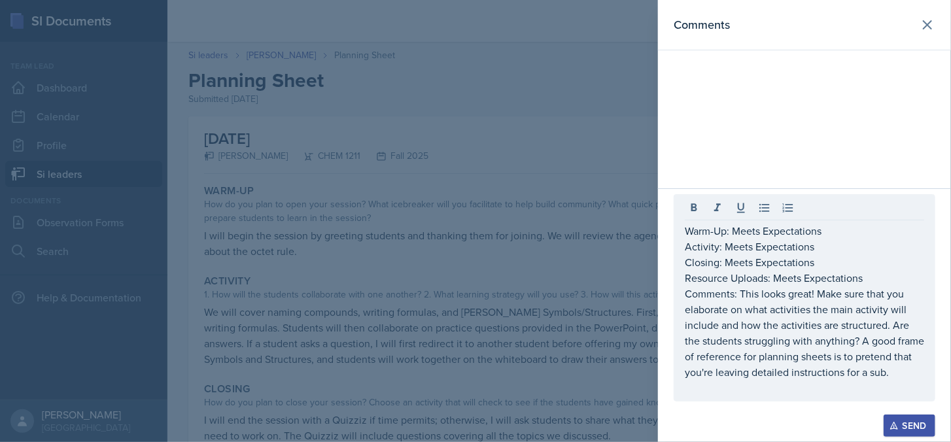
click at [900, 425] on div "Send" at bounding box center [909, 426] width 35 height 10
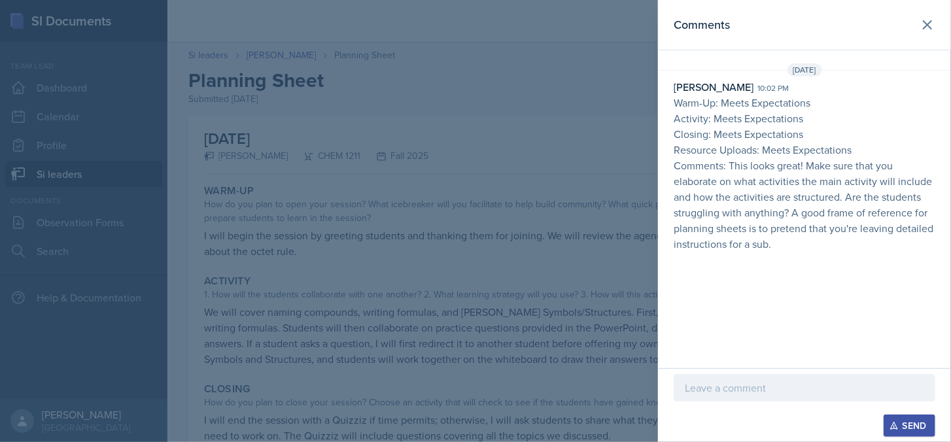
click at [279, 133] on div at bounding box center [475, 221] width 951 height 442
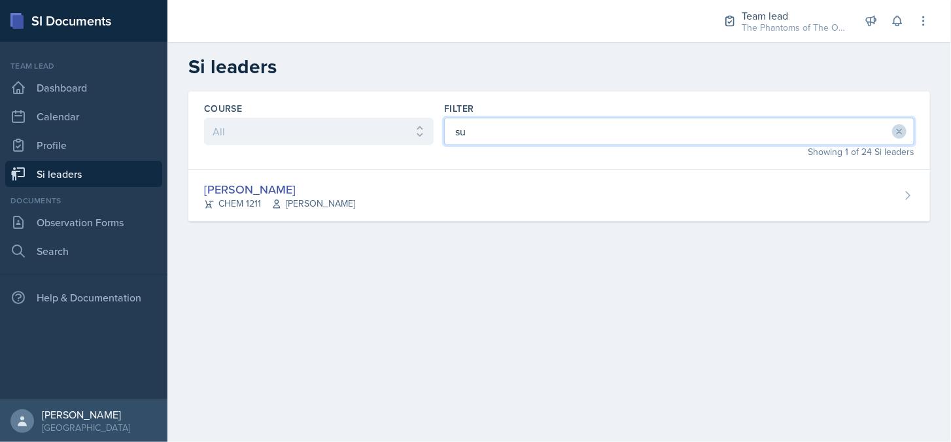
click at [470, 135] on input "su" at bounding box center [679, 131] width 470 height 27
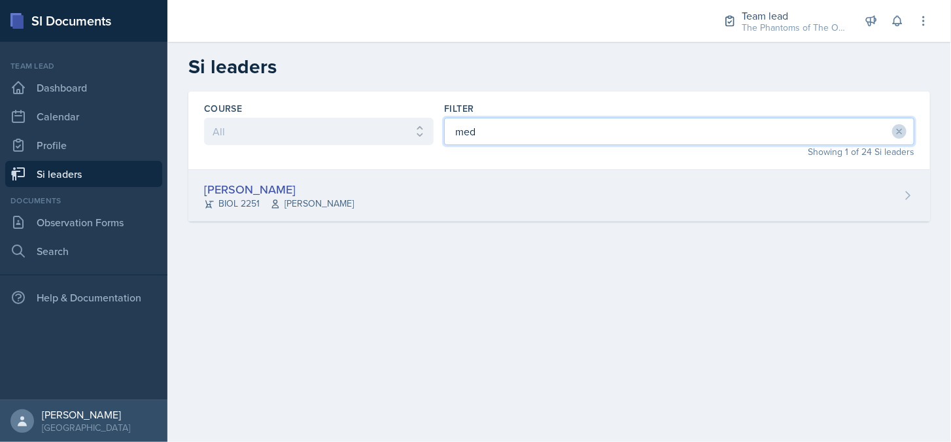
type input "med"
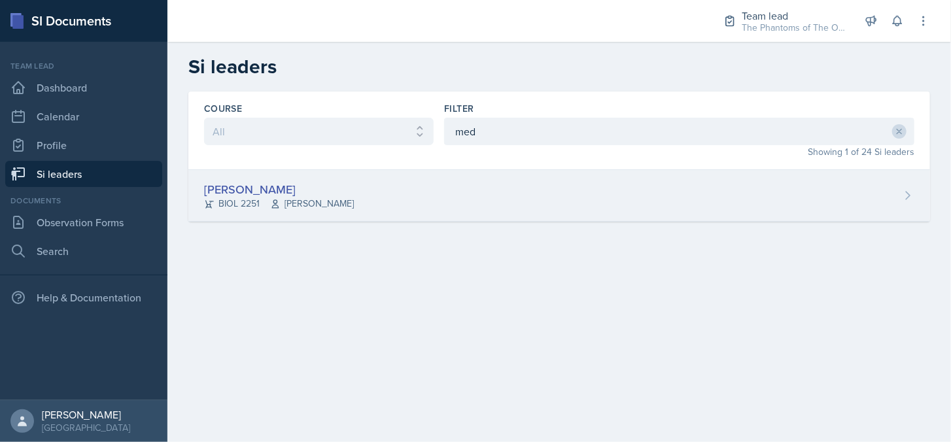
click at [395, 184] on div "[PERSON_NAME] BIOL 2251 Vennece [PERSON_NAME]" at bounding box center [559, 196] width 742 height 52
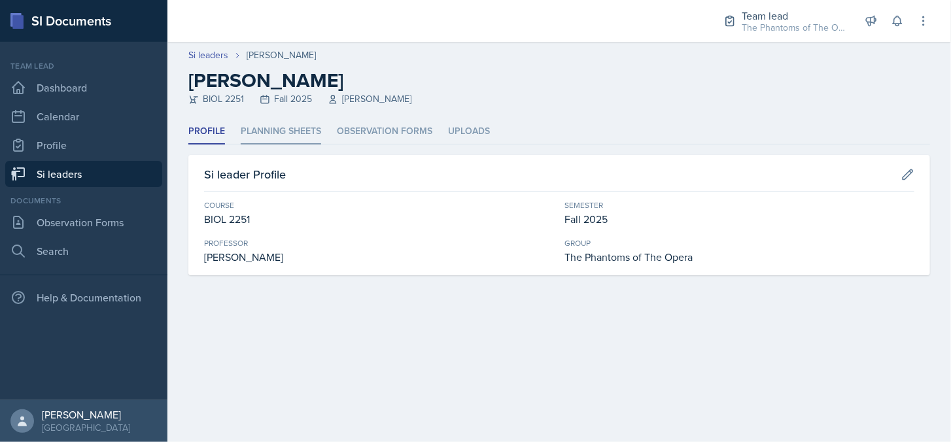
click at [309, 133] on li "Planning Sheets" at bounding box center [281, 132] width 80 height 26
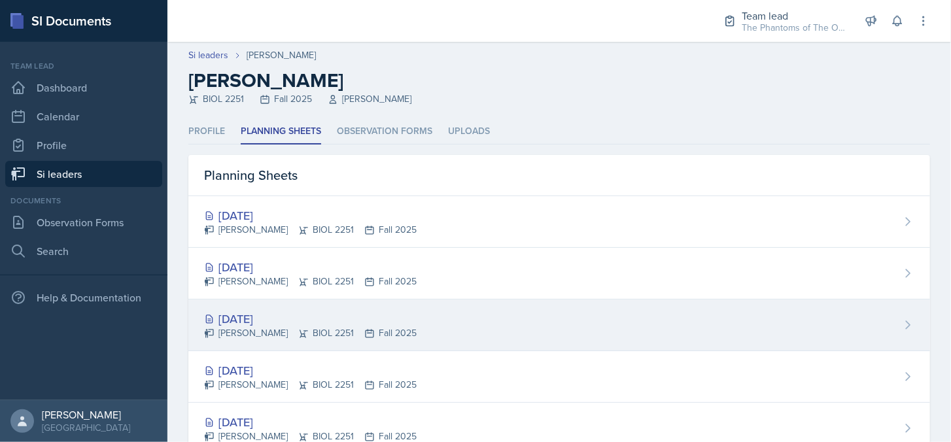
click at [448, 325] on div "[DATE] [PERSON_NAME] BIOL 2251 Fall 2025" at bounding box center [559, 326] width 742 height 52
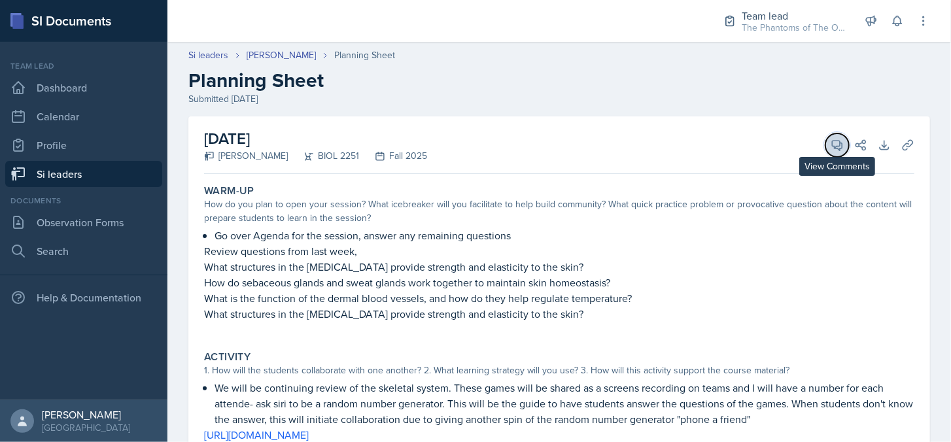
click at [831, 151] on icon at bounding box center [837, 145] width 13 height 13
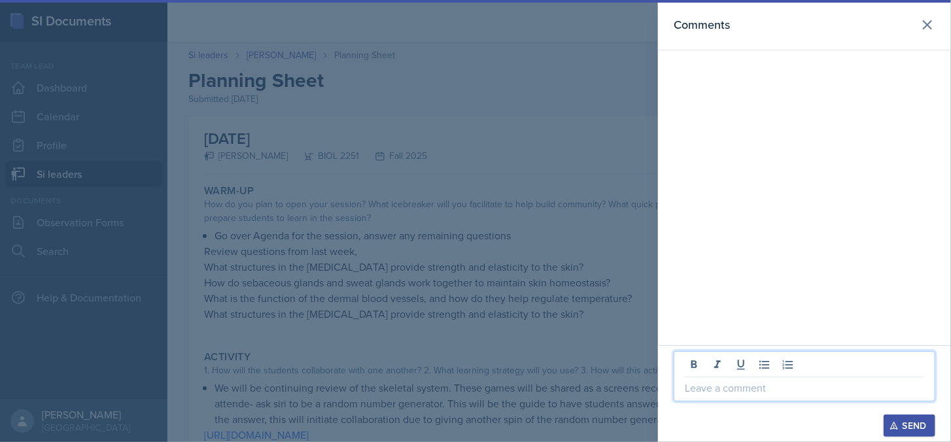
click at [763, 389] on p at bounding box center [804, 388] width 239 height 16
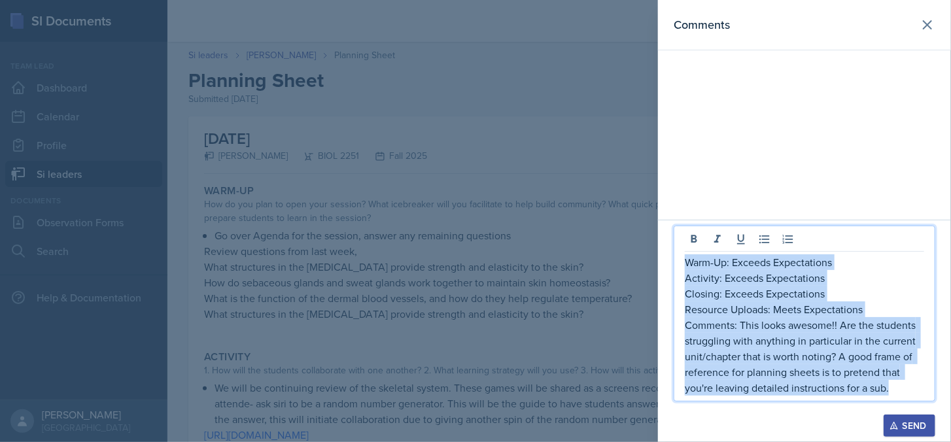
click at [684, 264] on div "Warm-Up: Exceeds Expectations Activity: Exceeds Expectations Closing: Exceeds E…" at bounding box center [805, 314] width 262 height 176
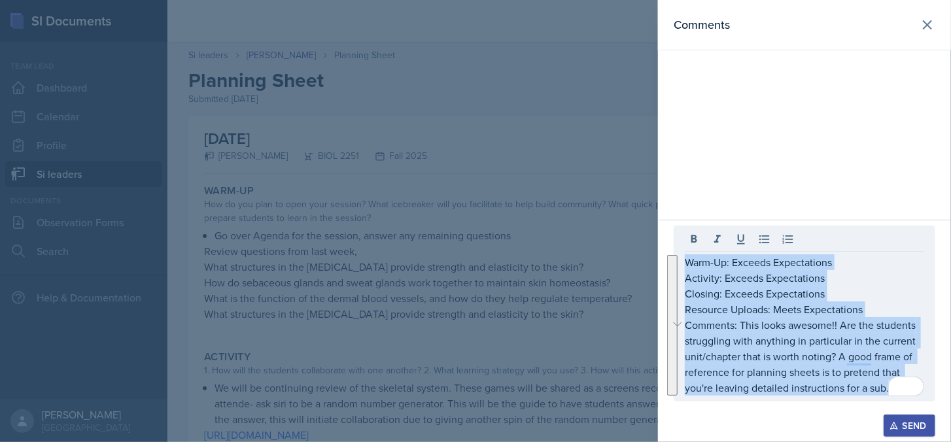
click at [911, 425] on div "Send" at bounding box center [909, 426] width 35 height 10
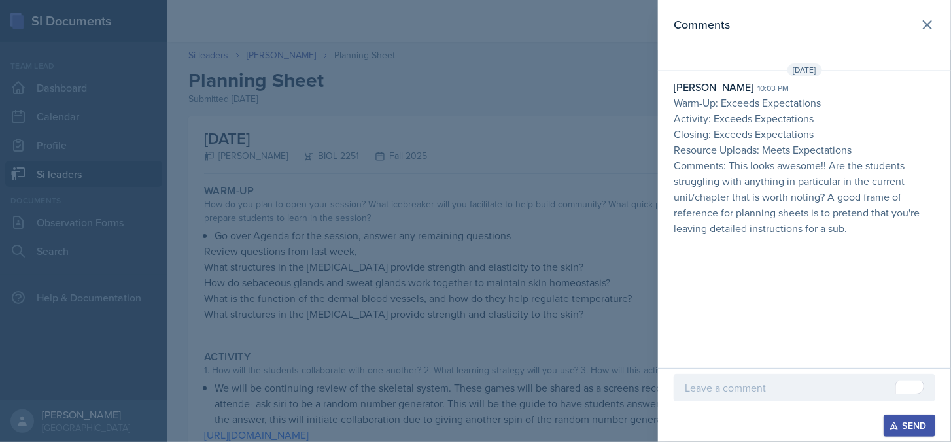
drag, startPoint x: 152, startPoint y: 65, endPoint x: 145, endPoint y: 63, distance: 7.5
click at [145, 63] on div at bounding box center [475, 221] width 951 height 442
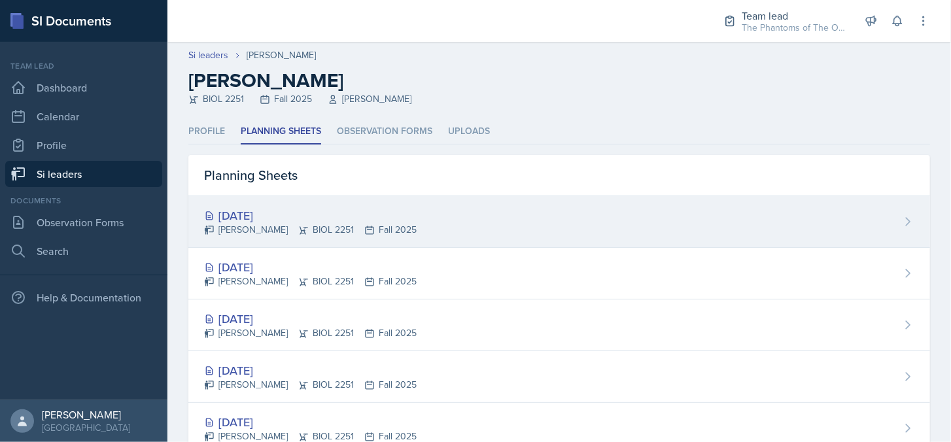
click at [339, 228] on div "[PERSON_NAME] BIOL 2251 Fall 2025" at bounding box center [310, 230] width 213 height 14
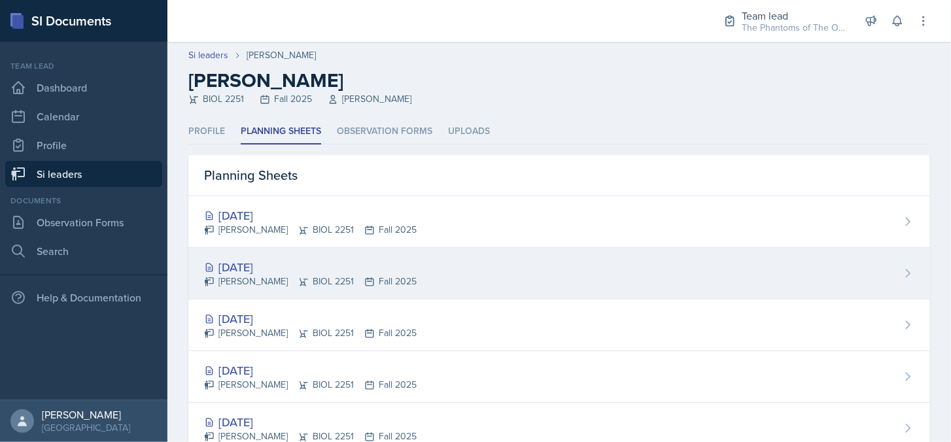
click at [236, 256] on div "[DATE] [PERSON_NAME] BIOL 2251 Fall 2025" at bounding box center [559, 274] width 742 height 52
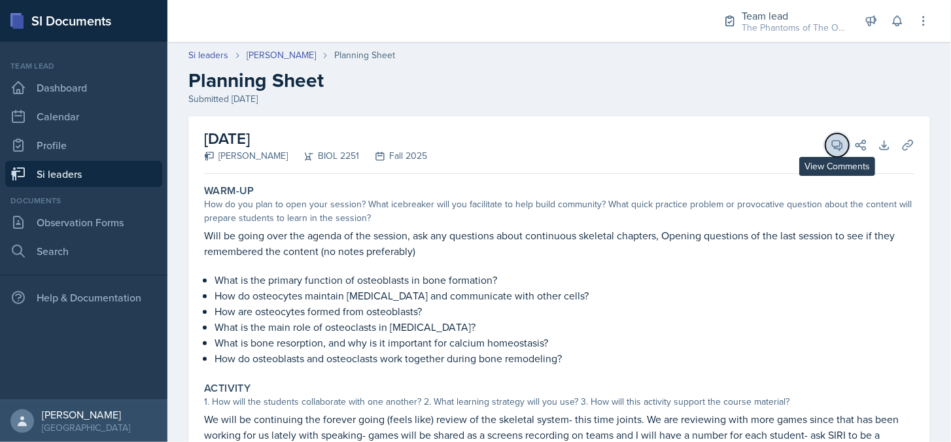
click at [830, 152] on button "View Comments" at bounding box center [838, 145] width 24 height 24
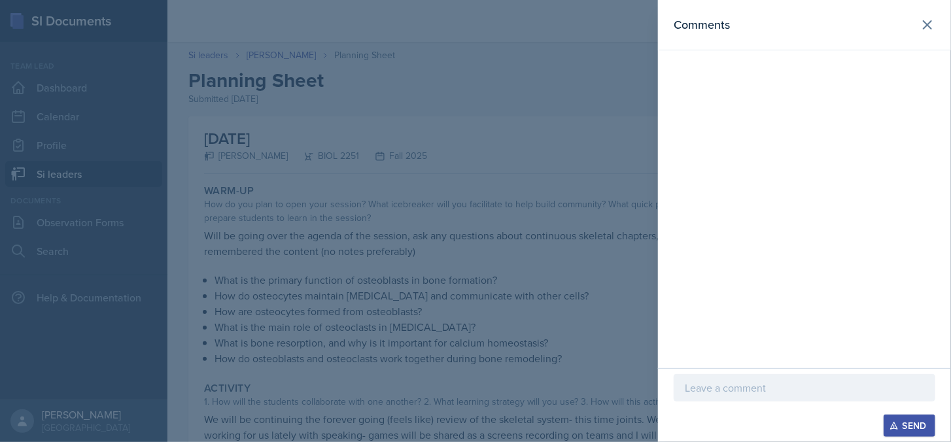
click at [758, 397] on div at bounding box center [805, 387] width 262 height 27
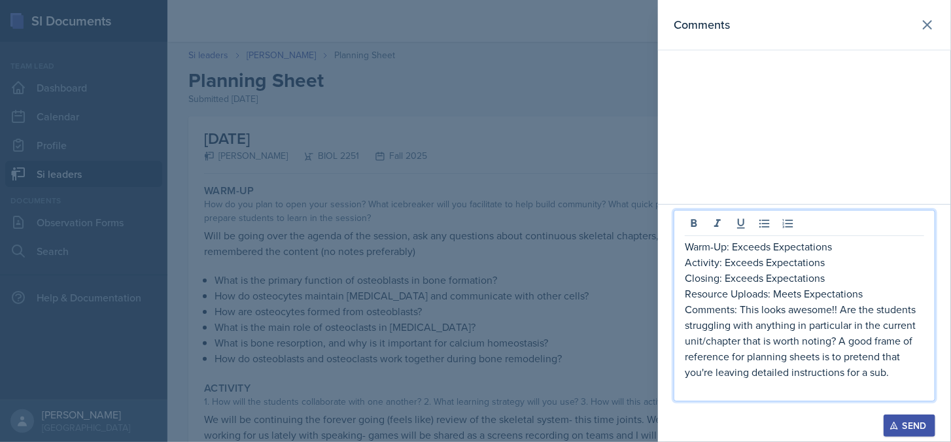
click at [907, 434] on button "Send" at bounding box center [910, 426] width 52 height 22
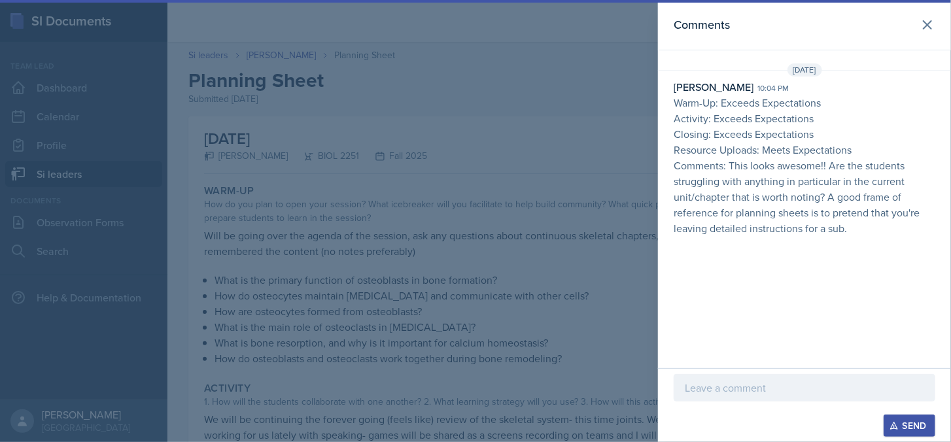
drag, startPoint x: 453, startPoint y: 315, endPoint x: 458, endPoint y: 304, distance: 12.3
click at [452, 308] on div at bounding box center [475, 221] width 951 height 442
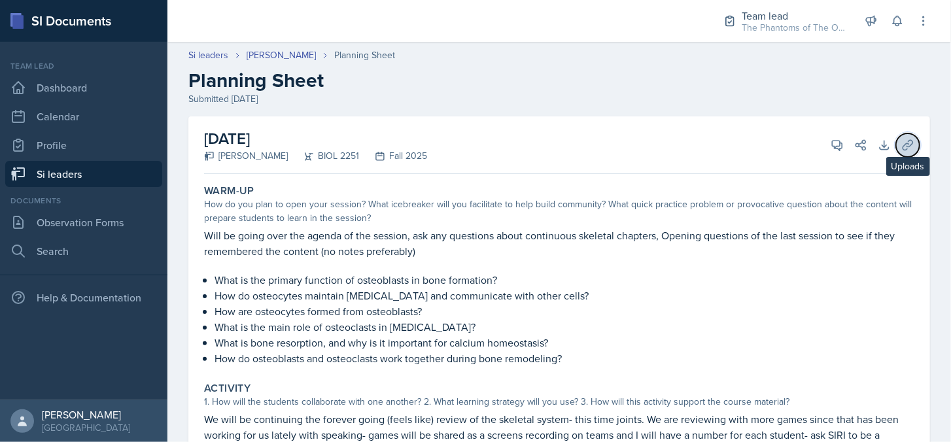
click at [896, 145] on button "Uploads" at bounding box center [908, 145] width 24 height 24
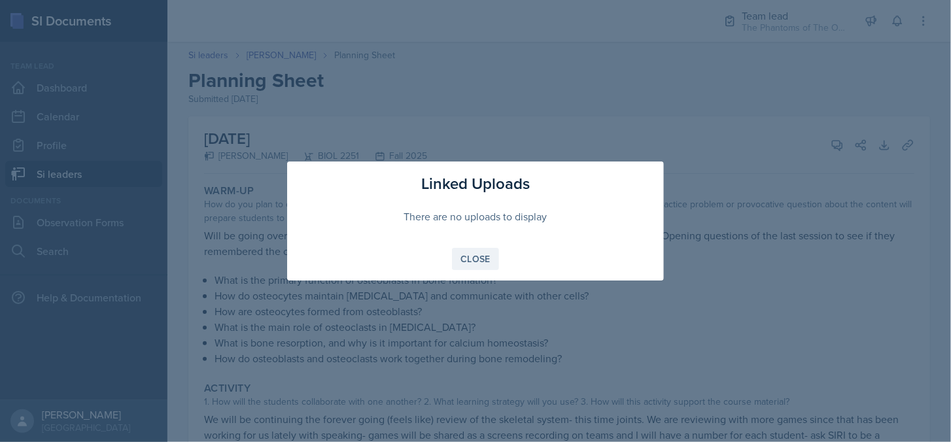
click at [470, 262] on div "Close" at bounding box center [476, 259] width 30 height 10
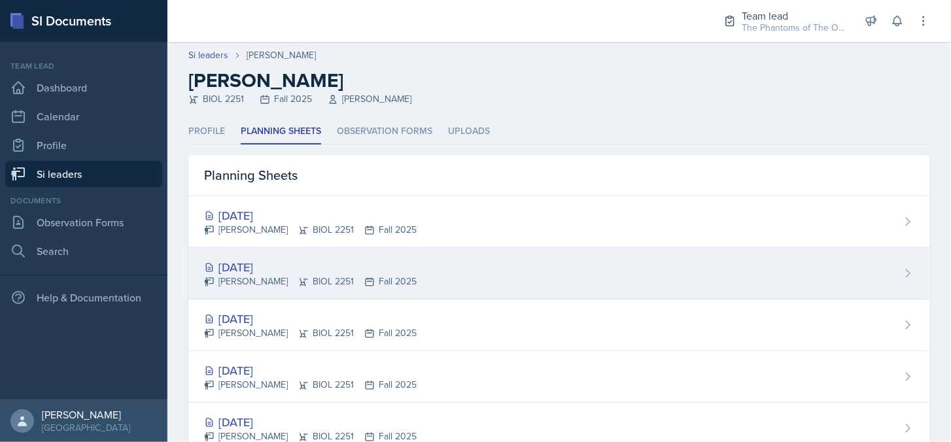
click at [324, 271] on div "[DATE]" at bounding box center [310, 267] width 213 height 18
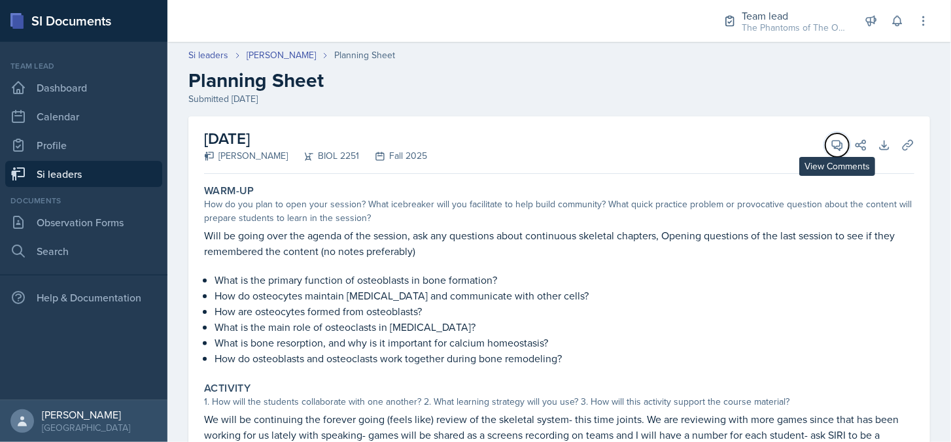
drag, startPoint x: 830, startPoint y: 143, endPoint x: 822, endPoint y: 155, distance: 14.7
click at [839, 143] on span at bounding box center [842, 140] width 7 height 7
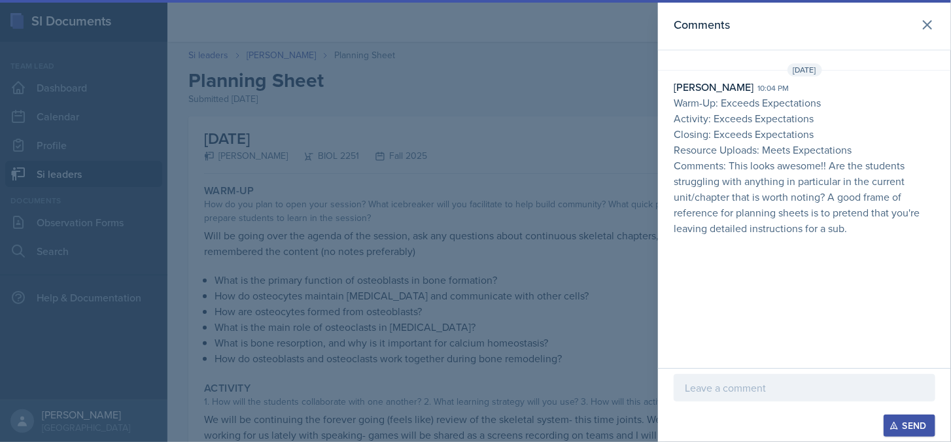
click at [737, 386] on p at bounding box center [804, 388] width 239 height 16
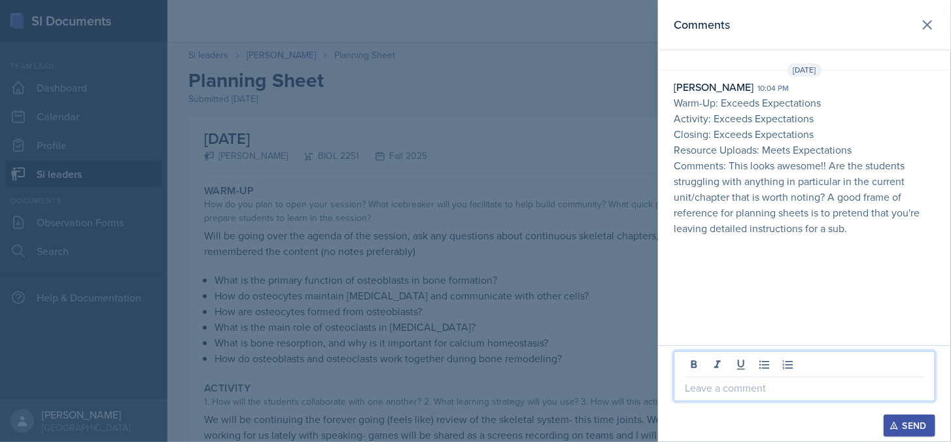
click at [737, 386] on p at bounding box center [804, 388] width 239 height 16
drag, startPoint x: 506, startPoint y: 313, endPoint x: 518, endPoint y: 308, distance: 13.2
click at [505, 313] on div at bounding box center [475, 221] width 951 height 442
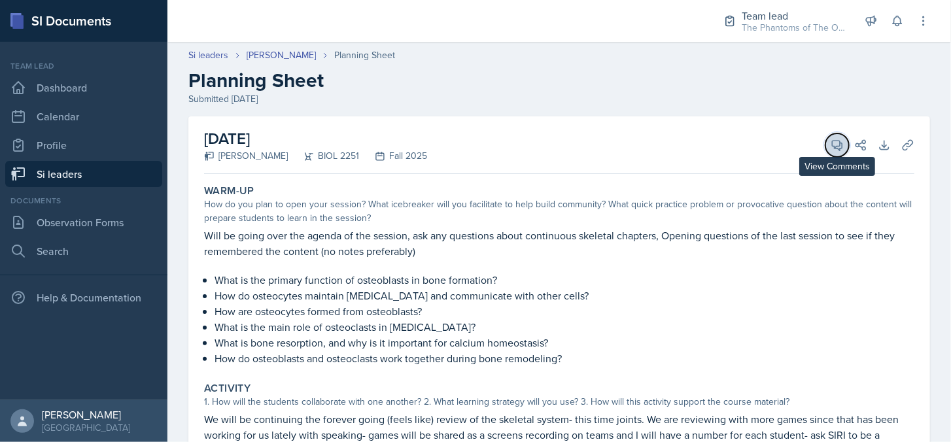
click at [833, 147] on icon at bounding box center [838, 146] width 10 height 10
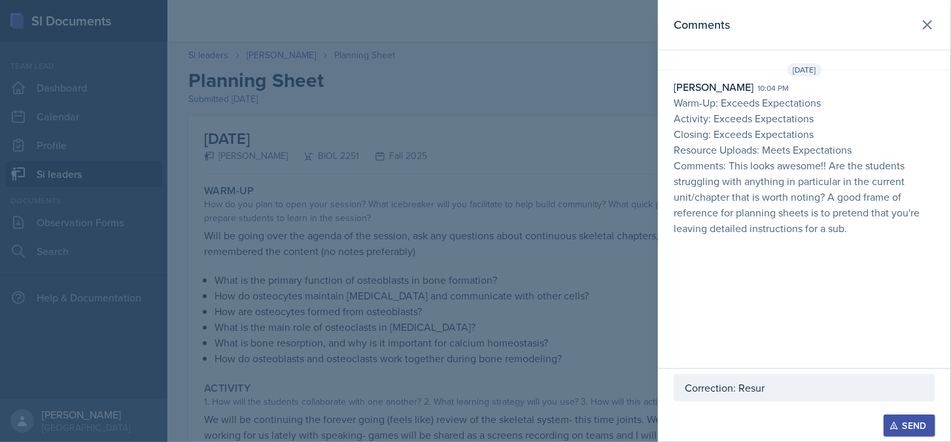
click at [776, 388] on p "Correction: Resur" at bounding box center [804, 388] width 239 height 16
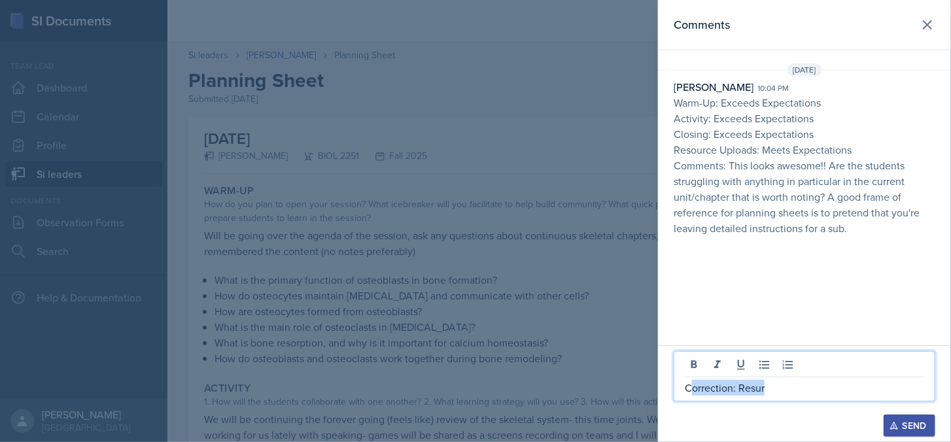
click at [688, 384] on p "Correction: Resur" at bounding box center [804, 388] width 239 height 16
click at [599, 310] on div at bounding box center [475, 221] width 951 height 442
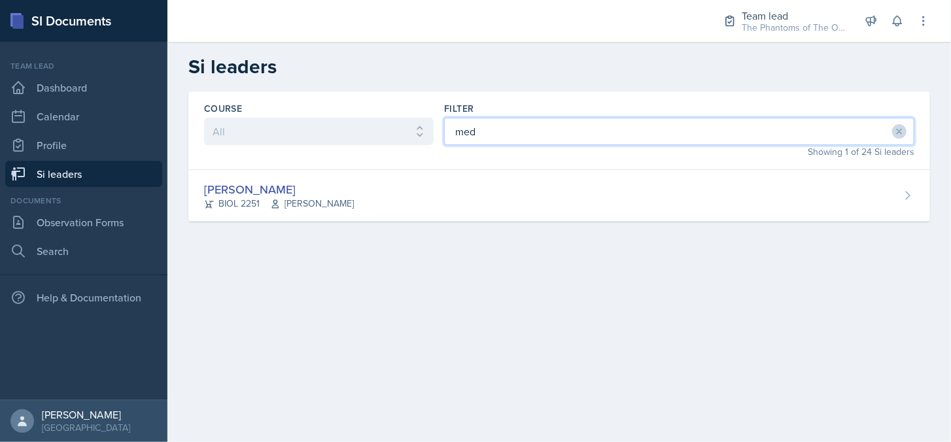
click at [491, 133] on input "med" at bounding box center [679, 131] width 470 height 27
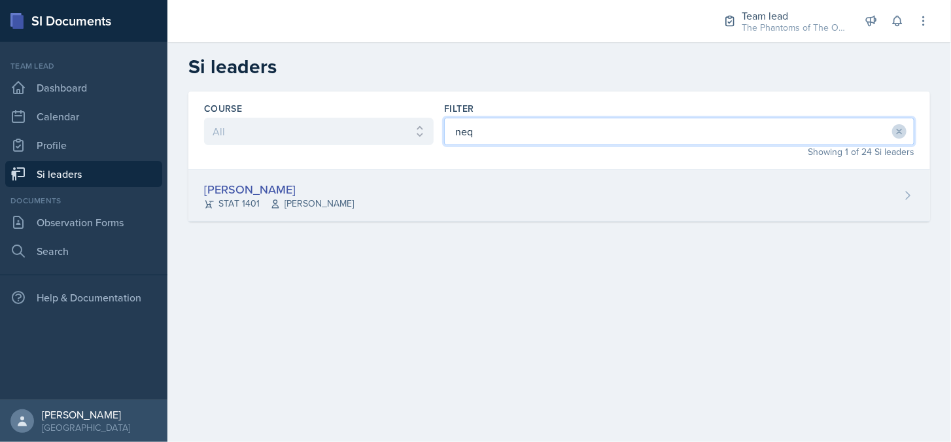
type input "neq"
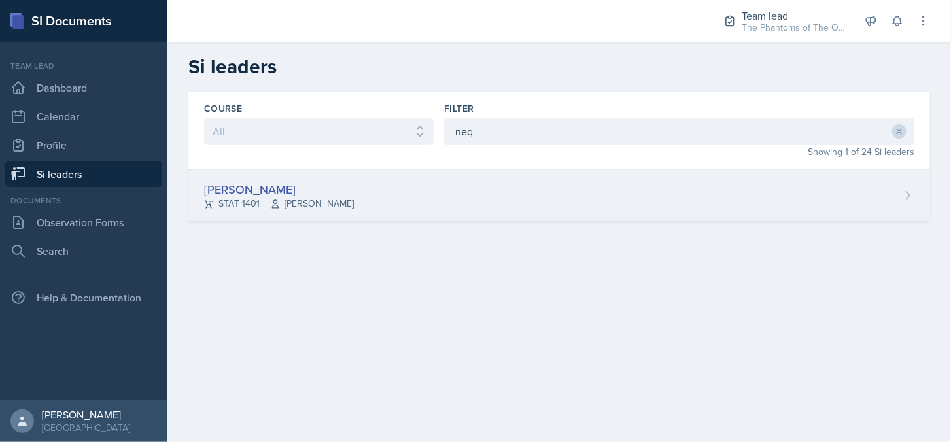
click at [397, 211] on div "[PERSON_NAME] STAT 1401 [PERSON_NAME]" at bounding box center [559, 196] width 742 height 52
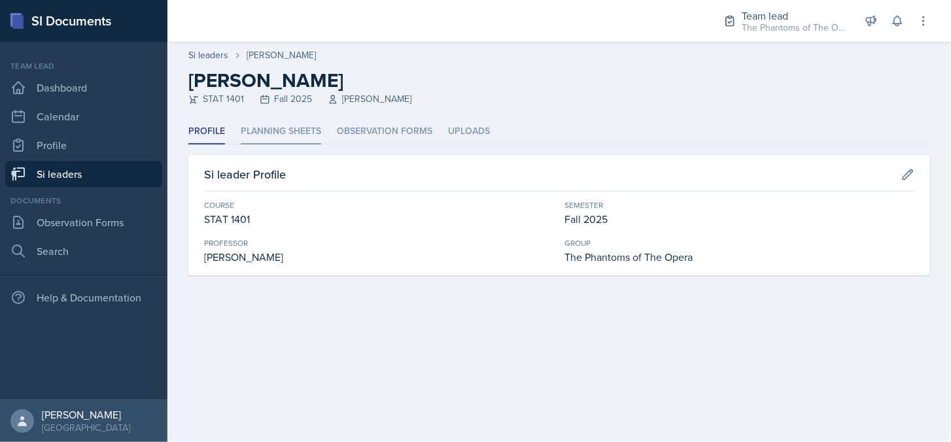
click at [263, 128] on li "Planning Sheets" at bounding box center [281, 132] width 80 height 26
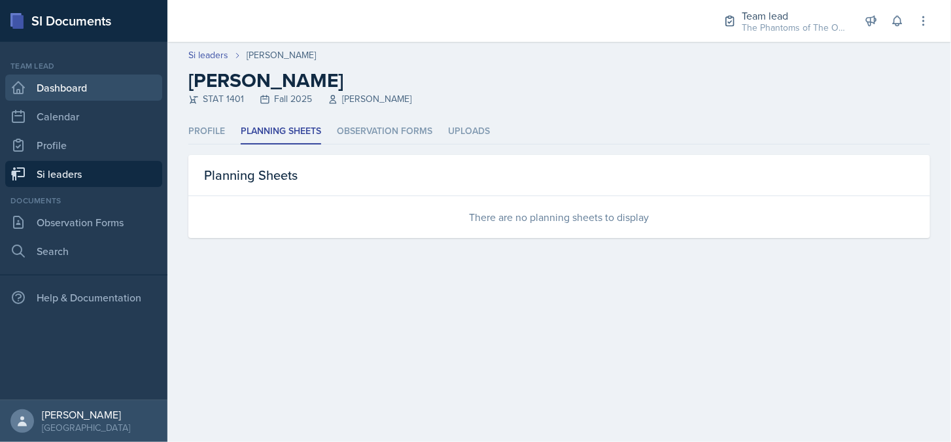
click at [100, 98] on link "Dashboard" at bounding box center [83, 88] width 157 height 26
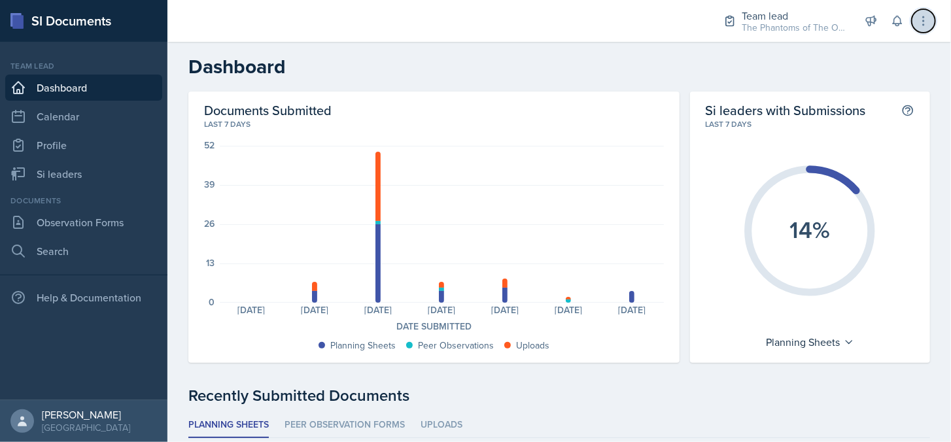
click at [917, 27] on icon at bounding box center [923, 20] width 13 height 13
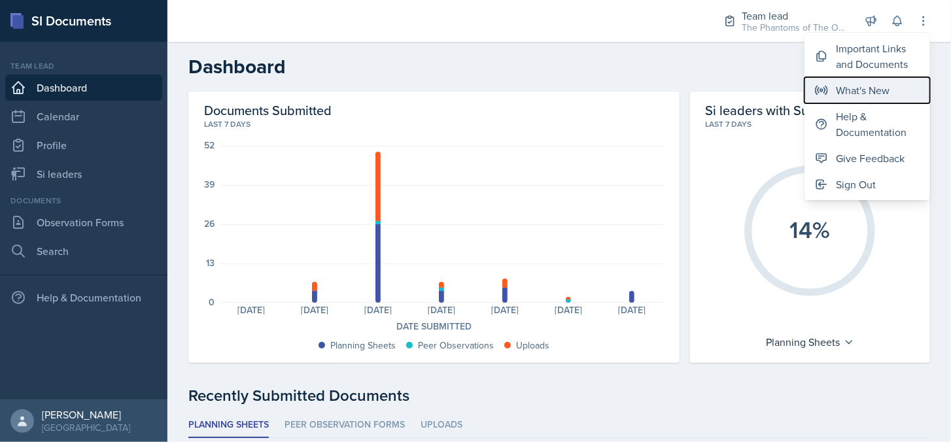
click at [866, 94] on div "What's New" at bounding box center [863, 90] width 54 height 16
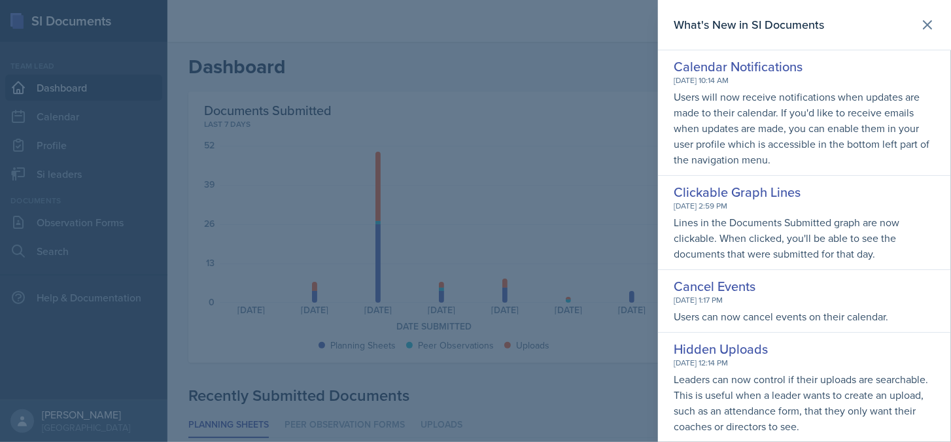
click at [415, 65] on div at bounding box center [475, 221] width 951 height 442
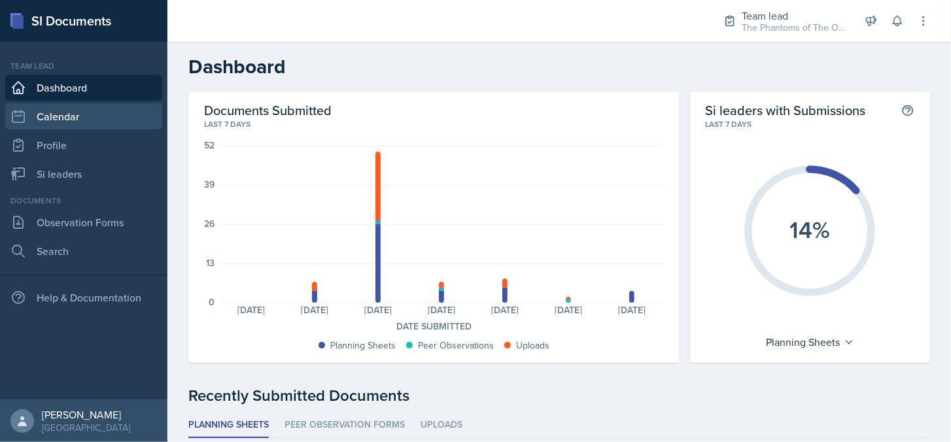
click at [97, 110] on link "Calendar" at bounding box center [83, 116] width 157 height 26
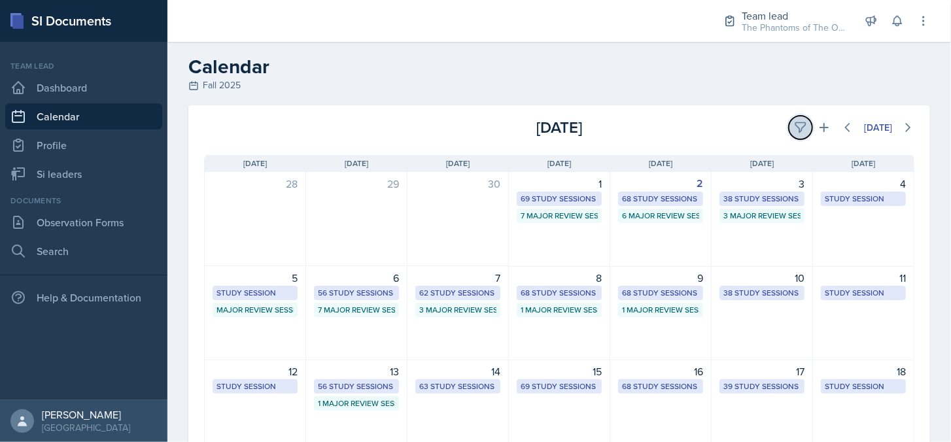
click at [794, 131] on icon at bounding box center [800, 127] width 13 height 13
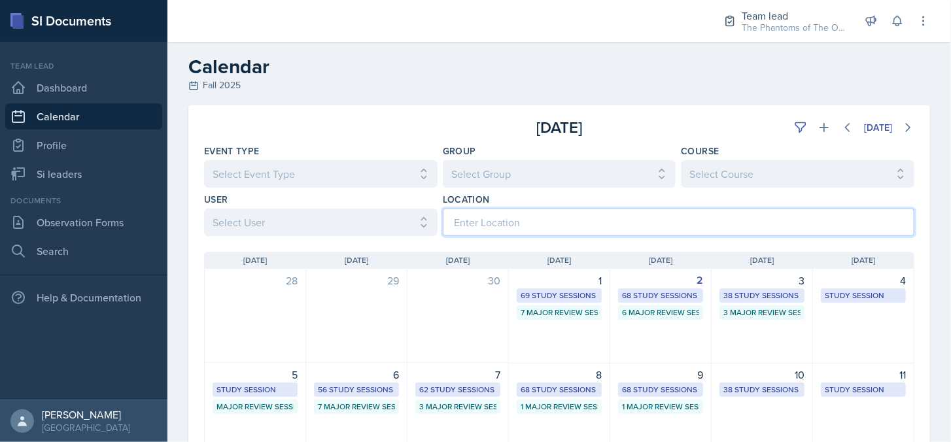
click at [572, 220] on input at bounding box center [679, 222] width 472 height 27
click at [401, 109] on div "[DATE] [DATE]" at bounding box center [559, 122] width 742 height 34
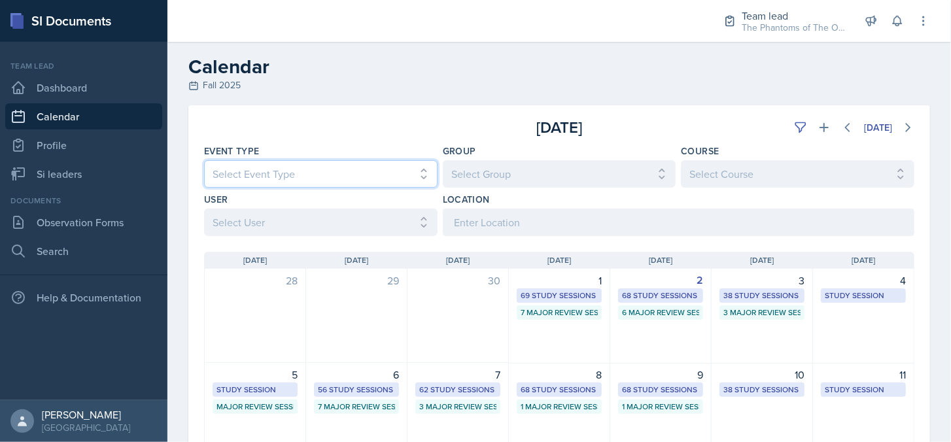
click at [418, 183] on select "Select Event Type All Major Review Session New Calendar Event Study Session" at bounding box center [321, 173] width 234 height 27
click at [421, 114] on div "[DATE] [DATE]" at bounding box center [559, 122] width 742 height 34
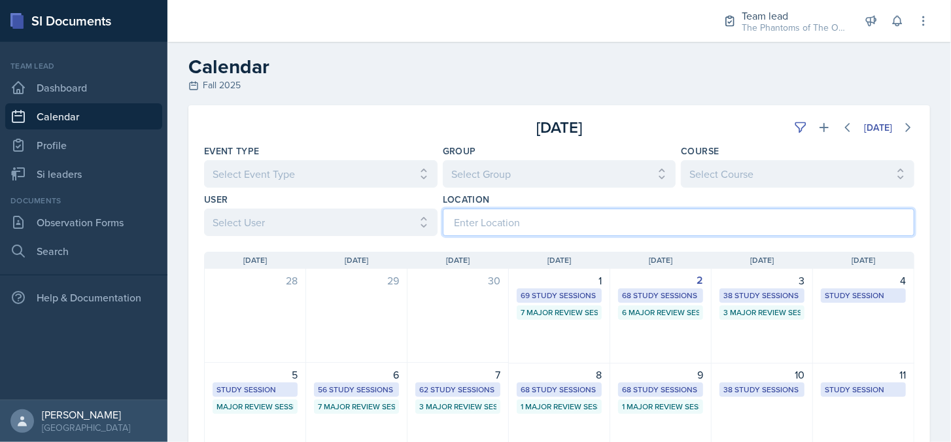
click at [530, 216] on input at bounding box center [679, 222] width 472 height 27
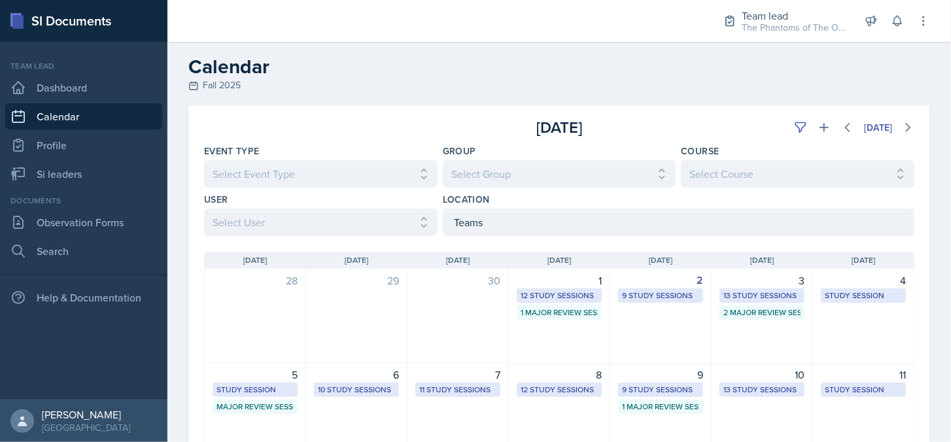
click at [608, 84] on div "Fall 2025" at bounding box center [559, 86] width 742 height 14
click at [578, 222] on input "Teams" at bounding box center [679, 222] width 472 height 27
click at [558, 292] on div "12 Study Sessions" at bounding box center [559, 296] width 77 height 12
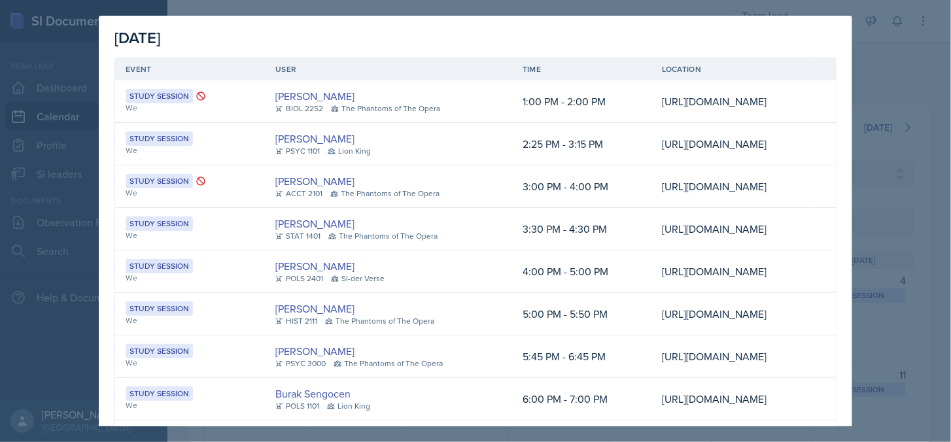
click at [889, 79] on div at bounding box center [475, 221] width 951 height 442
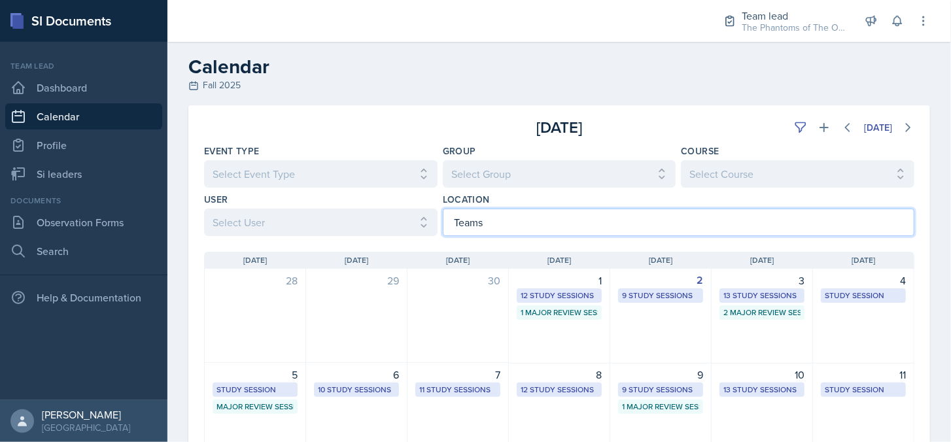
click at [586, 214] on input "Teams" at bounding box center [679, 222] width 472 height 27
type input "T"
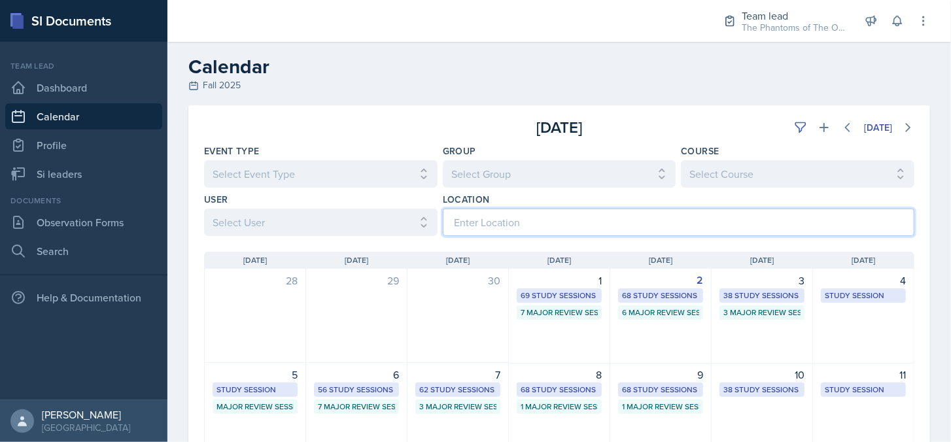
scroll to position [65, 0]
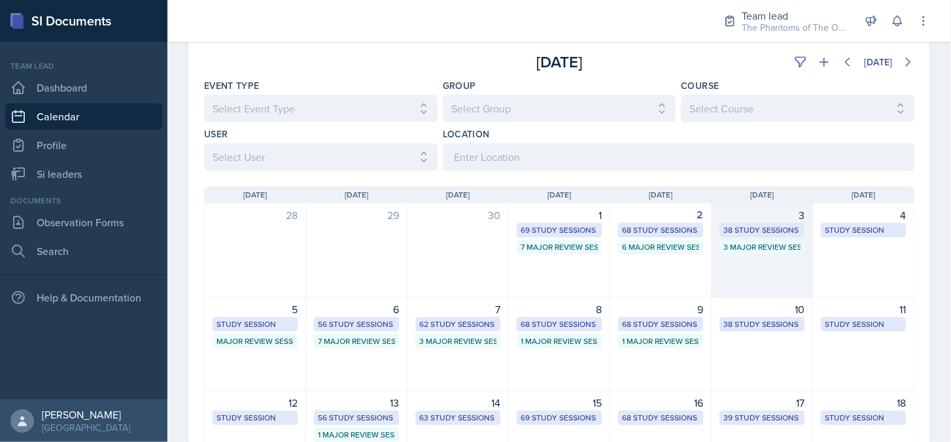
click at [746, 231] on div "38 Study Sessions" at bounding box center [762, 230] width 77 height 12
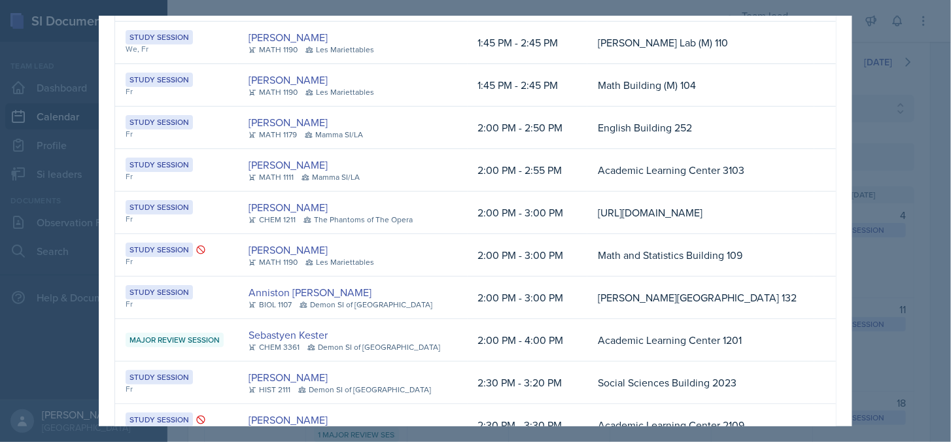
scroll to position [1013, 0]
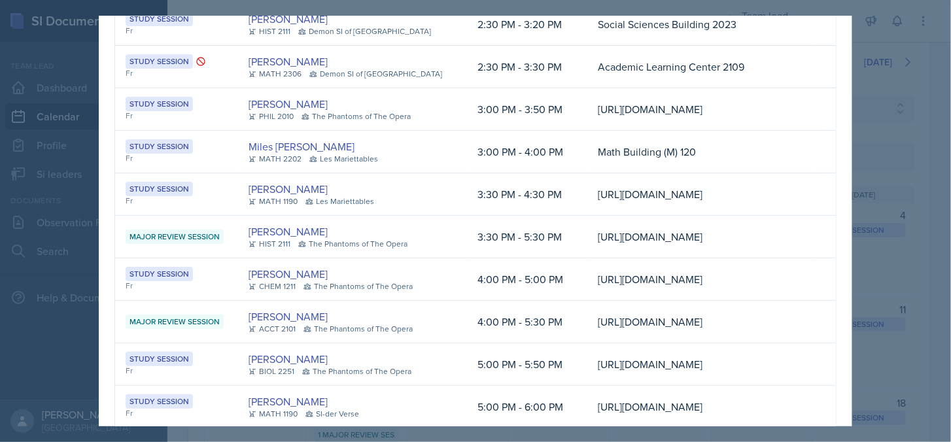
click at [874, 318] on div at bounding box center [475, 221] width 951 height 442
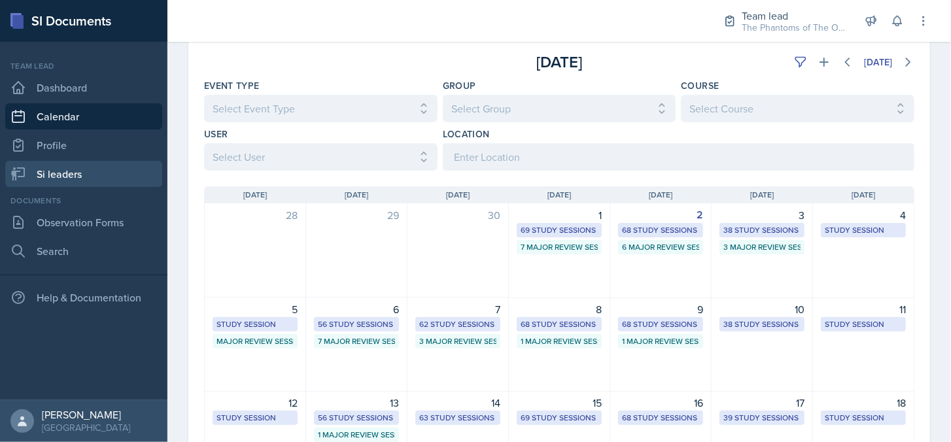
click at [65, 174] on link "Si leaders" at bounding box center [83, 174] width 157 height 26
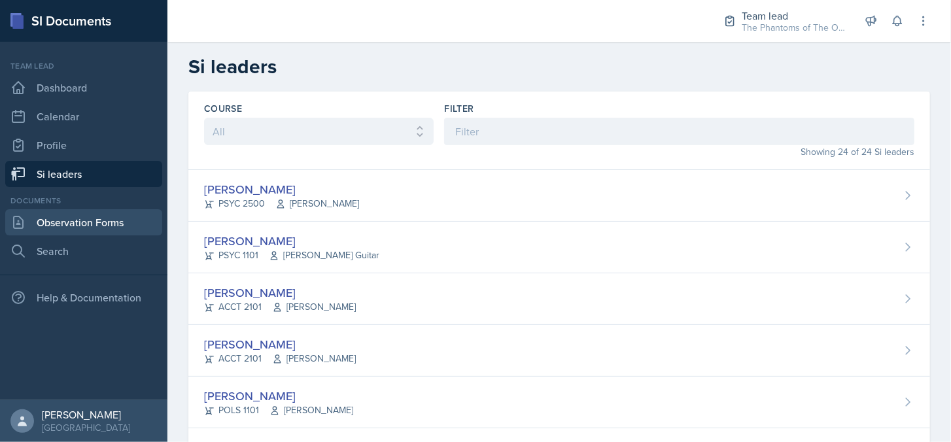
click at [69, 228] on link "Observation Forms" at bounding box center [83, 222] width 157 height 26
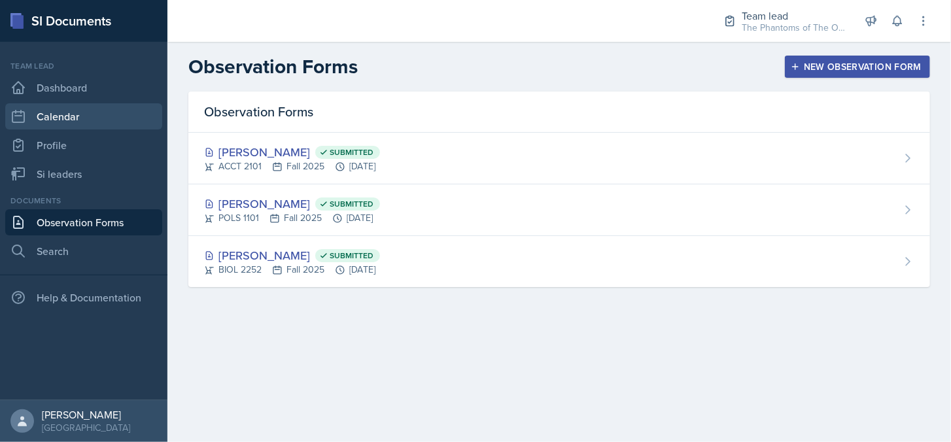
click at [92, 113] on link "Calendar" at bounding box center [83, 116] width 157 height 26
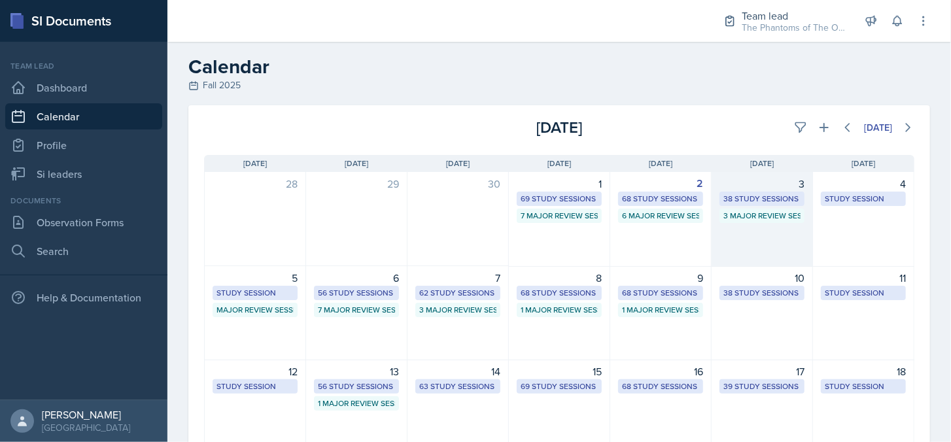
click at [770, 201] on div "38 Study Sessions" at bounding box center [762, 199] width 77 height 12
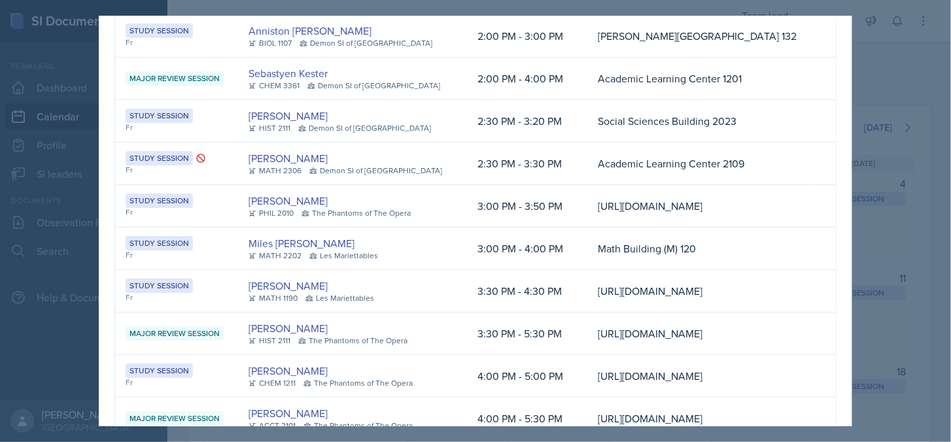
scroll to position [850, 0]
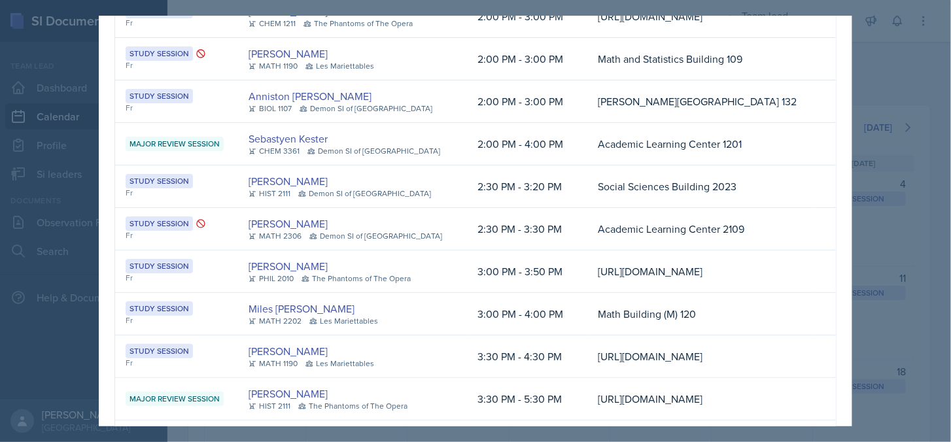
click at [908, 294] on div at bounding box center [475, 221] width 951 height 442
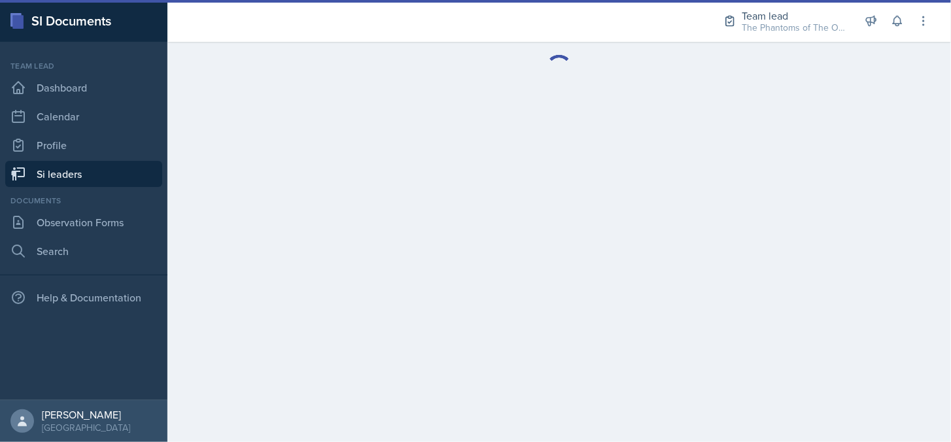
click at [61, 173] on link "Si leaders" at bounding box center [83, 174] width 157 height 26
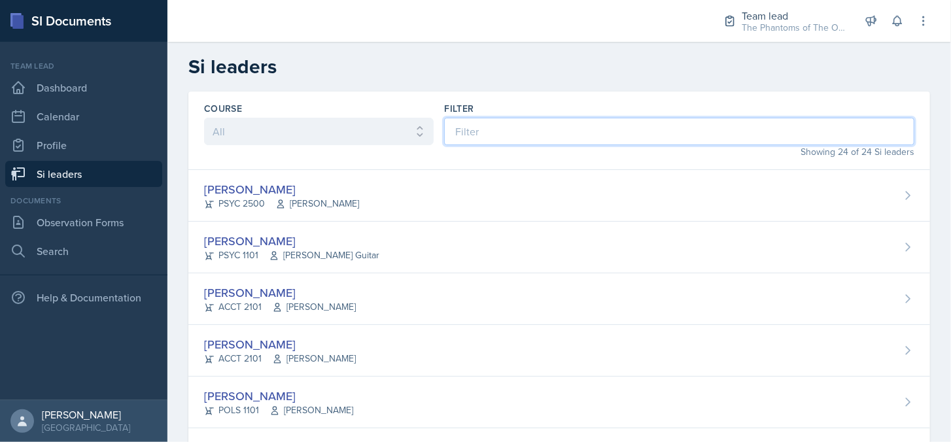
click at [491, 133] on input at bounding box center [679, 131] width 470 height 27
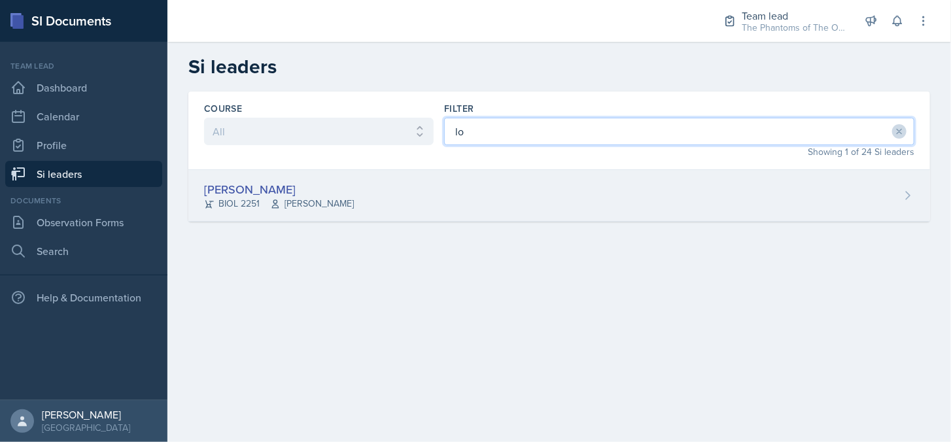
type input "lo"
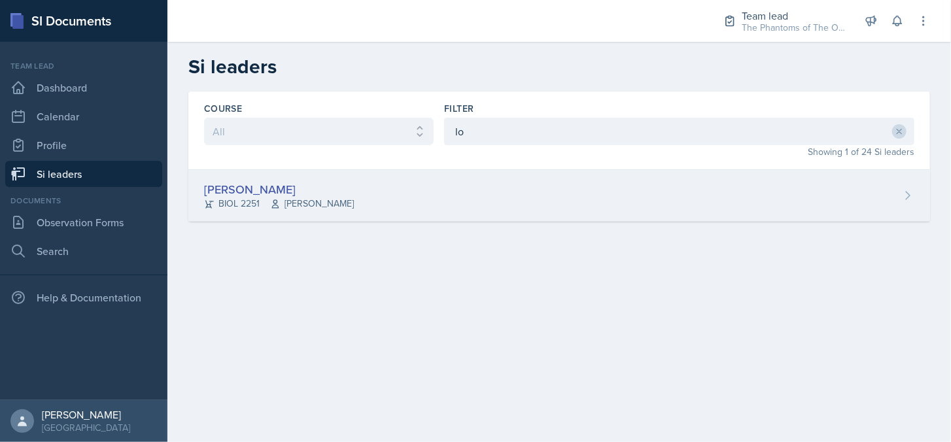
click at [529, 178] on div "[PERSON_NAME] BIOL 2251 Vennece [PERSON_NAME]" at bounding box center [559, 196] width 742 height 52
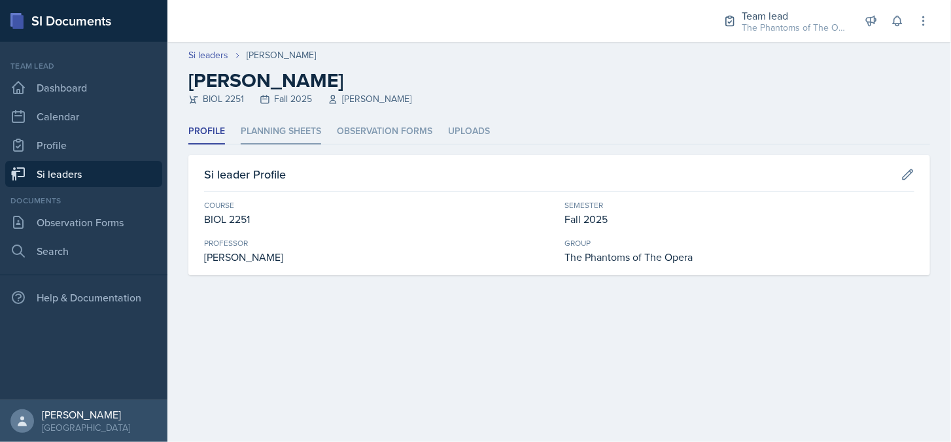
click at [294, 122] on li "Planning Sheets" at bounding box center [281, 132] width 80 height 26
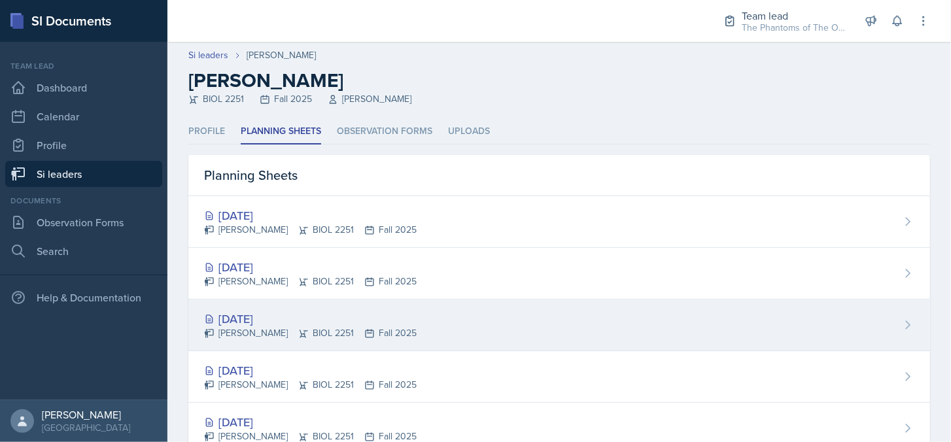
click at [471, 328] on div "Sep 25th, 2025 Logan Davies BIOL 2251 Fall 2025" at bounding box center [559, 326] width 742 height 52
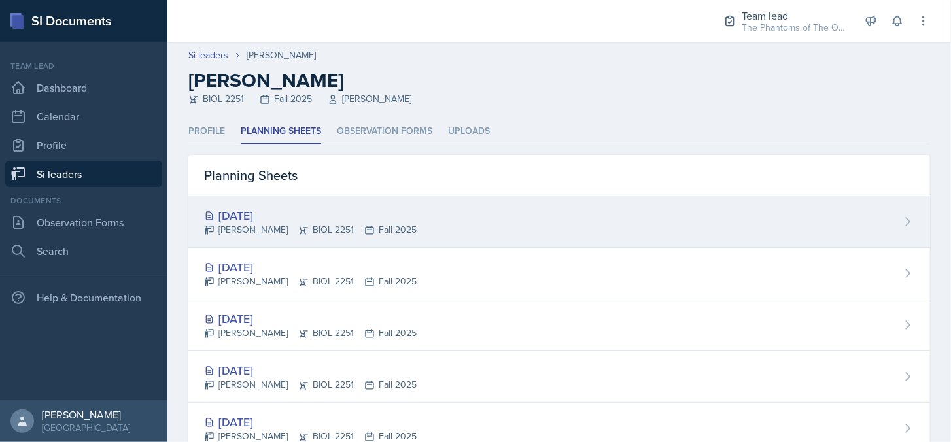
click at [304, 217] on div "[DATE]" at bounding box center [310, 216] width 213 height 18
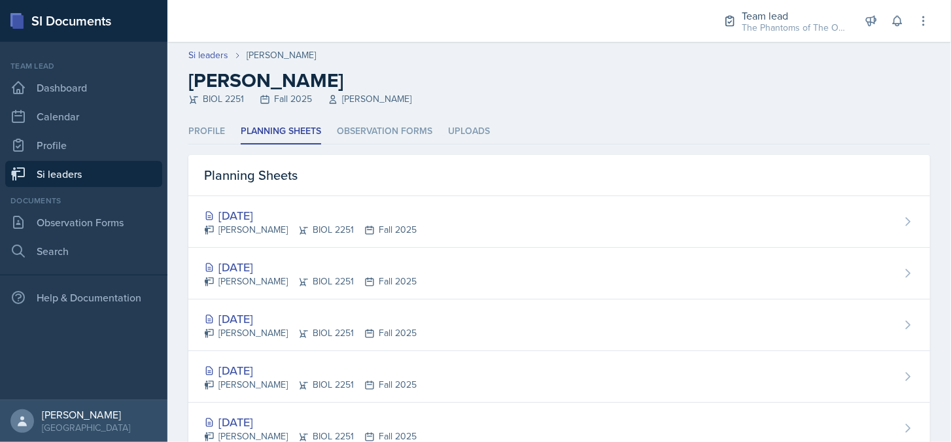
click at [337, 275] on div "Logan Davies BIOL 2251 Fall 2025" at bounding box center [310, 282] width 213 height 14
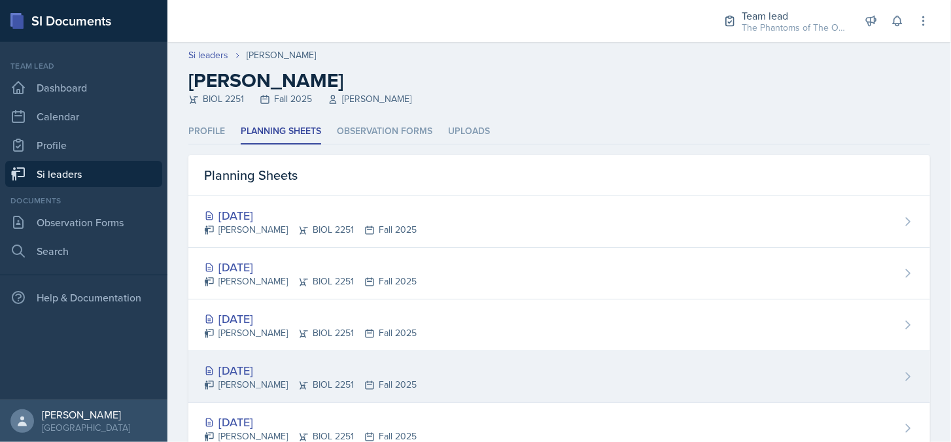
scroll to position [249, 0]
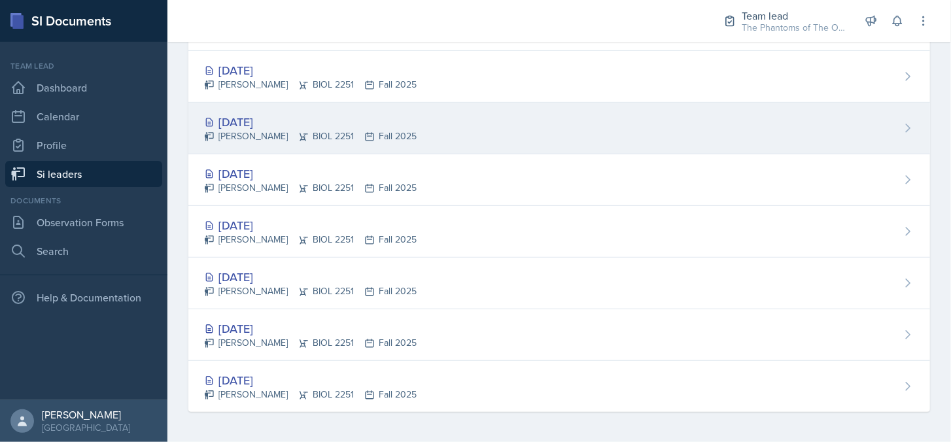
click at [294, 126] on div "[DATE]" at bounding box center [310, 122] width 213 height 18
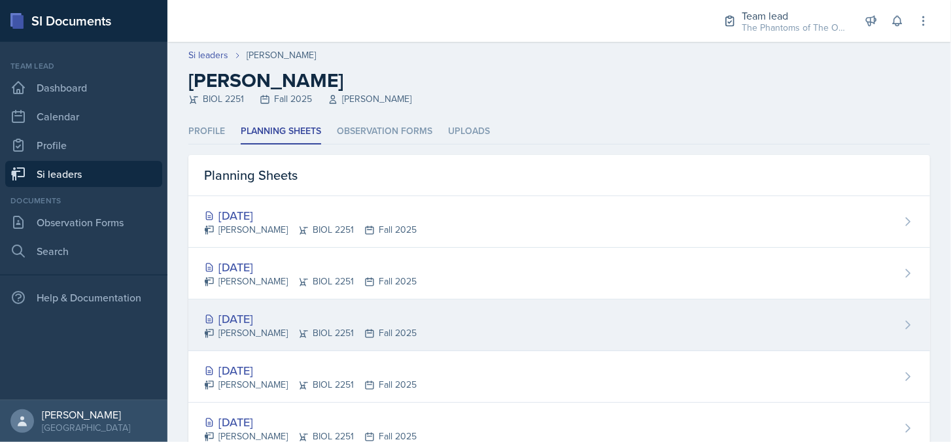
click at [394, 311] on div "[DATE]" at bounding box center [310, 319] width 213 height 18
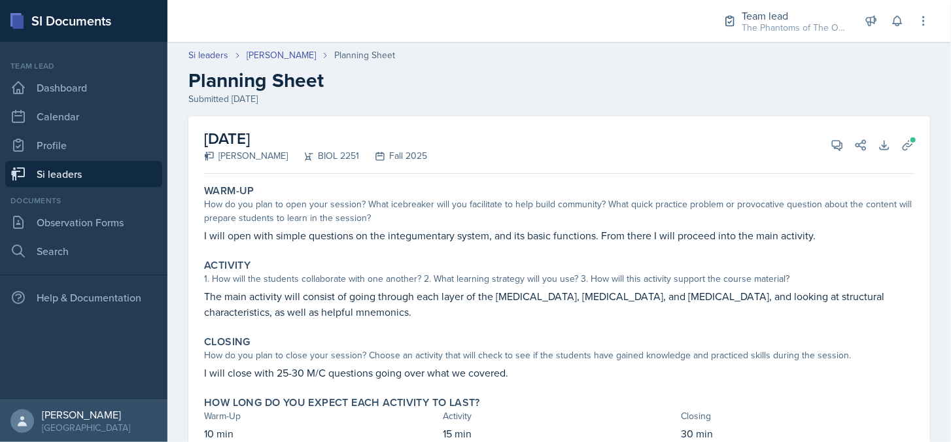
scroll to position [52, 0]
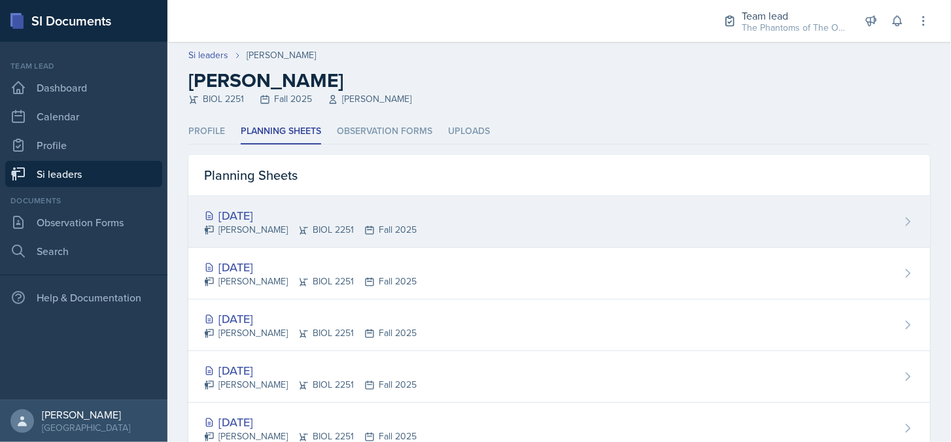
click at [329, 213] on div "[DATE]" at bounding box center [310, 216] width 213 height 18
